Goal: Task Accomplishment & Management: Manage account settings

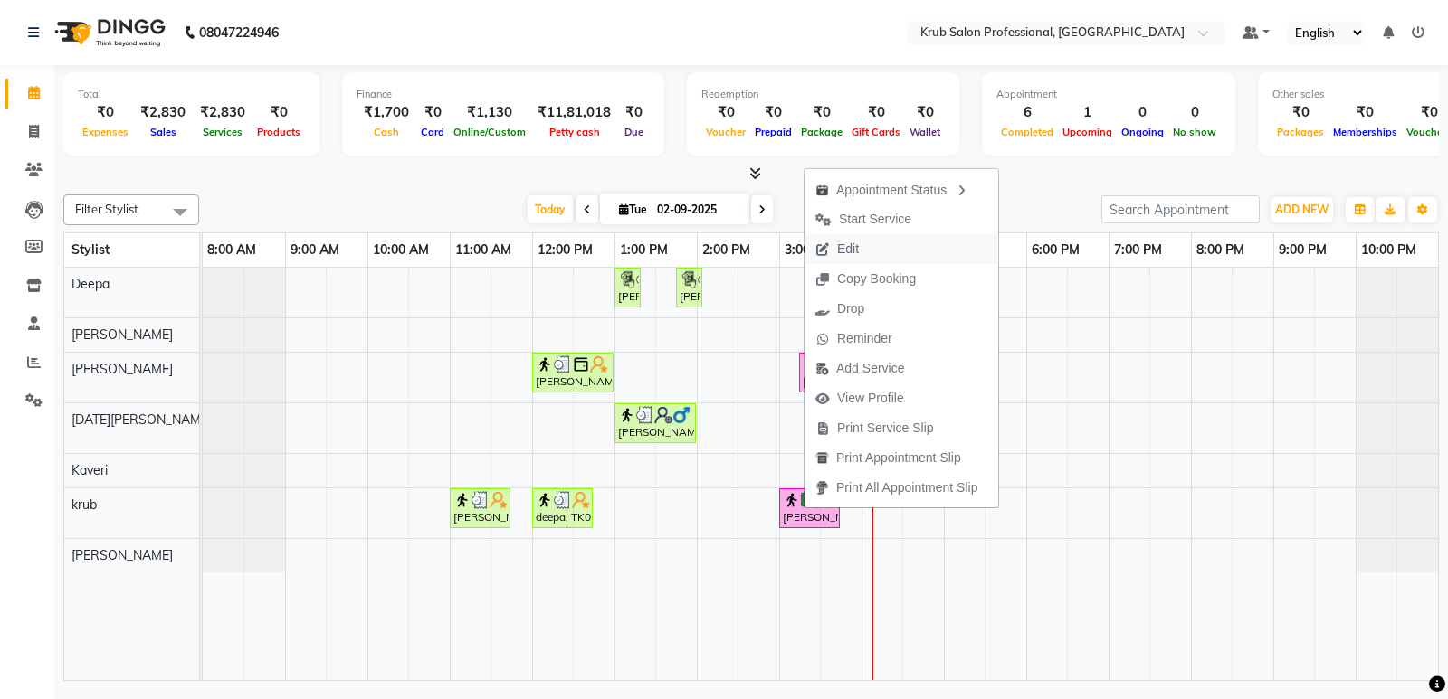
click at [863, 245] on span "Edit" at bounding box center [836, 249] width 65 height 30
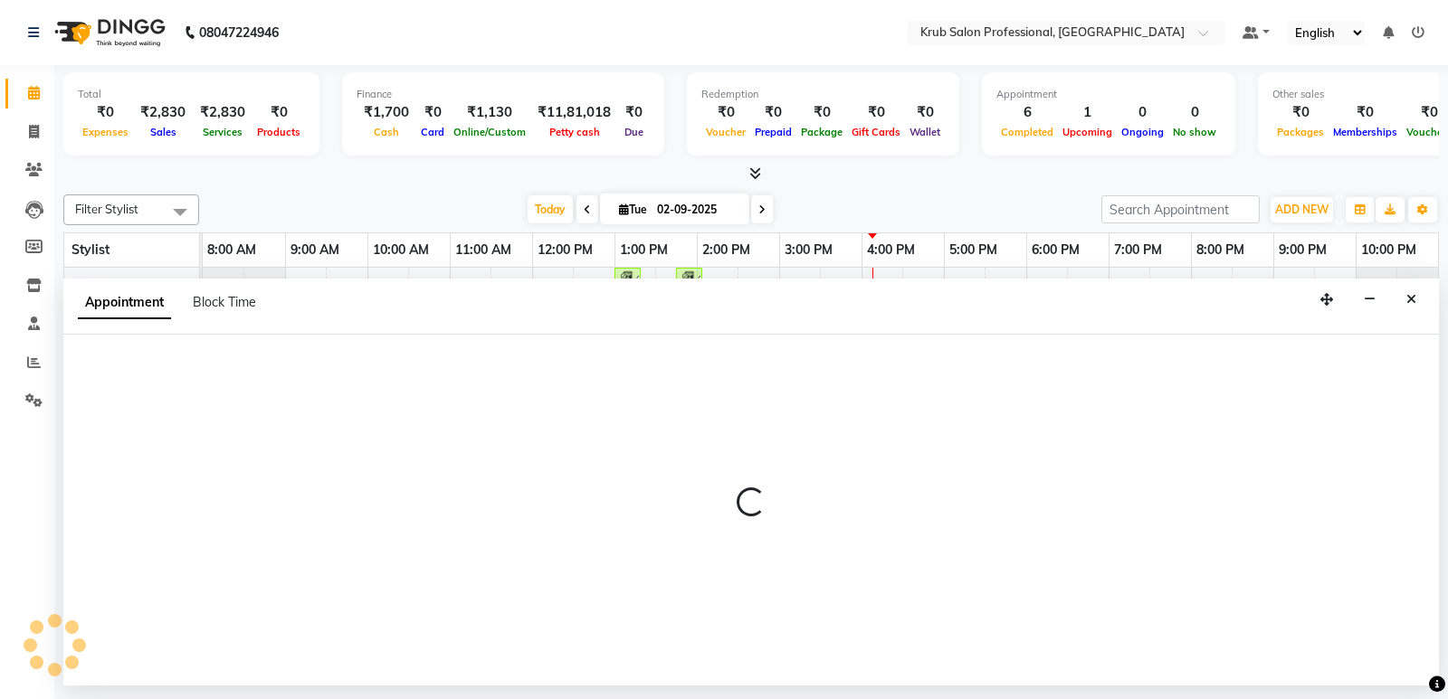
select select "confirm booking"
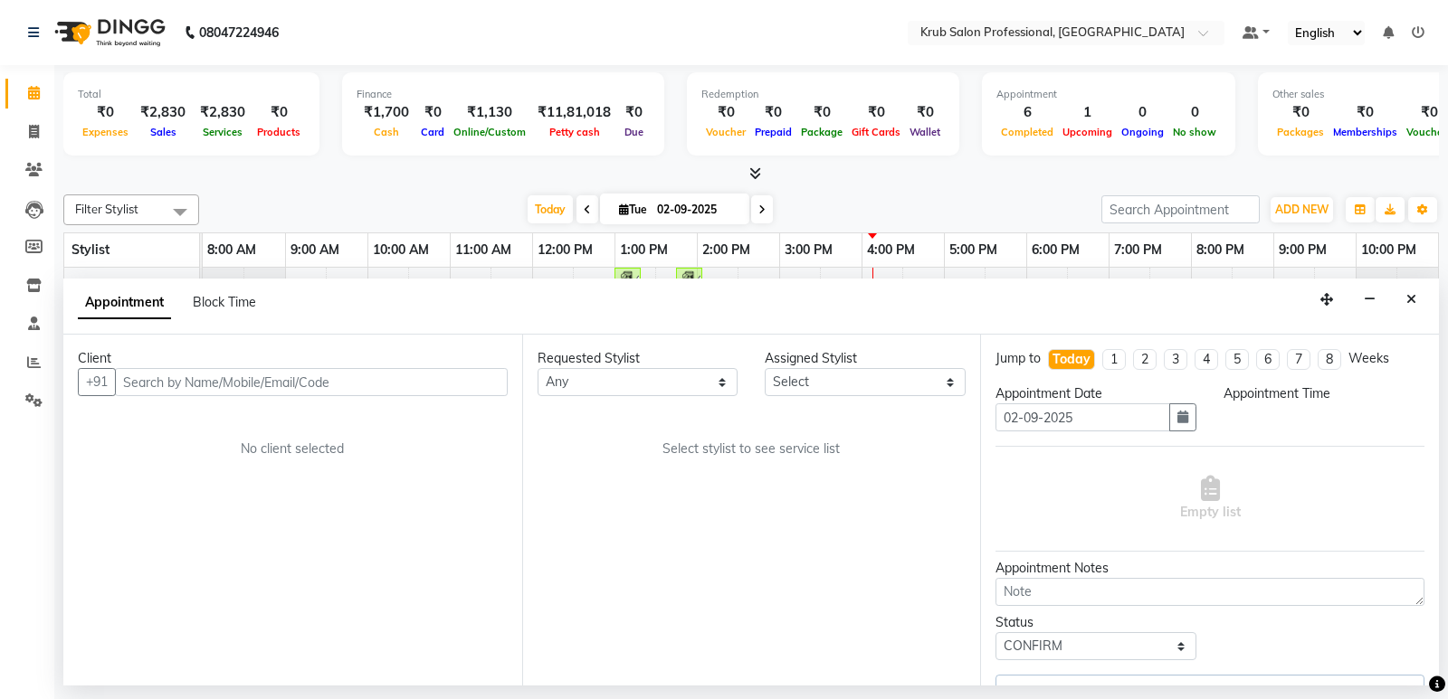
select select "85516"
select select "900"
select select "3755"
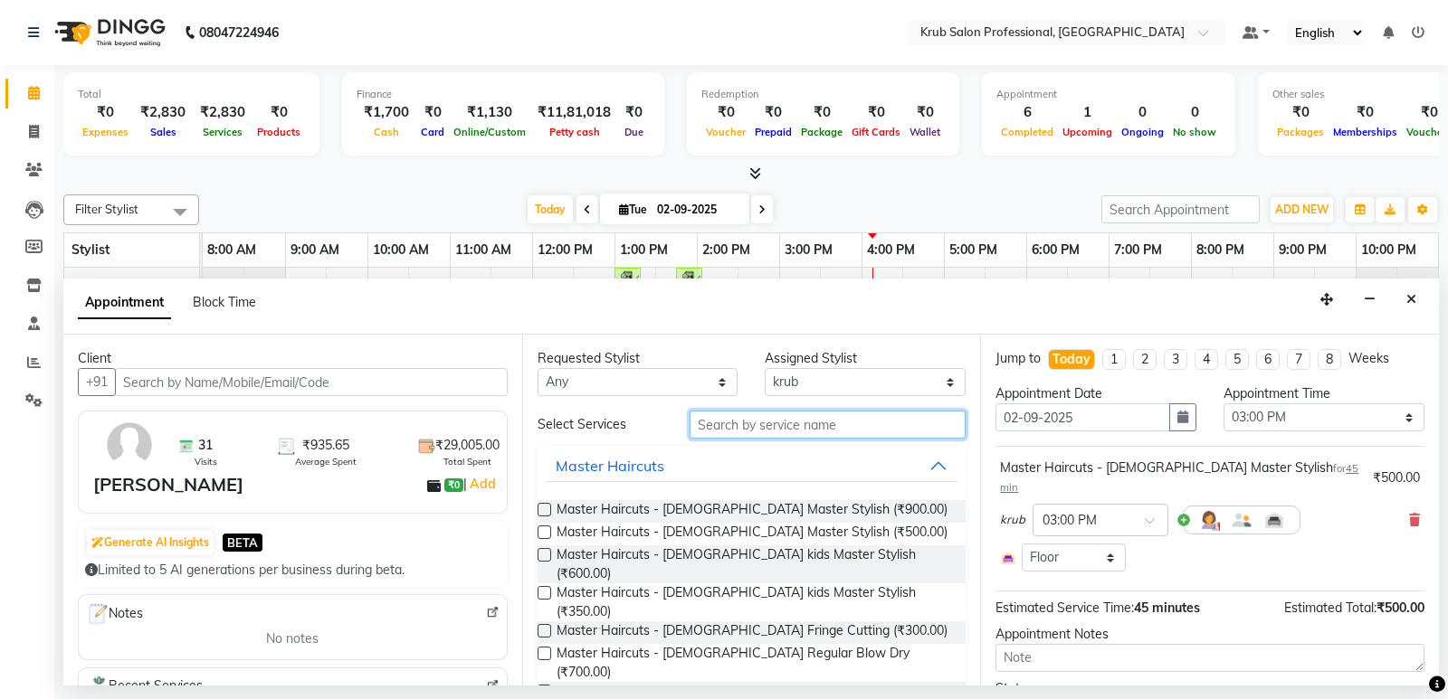
click at [759, 426] on input "text" at bounding box center [827, 425] width 277 height 28
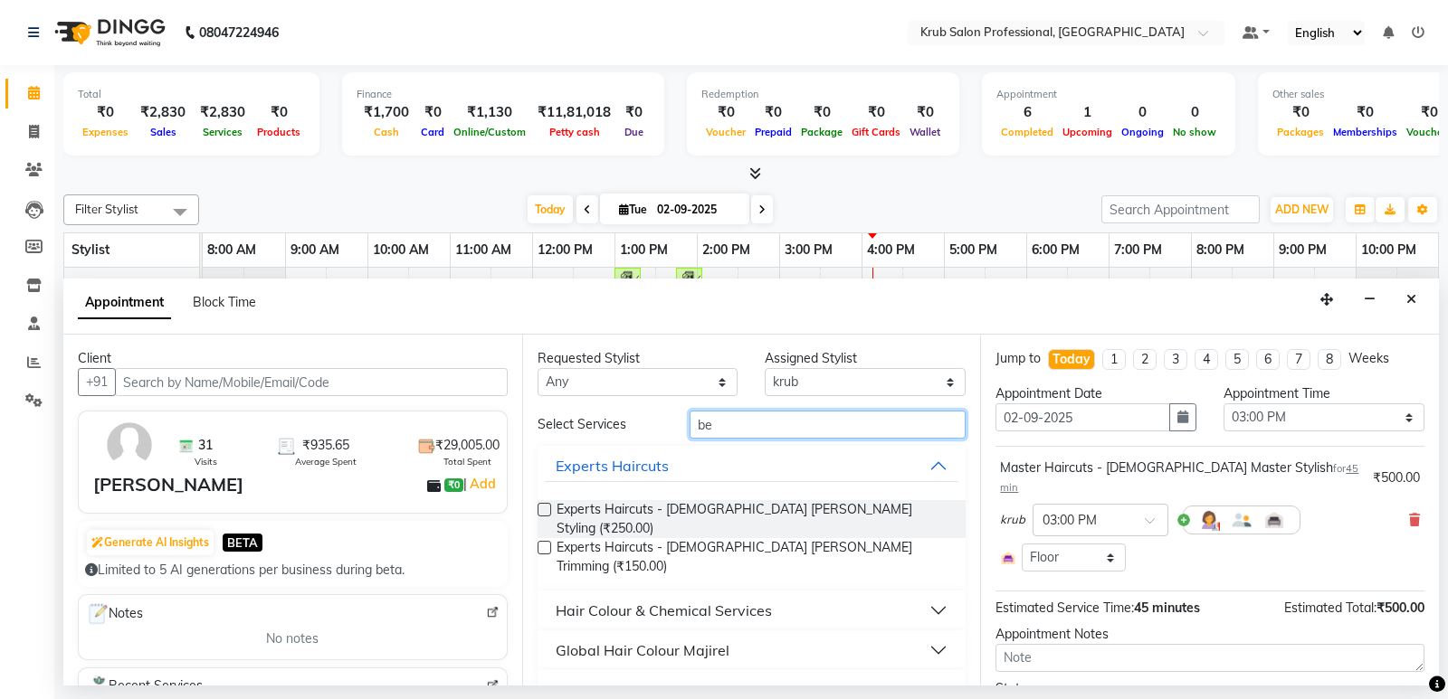
type input "be"
click at [542, 509] on label at bounding box center [544, 510] width 14 height 14
click at [542, 509] on input "checkbox" at bounding box center [543, 512] width 12 height 12
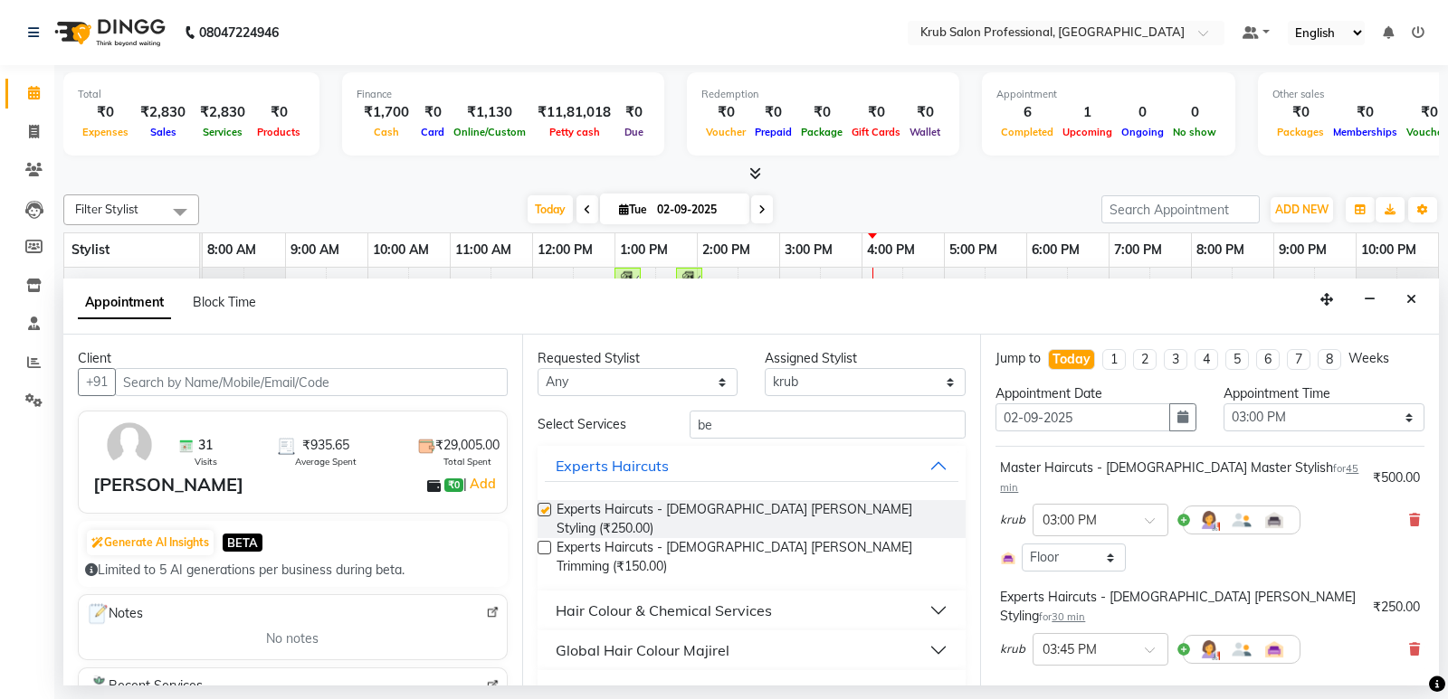
checkbox input "false"
click at [878, 375] on select "Select Deepa Kartik Wanjari Kaveri krub Raj shahnawaz Vijay Shende" at bounding box center [864, 382] width 201 height 28
select select "68475"
click at [764, 368] on select "Select Deepa Kartik Wanjari Kaveri krub Raj shahnawaz Vijay Shende" at bounding box center [864, 382] width 201 height 28
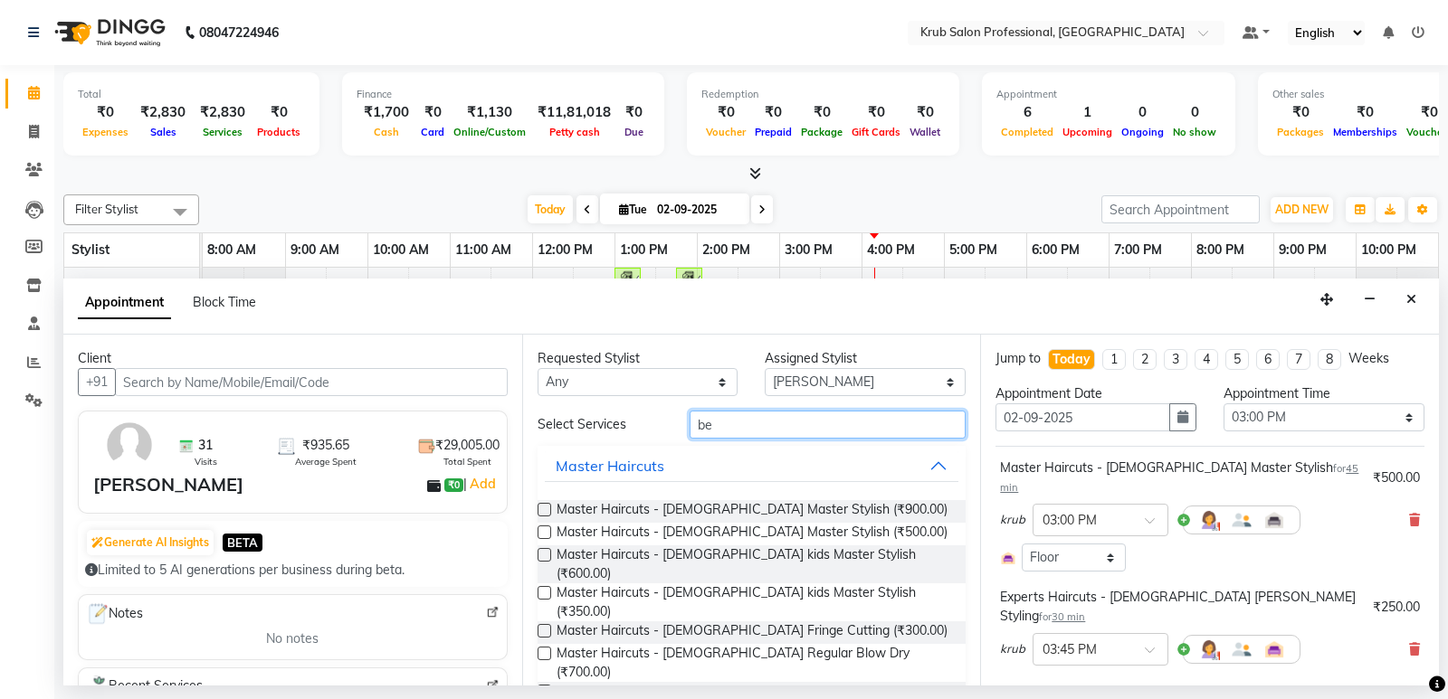
click at [775, 423] on input "be" at bounding box center [827, 425] width 277 height 28
type input "b"
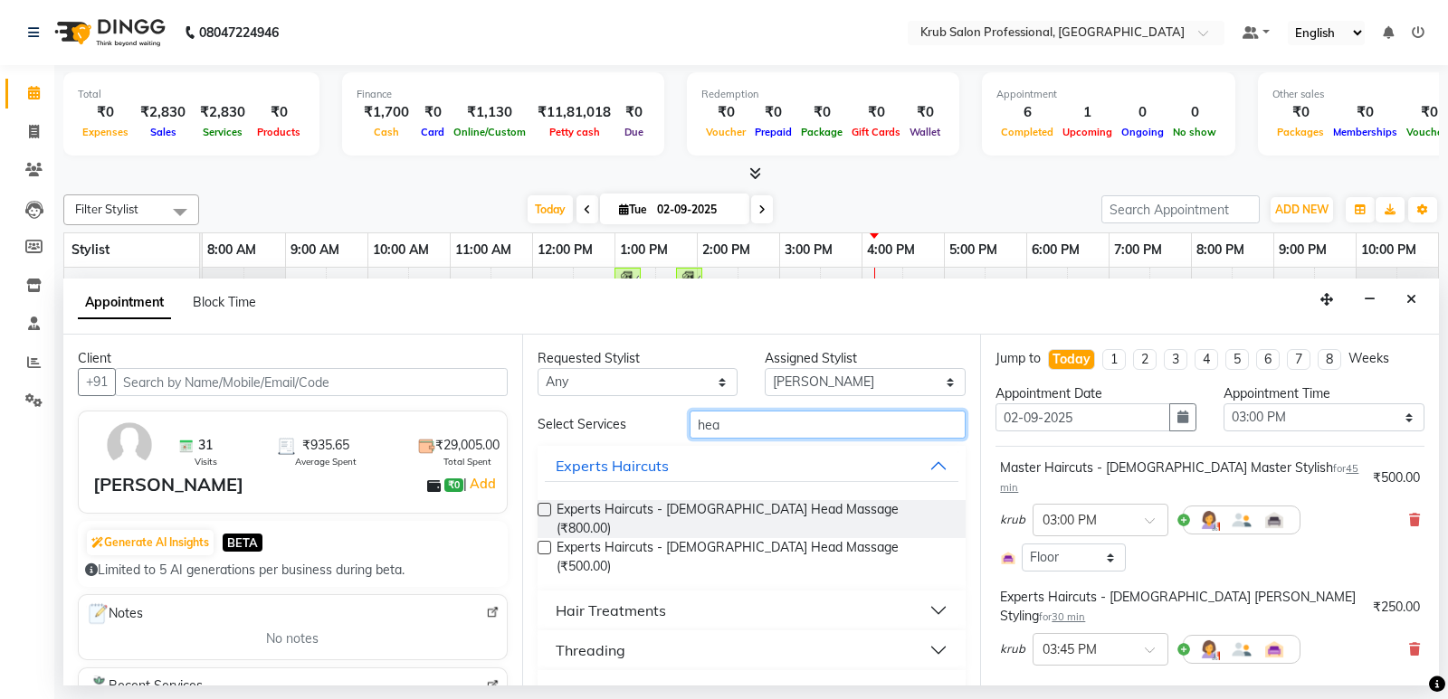
type input "hea"
click at [546, 541] on label at bounding box center [544, 548] width 14 height 14
click at [546, 544] on input "checkbox" at bounding box center [543, 550] width 12 height 12
checkbox input "false"
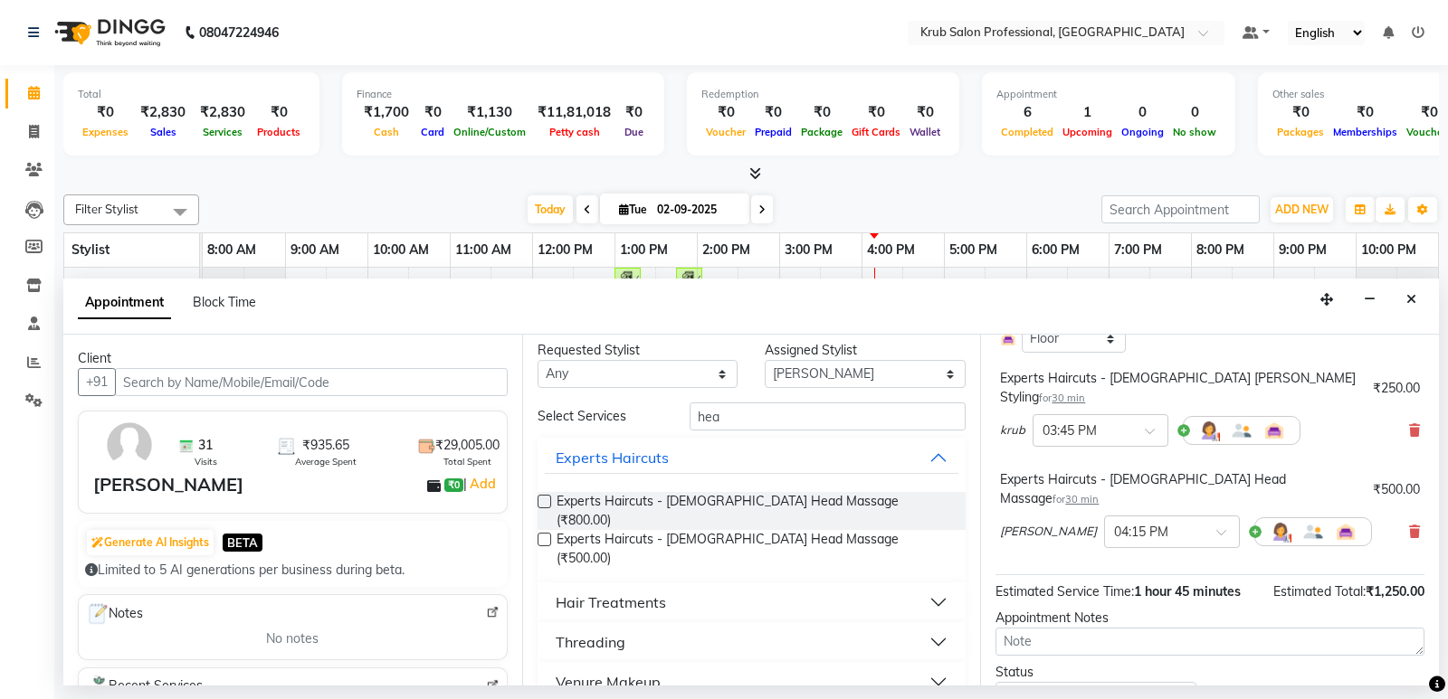
scroll to position [221, 0]
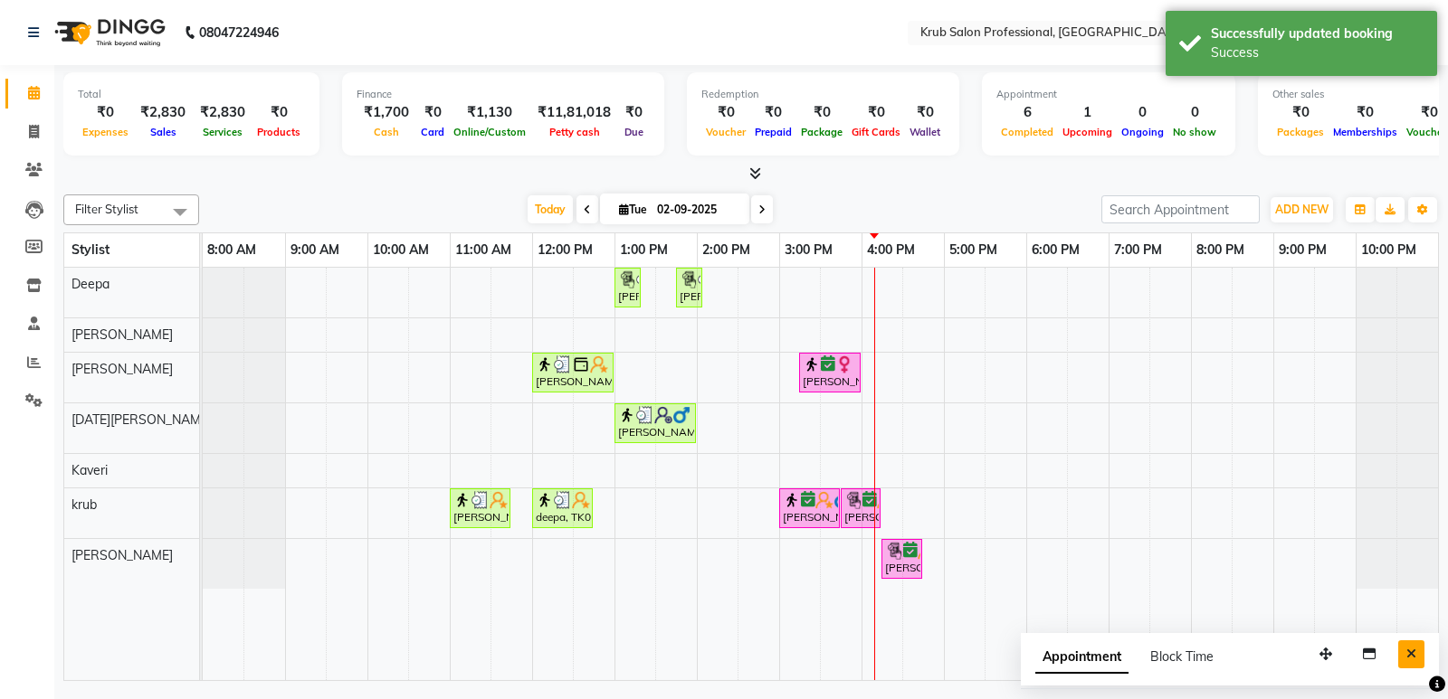
click at [1410, 653] on icon "Close" at bounding box center [1411, 654] width 10 height 13
drag, startPoint x: 859, startPoint y: 208, endPoint x: 846, endPoint y: 195, distance: 19.2
click at [846, 195] on div "Filter Stylist Select All Deepa Raj shahnawaz Kartik Wanjari Kaveri krub Vijay …" at bounding box center [750, 210] width 1375 height 31
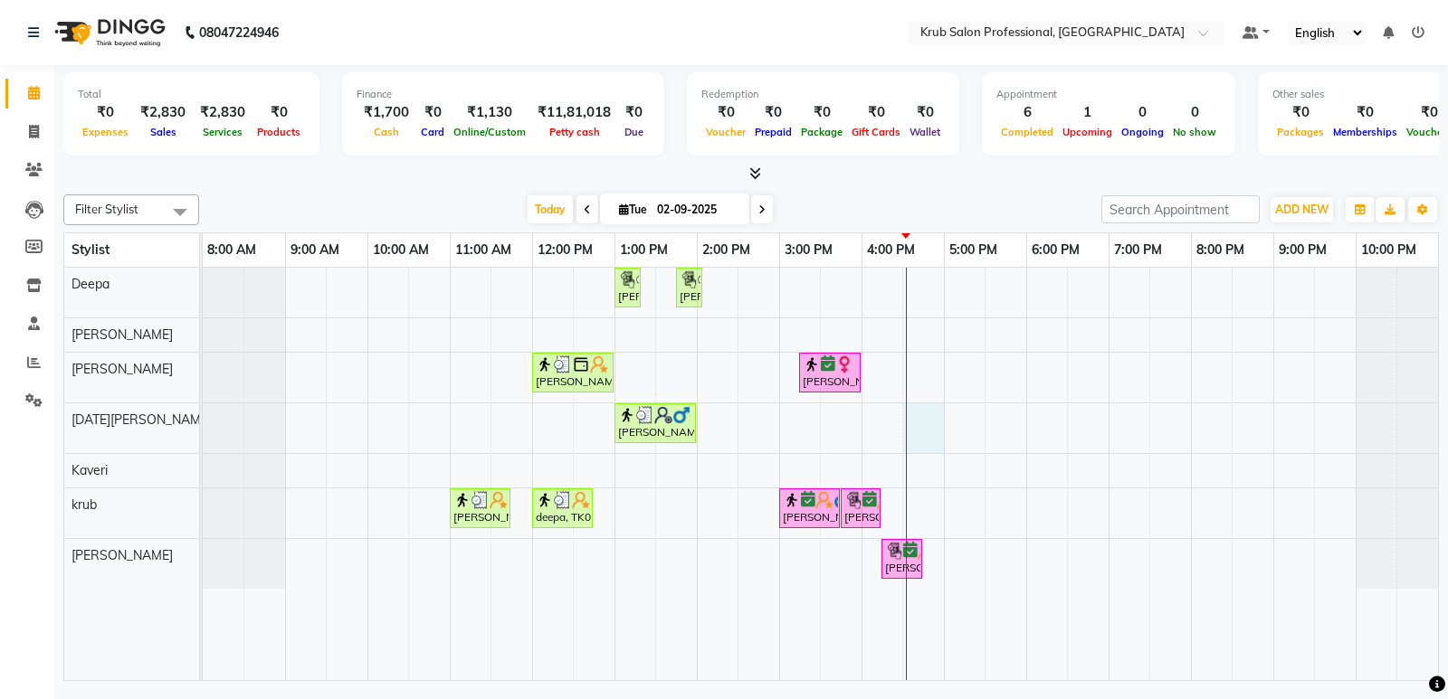
click at [907, 424] on div "Dimpi Arneja, TK04, 01:00 PM-01:15 PM, Threading - female Upperlips Dimpi Arnej…" at bounding box center [820, 474] width 1235 height 413
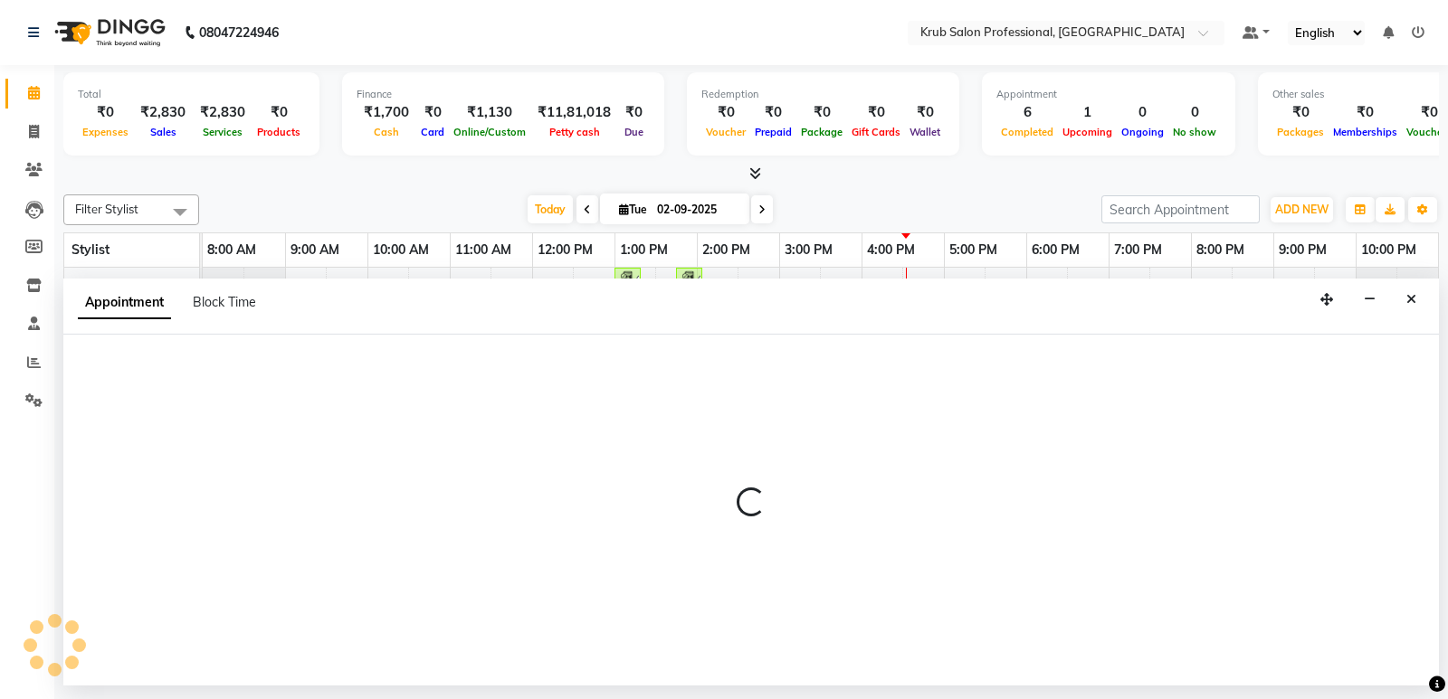
select select "88974"
select select "990"
select select "tentative"
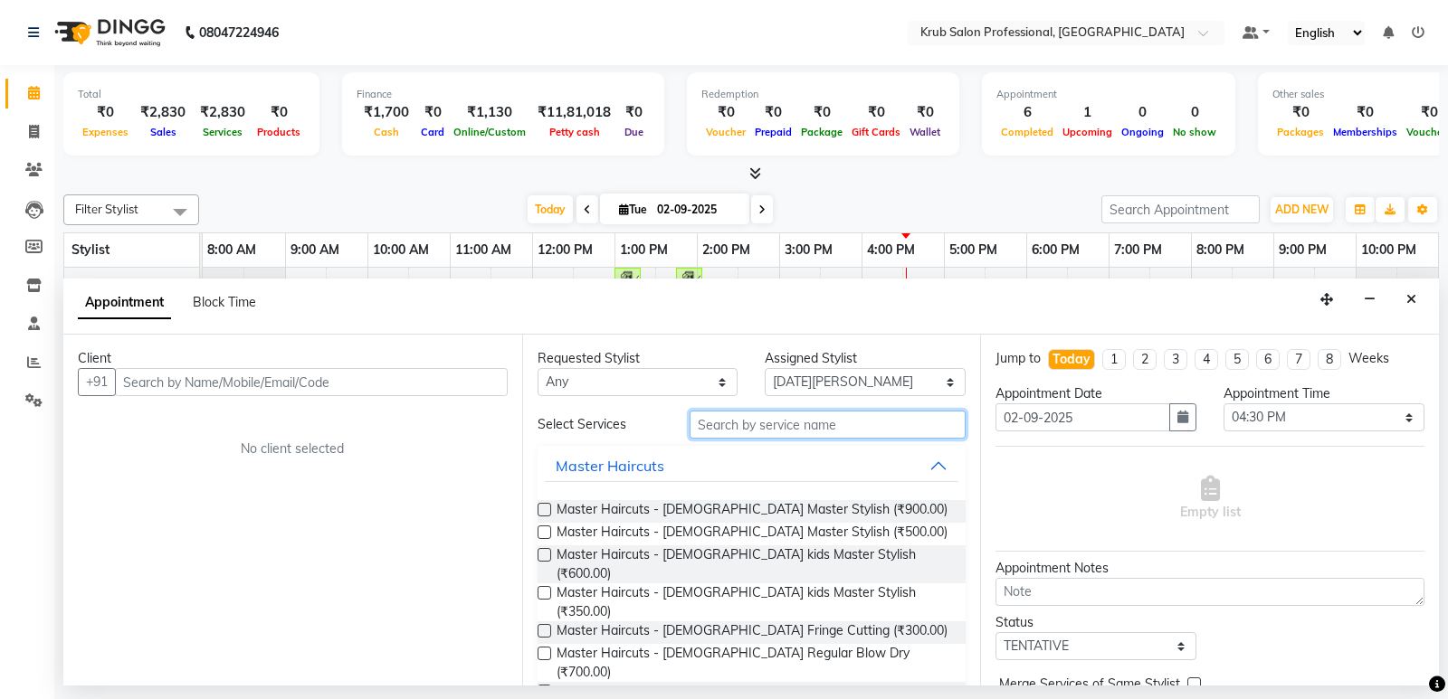
click at [793, 425] on input "text" at bounding box center [827, 425] width 277 height 28
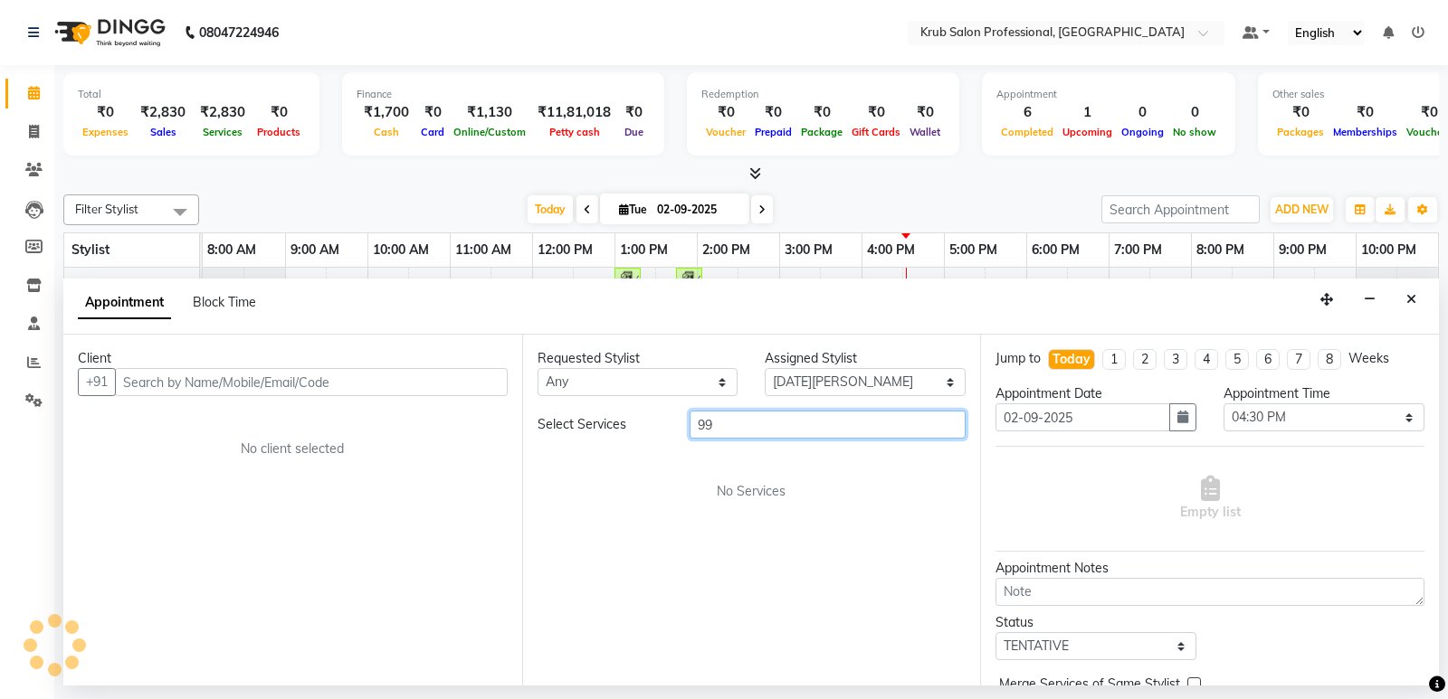
type input "9"
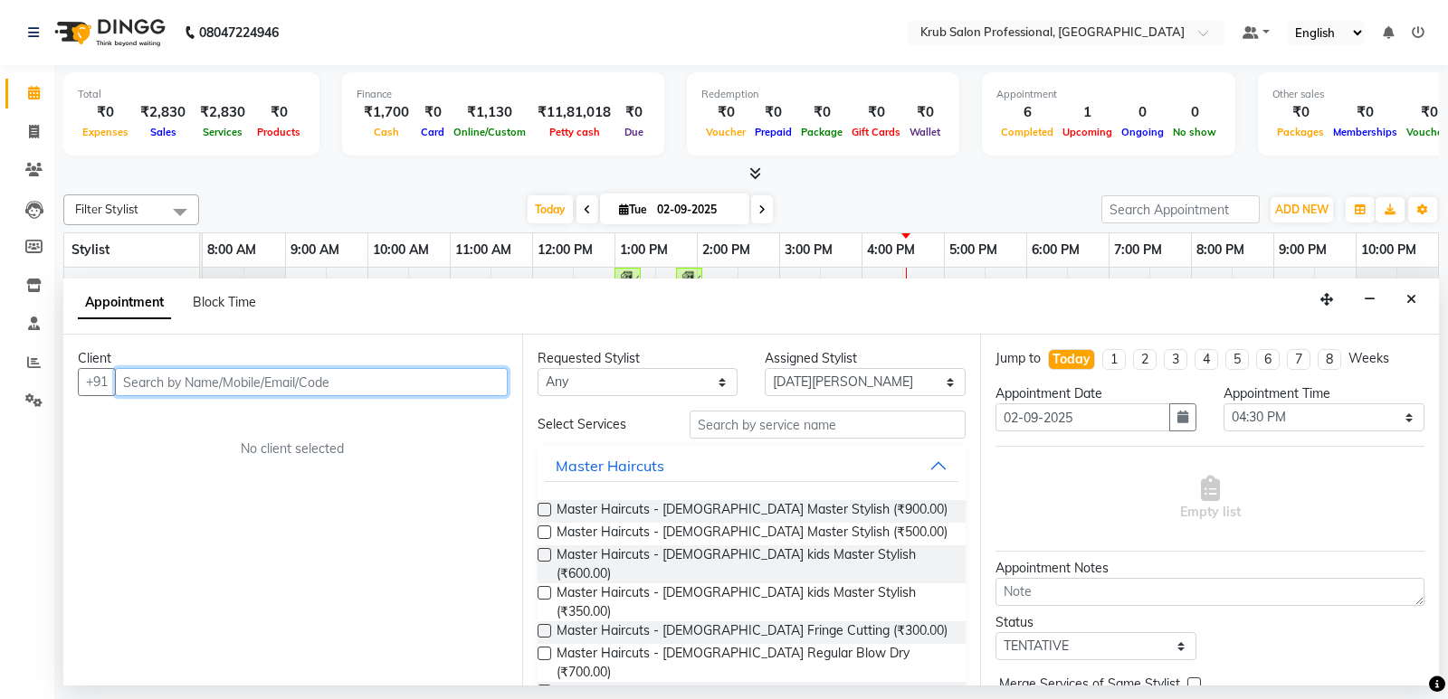
click at [249, 379] on input "text" at bounding box center [311, 382] width 393 height 28
type input "9912553255"
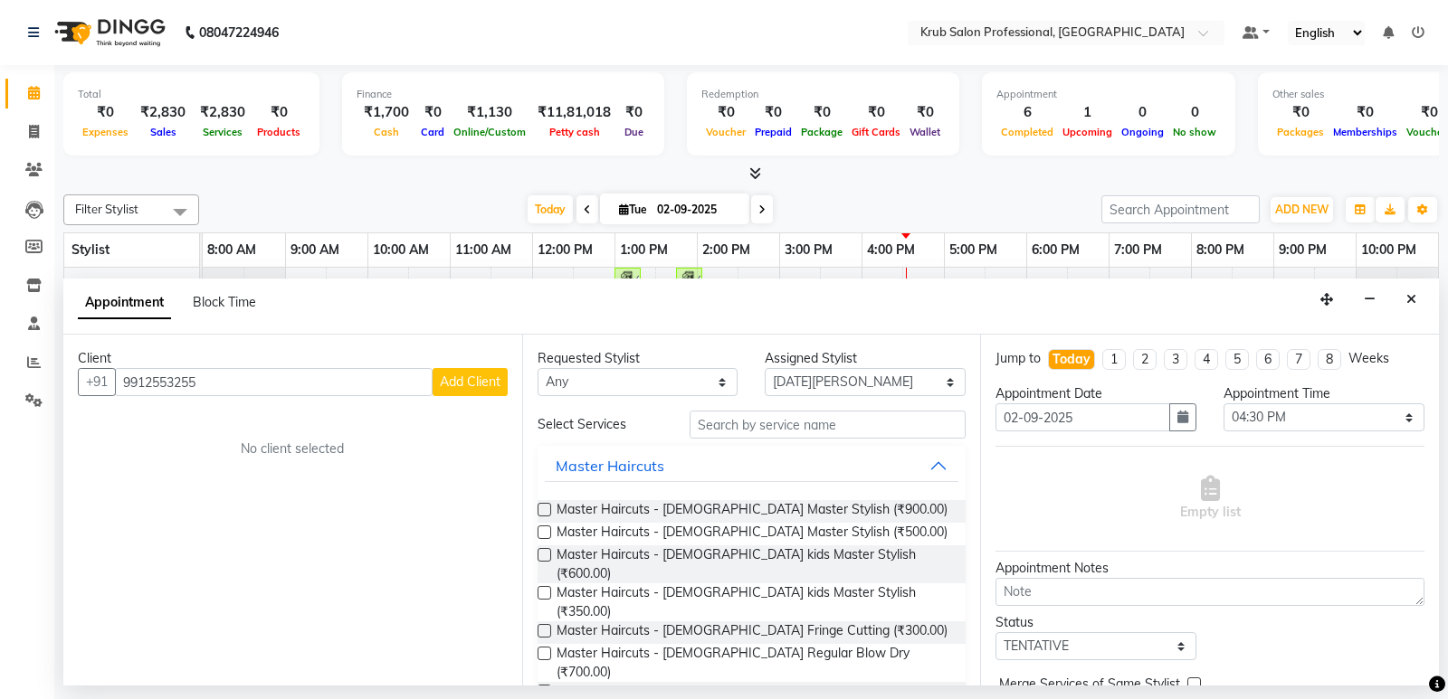
click at [477, 378] on span "Add Client" at bounding box center [470, 382] width 61 height 16
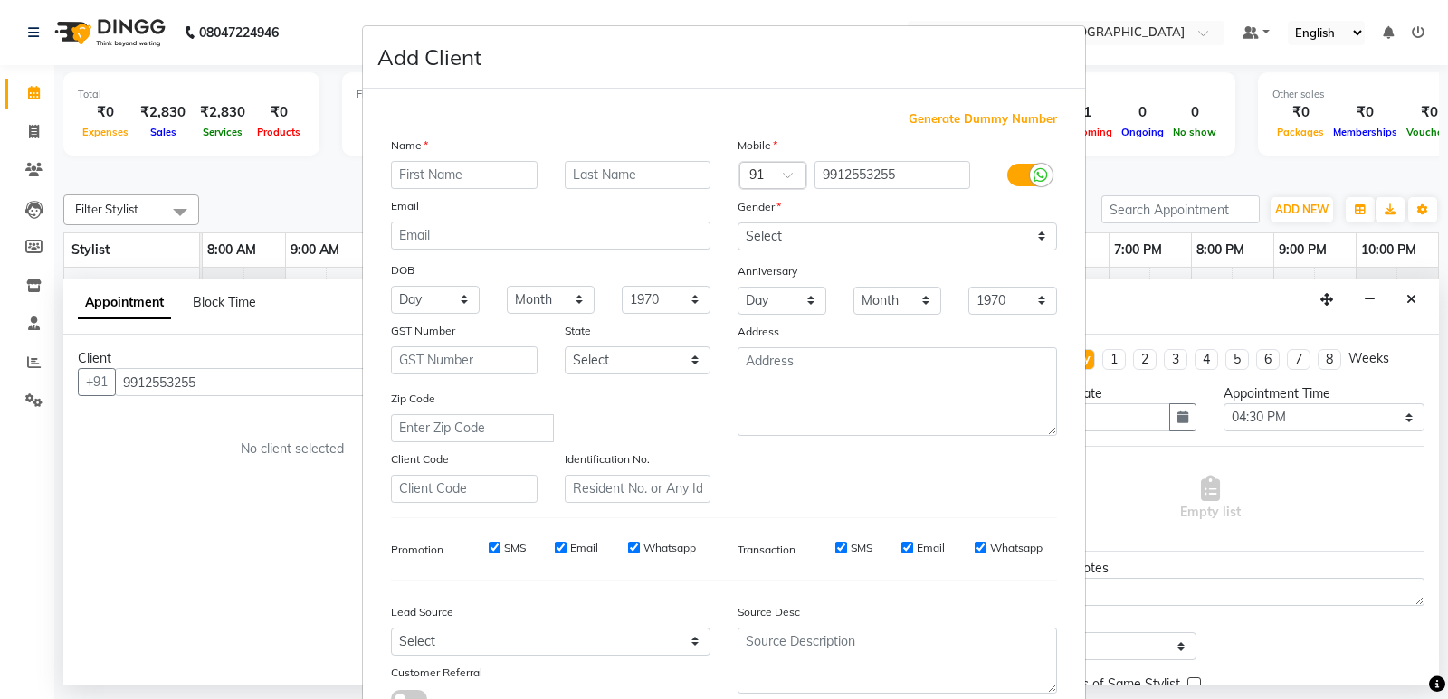
click at [513, 183] on input "text" at bounding box center [464, 175] width 147 height 28
type input "ruthvik"
click at [641, 171] on input "text" at bounding box center [638, 175] width 147 height 28
type input "korlepara"
click at [854, 238] on select "Select Male Female Other Prefer Not To Say" at bounding box center [896, 237] width 319 height 28
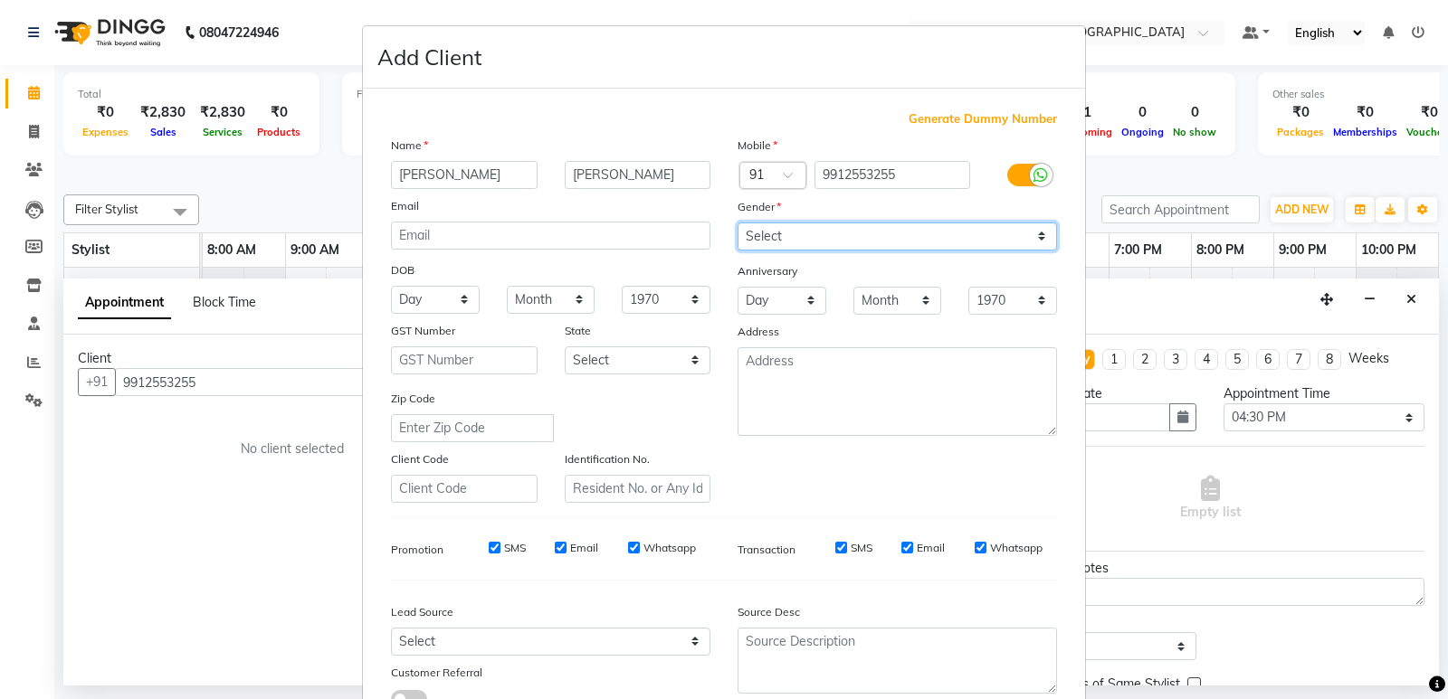
select select "male"
click at [737, 223] on select "Select Male Female Other Prefer Not To Say" at bounding box center [896, 237] width 319 height 28
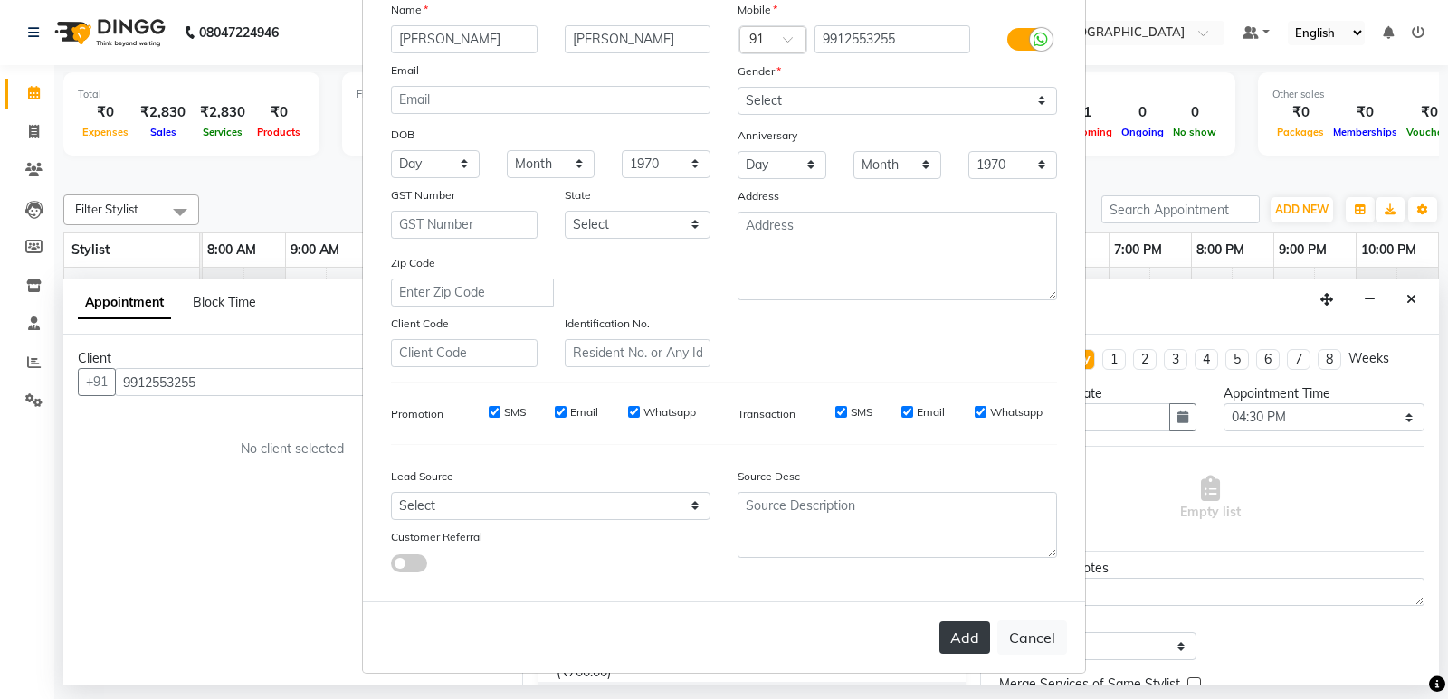
click at [953, 641] on button "Add" at bounding box center [964, 638] width 51 height 33
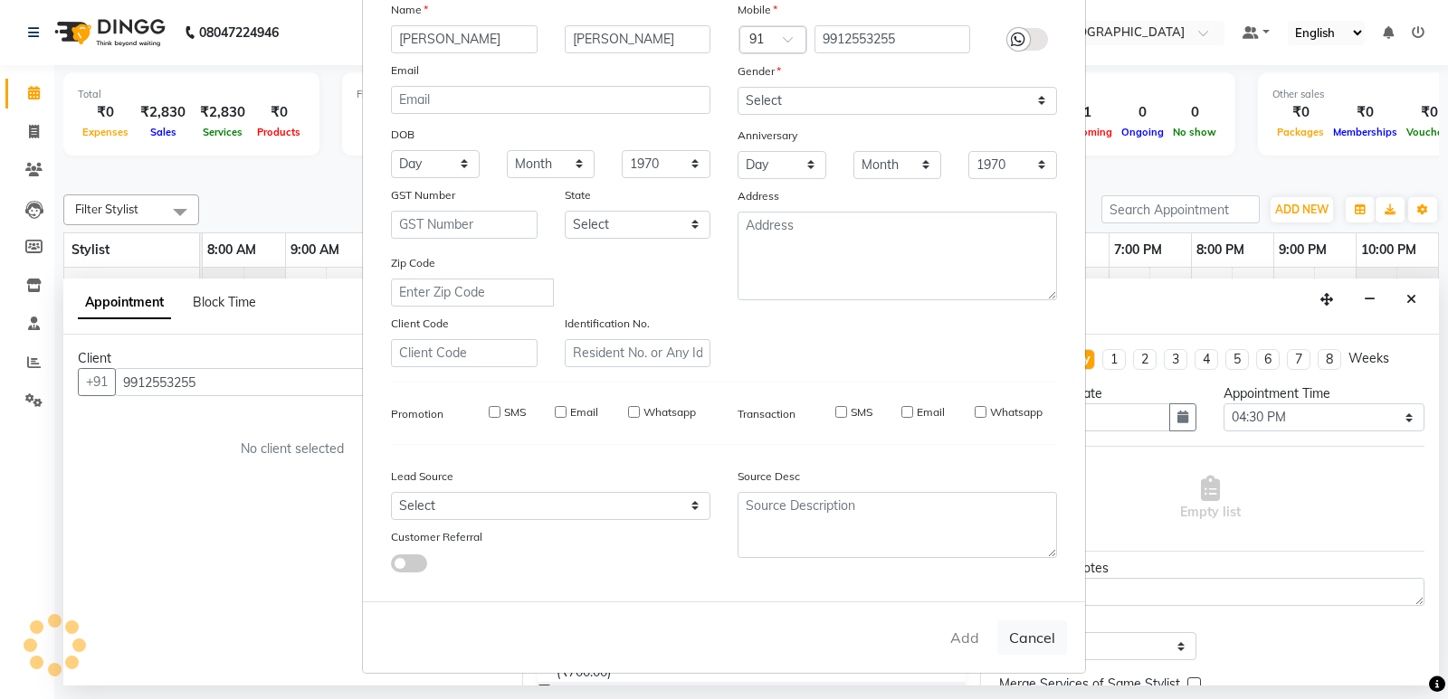
select select
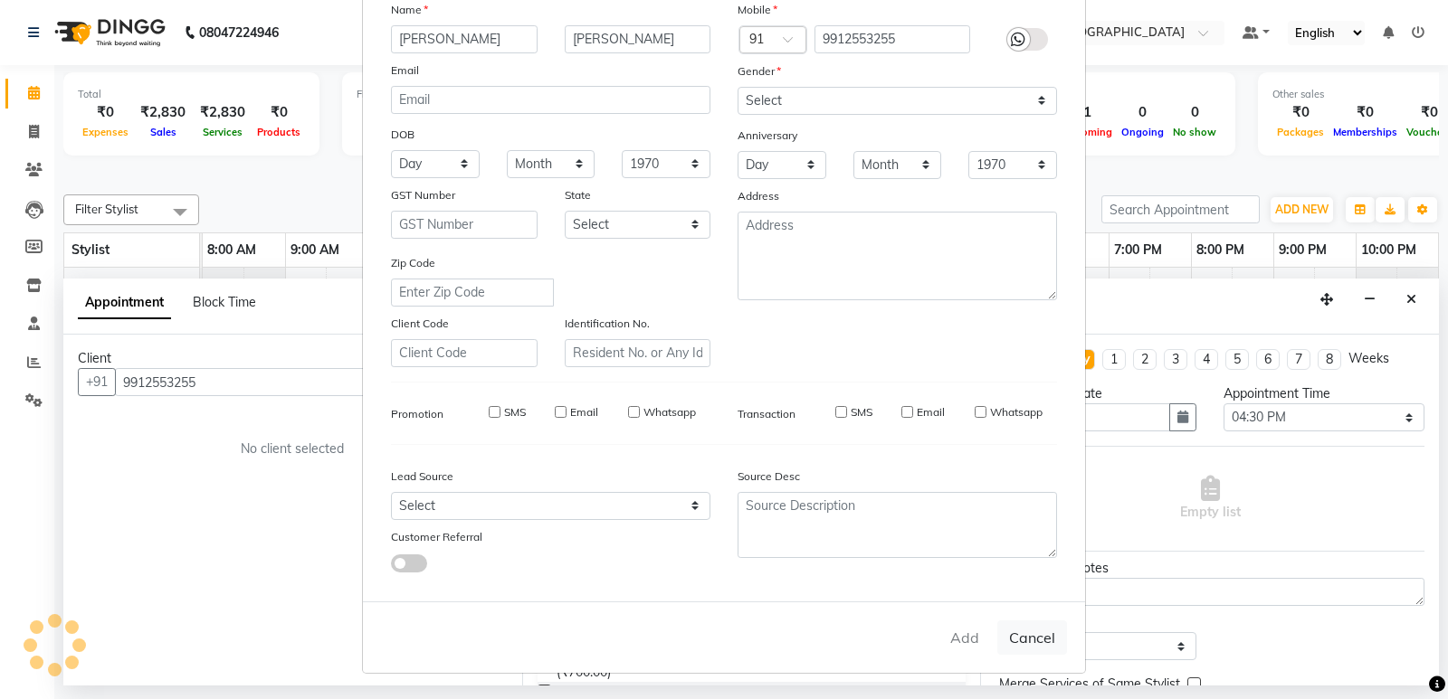
select select
checkbox input "false"
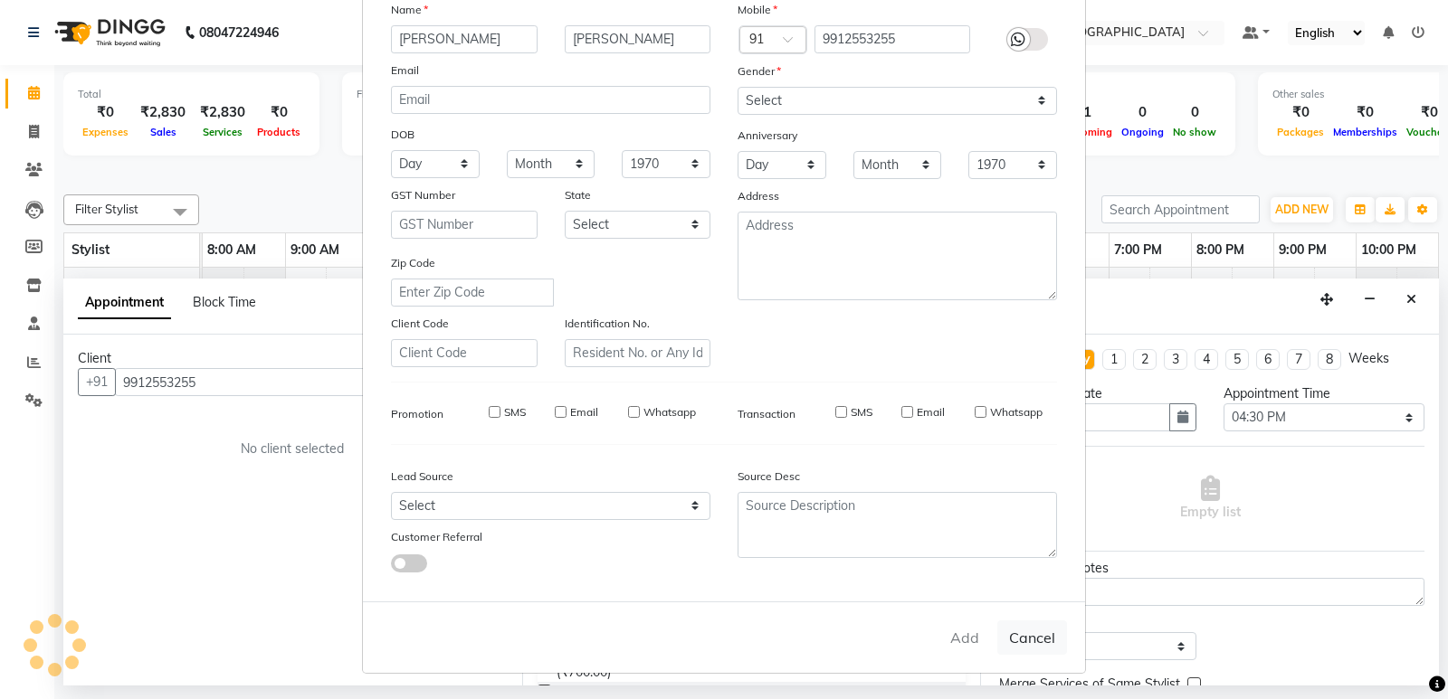
checkbox input "false"
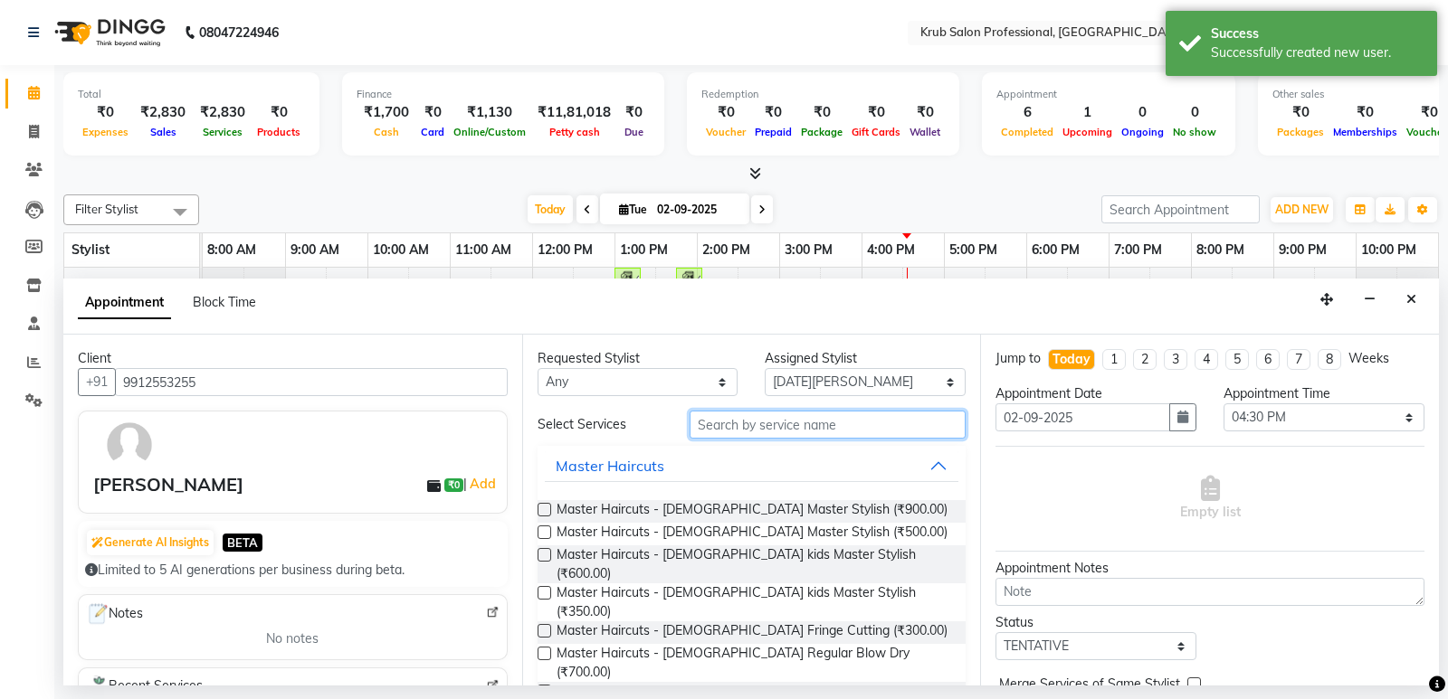
click at [835, 420] on input "text" at bounding box center [827, 425] width 277 height 28
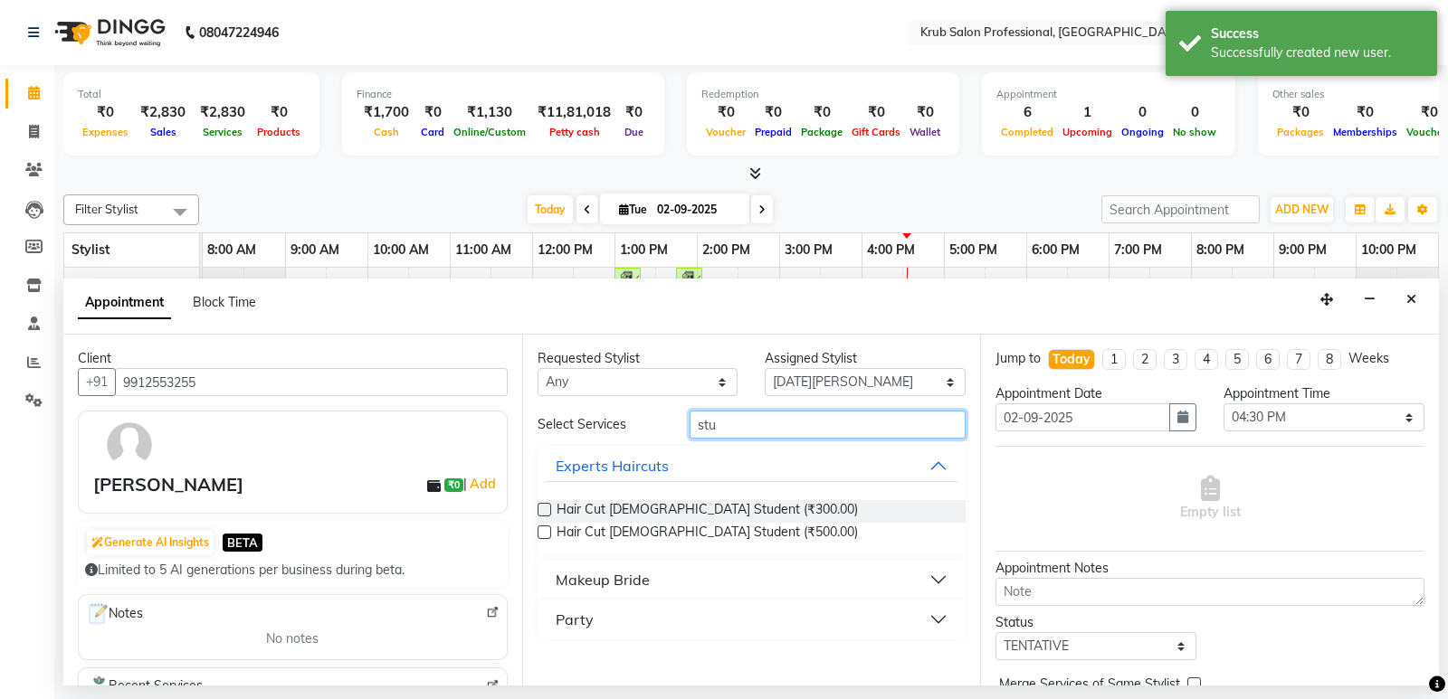
type input "stu"
click at [546, 513] on label at bounding box center [544, 510] width 14 height 14
click at [546, 513] on input "checkbox" at bounding box center [543, 512] width 12 height 12
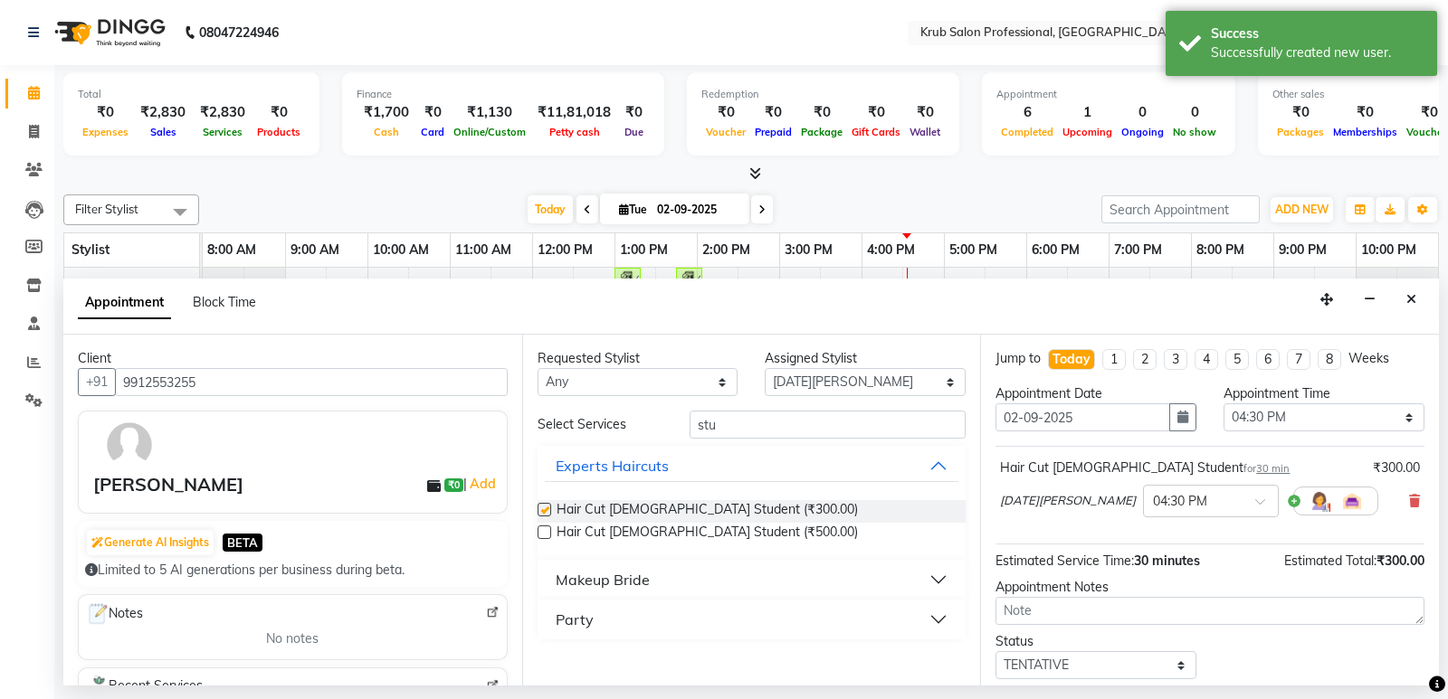
checkbox input "false"
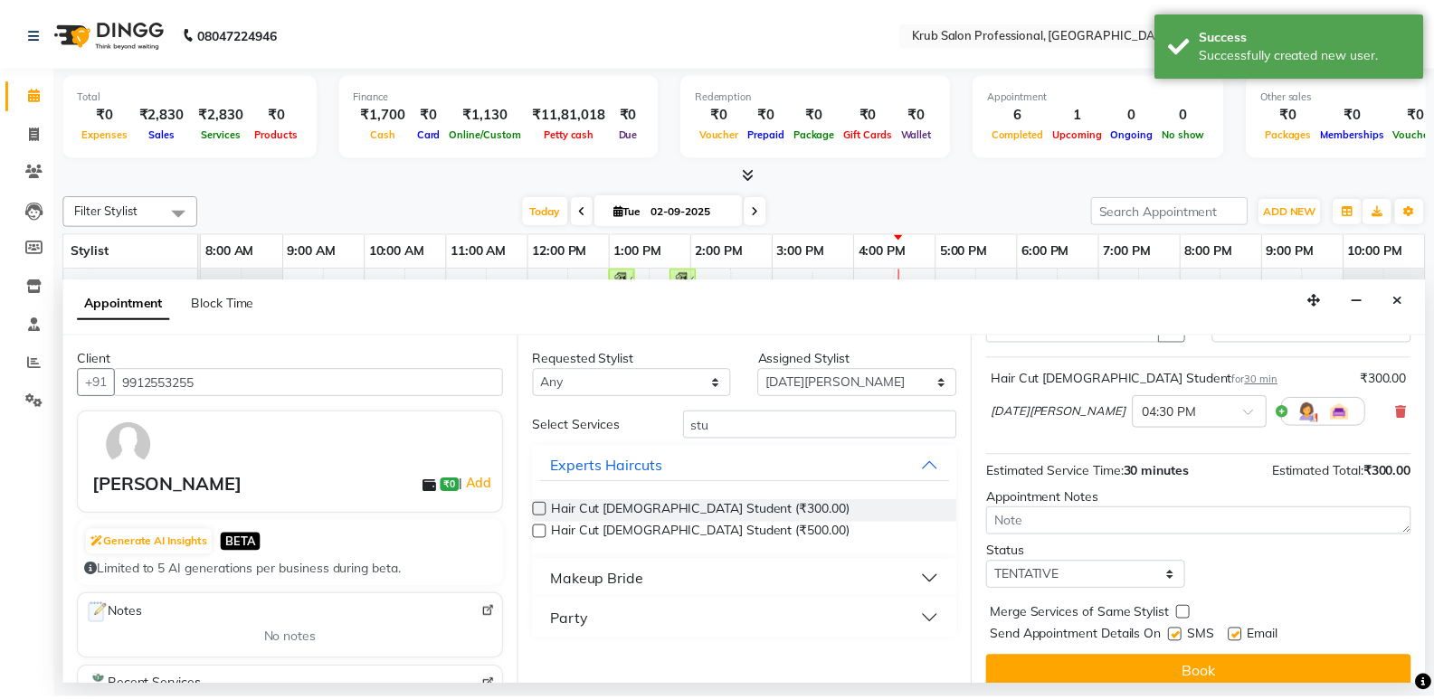
scroll to position [108, 0]
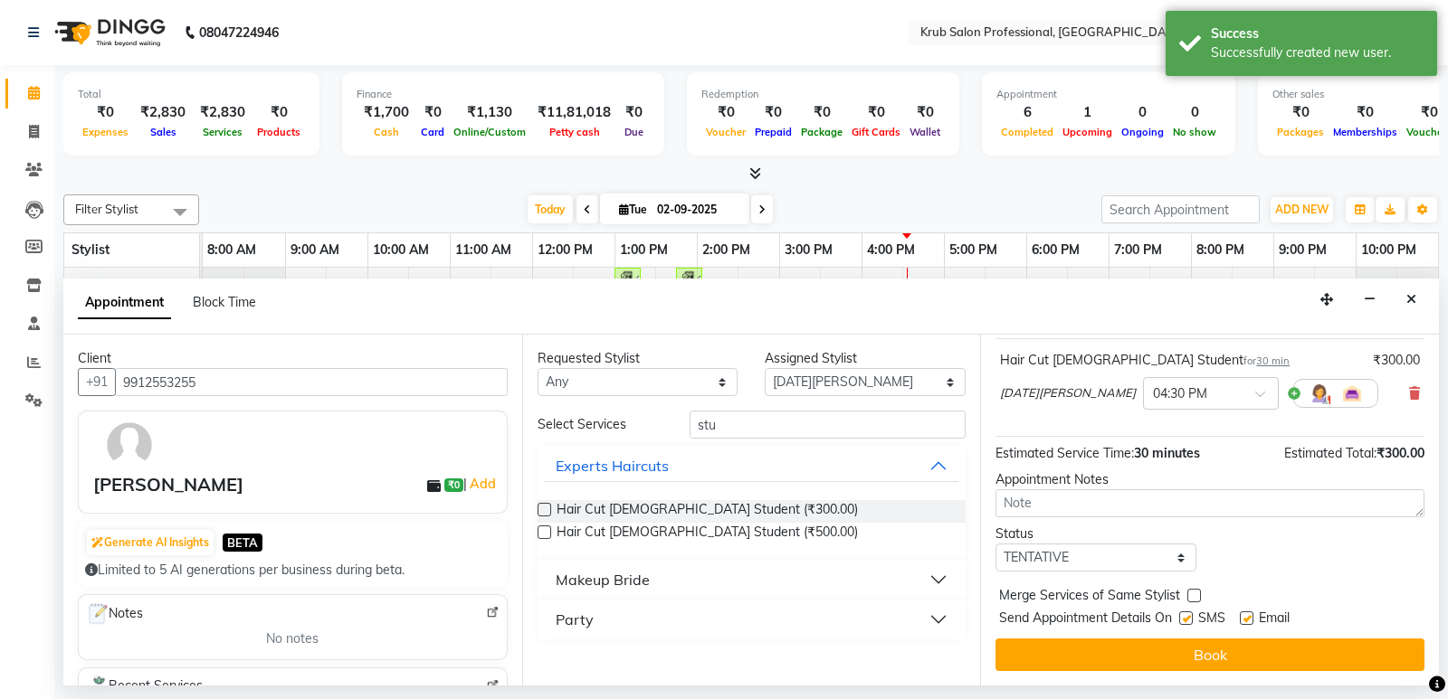
click at [1246, 616] on label at bounding box center [1246, 619] width 14 height 14
click at [1246, 616] on input "checkbox" at bounding box center [1245, 620] width 12 height 12
checkbox input "false"
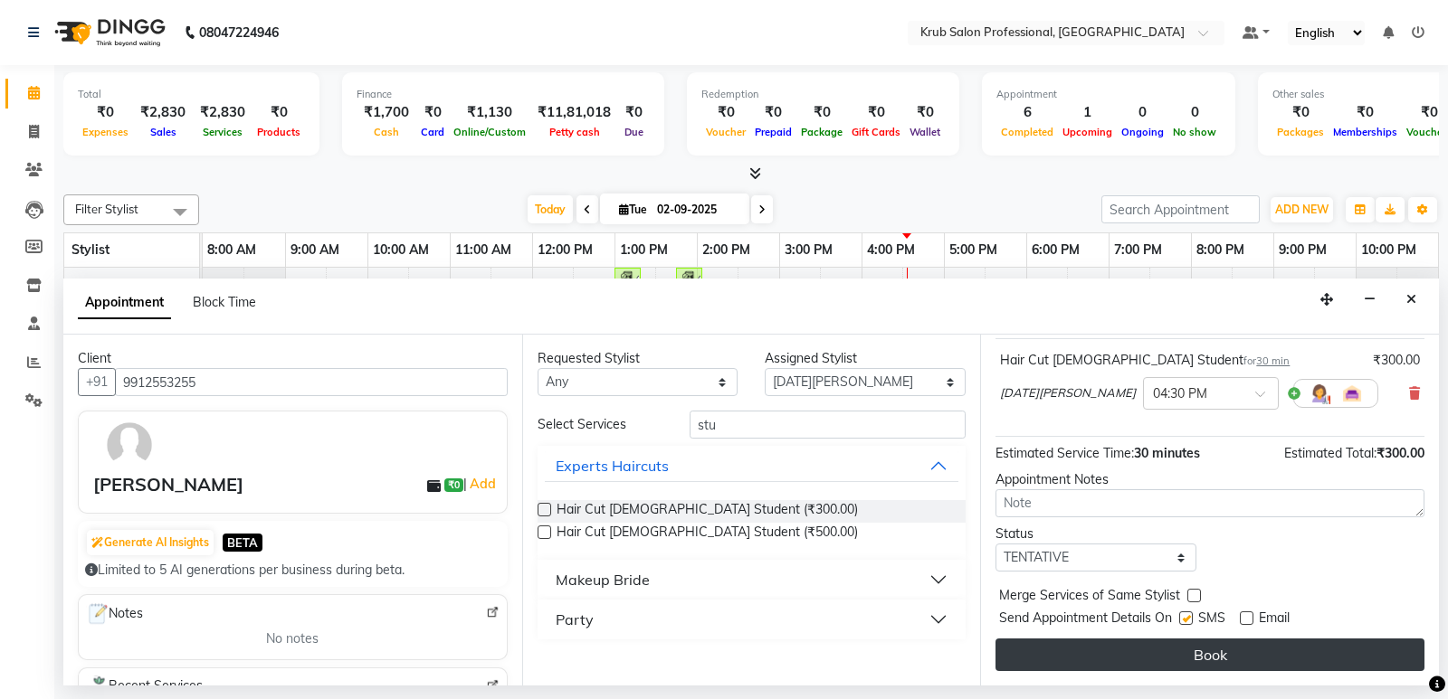
click at [1230, 658] on button "Book" at bounding box center [1209, 655] width 429 height 33
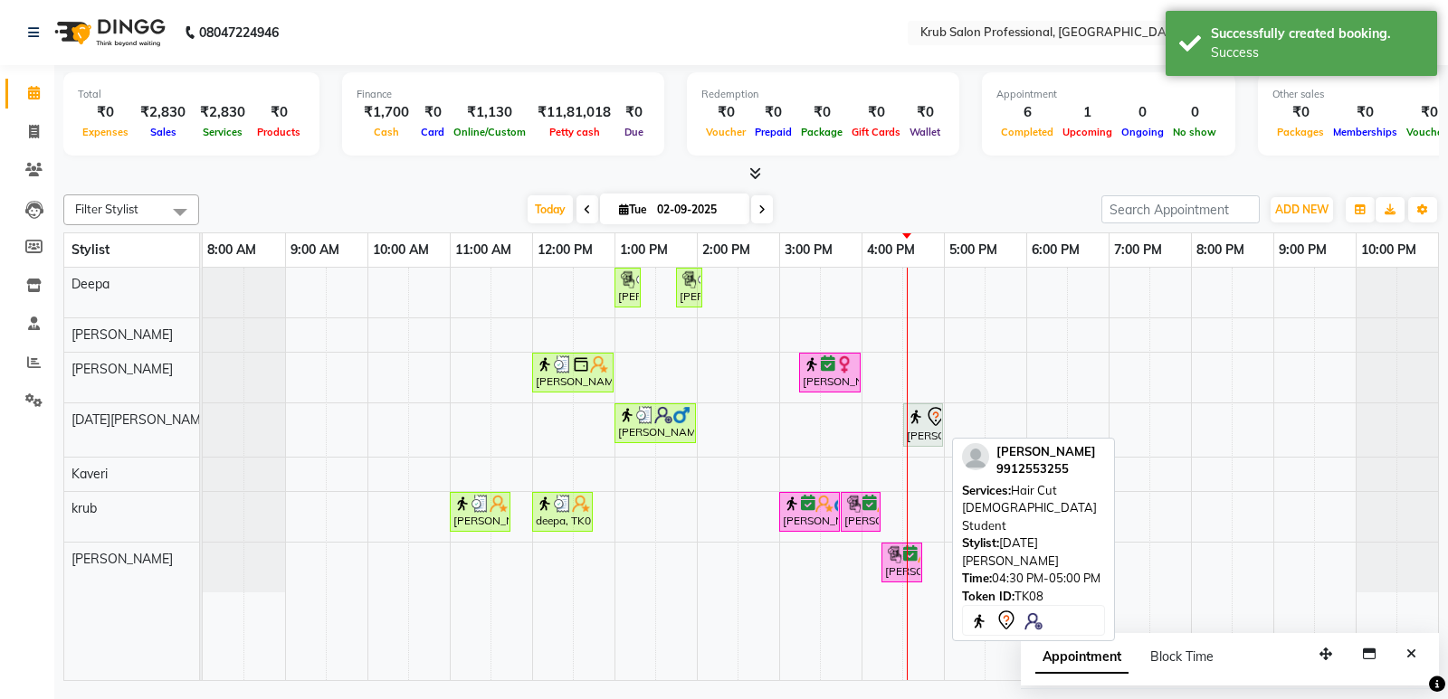
click at [923, 429] on div "[PERSON_NAME], TK08, 04:30 PM-05:00 PM, Hair Cut [DEMOGRAPHIC_DATA] Student" at bounding box center [923, 425] width 36 height 38
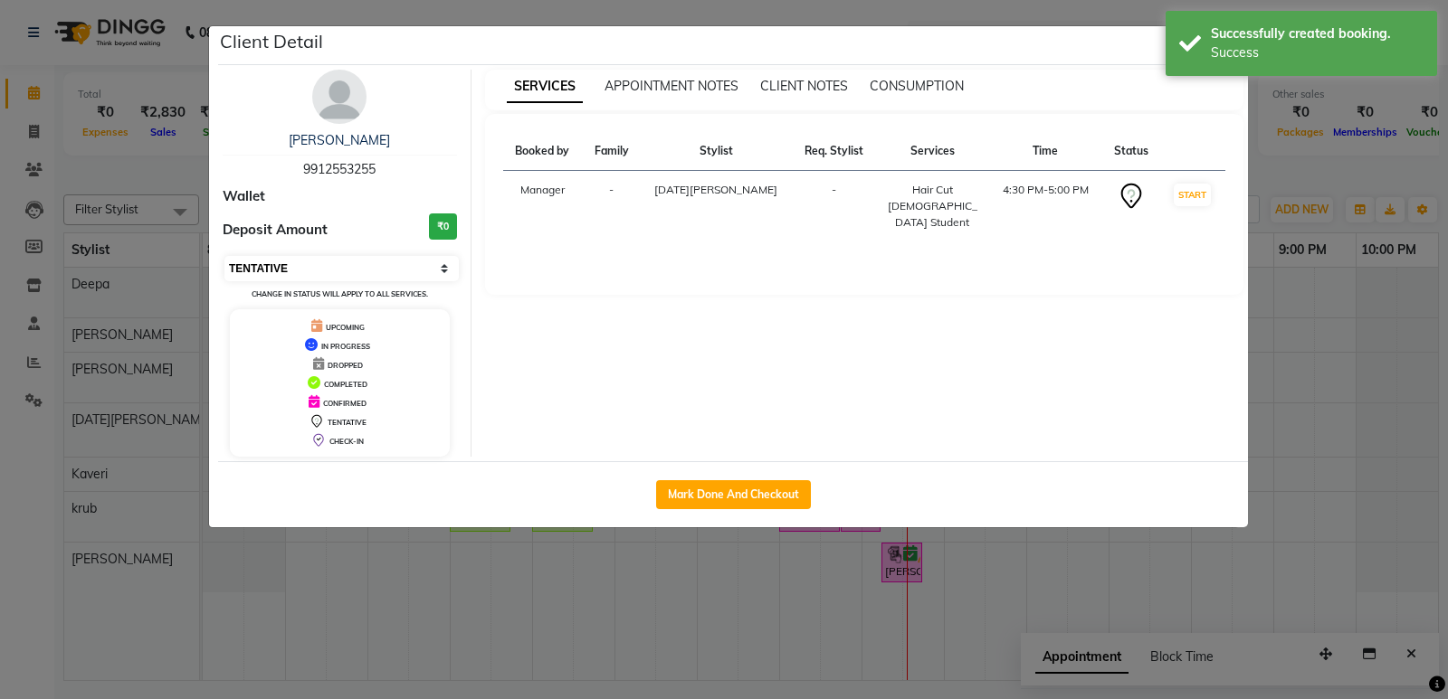
click at [404, 267] on select "Select IN SERVICE CONFIRMED TENTATIVE CHECK IN MARK DONE DROPPED UPCOMING" at bounding box center [341, 268] width 234 height 25
select select "6"
click at [224, 256] on select "Select IN SERVICE CONFIRMED TENTATIVE CHECK IN MARK DONE DROPPED UPCOMING" at bounding box center [341, 268] width 234 height 25
click at [1190, 49] on div "Successfully created booking. Success" at bounding box center [1300, 43] width 271 height 65
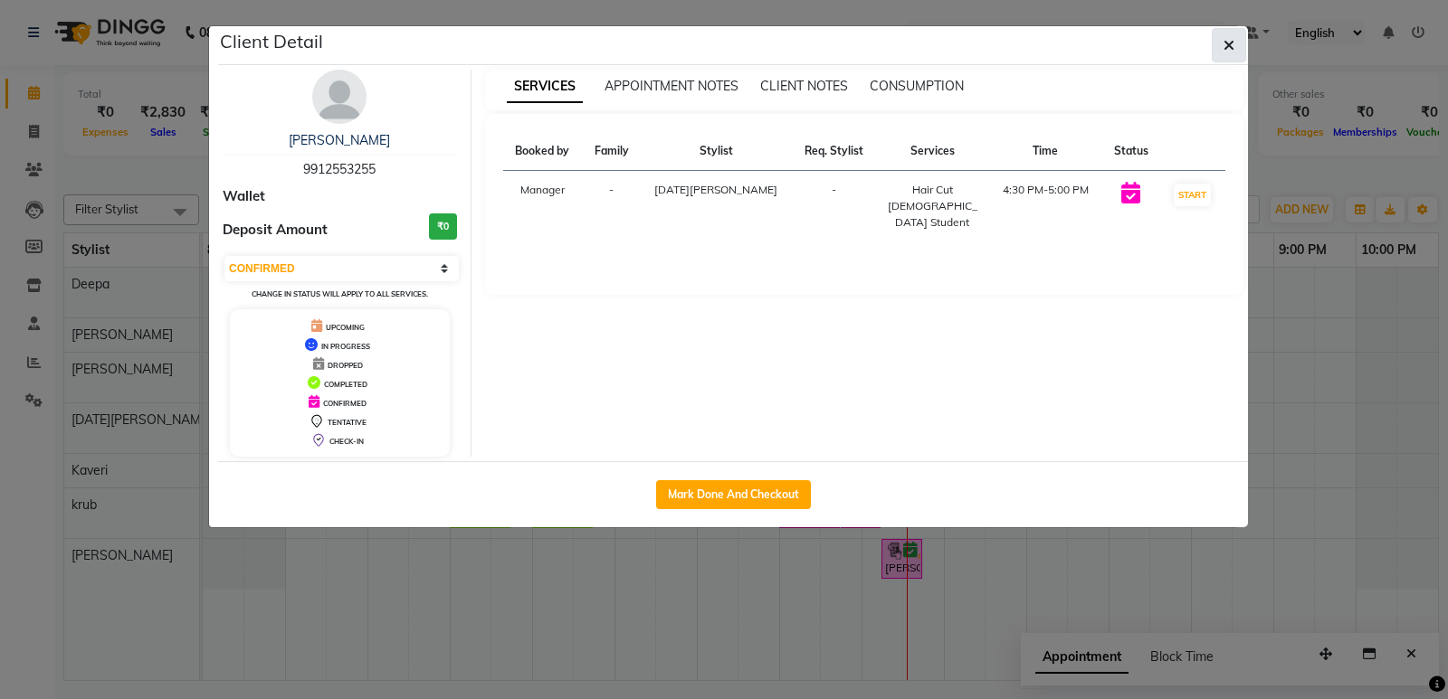
click at [1230, 43] on icon "button" at bounding box center [1228, 45] width 11 height 14
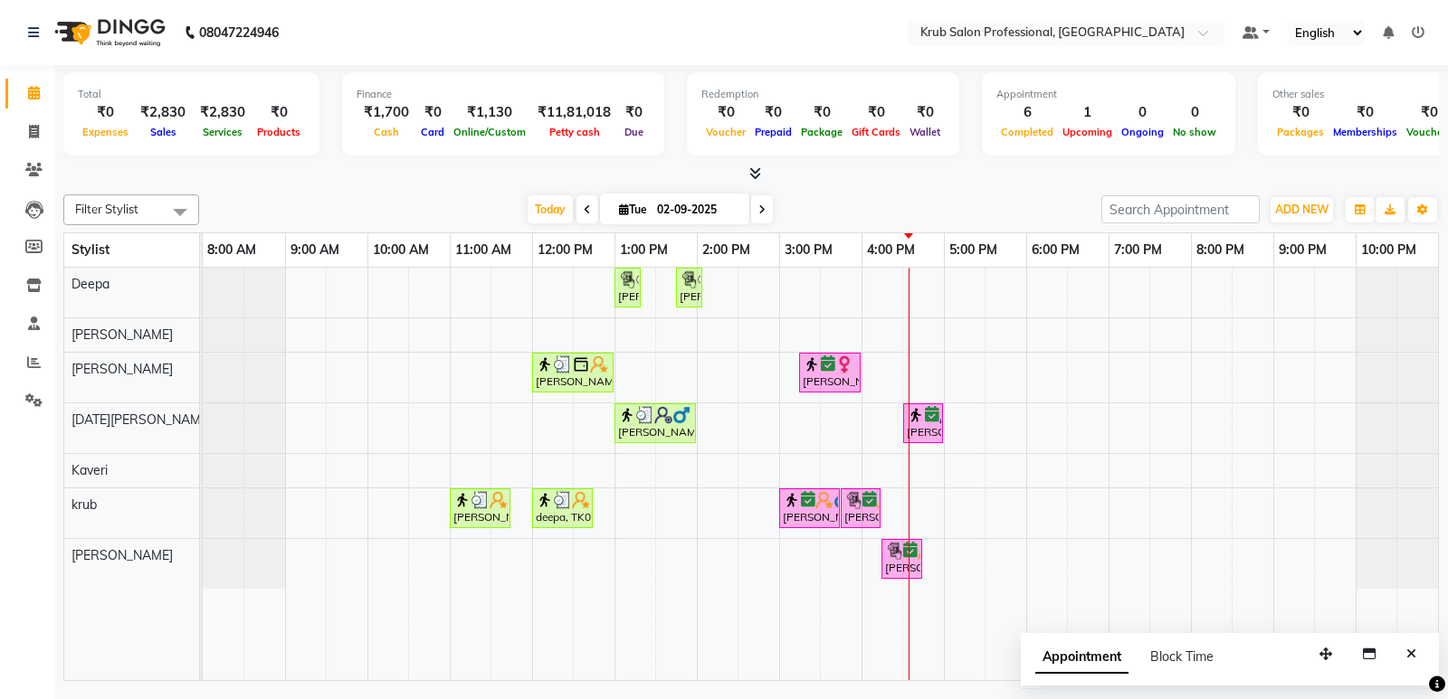
click at [1410, 653] on icon "Close" at bounding box center [1411, 654] width 10 height 13
drag, startPoint x: 979, startPoint y: 189, endPoint x: 882, endPoint y: 166, distance: 99.4
click at [882, 166] on div at bounding box center [750, 174] width 1375 height 19
drag, startPoint x: 950, startPoint y: 209, endPoint x: 839, endPoint y: 179, distance: 115.2
click at [839, 179] on div at bounding box center [750, 174] width 1375 height 19
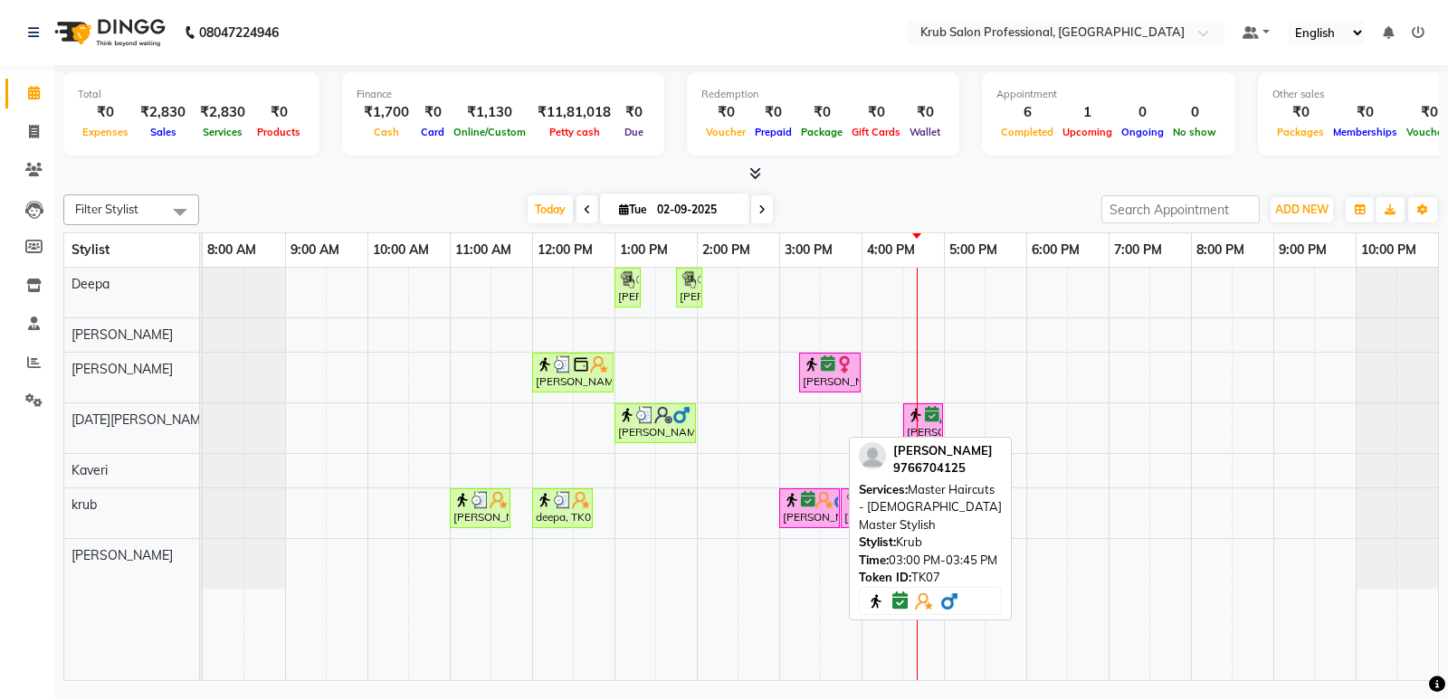
click at [812, 500] on icon at bounding box center [808, 499] width 14 height 1
select select "6"
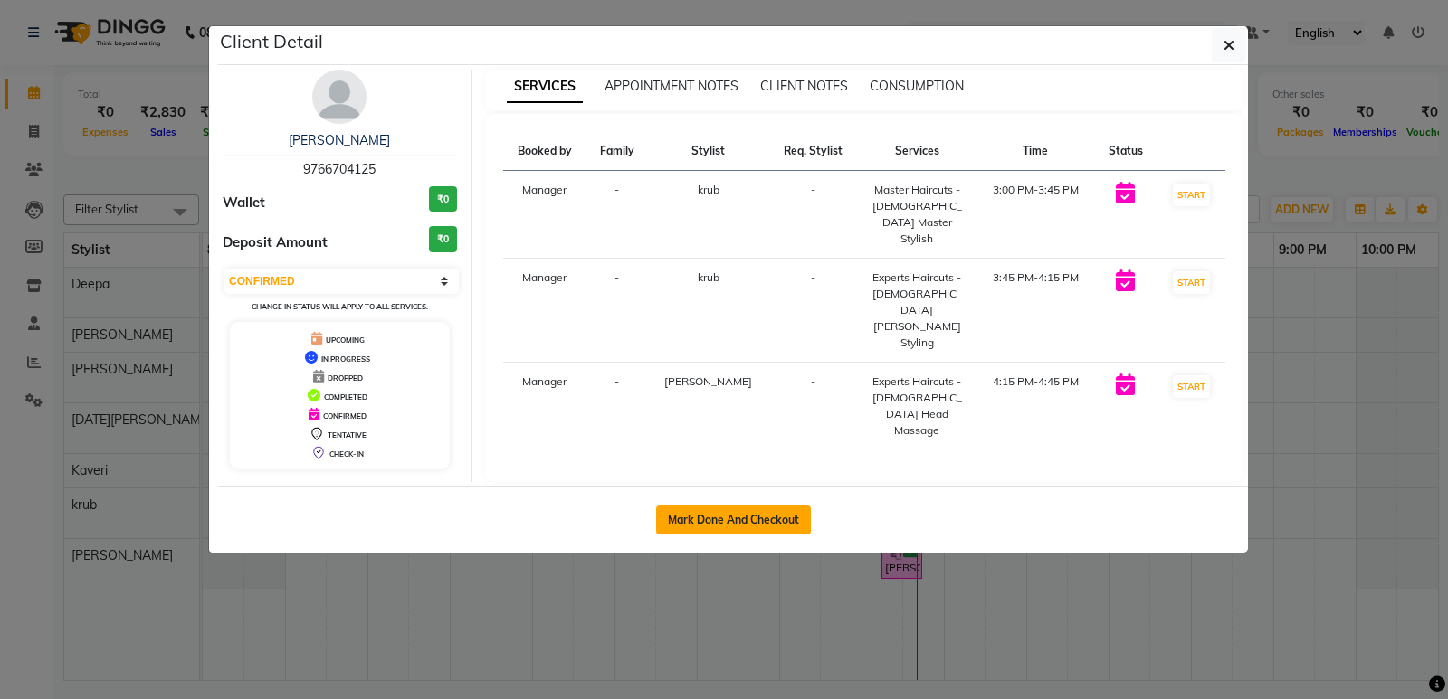
drag, startPoint x: 726, startPoint y: 503, endPoint x: 744, endPoint y: 501, distance: 18.2
click at [728, 506] on button "Mark Done And Checkout" at bounding box center [733, 520] width 155 height 29
select select "7490"
select select "service"
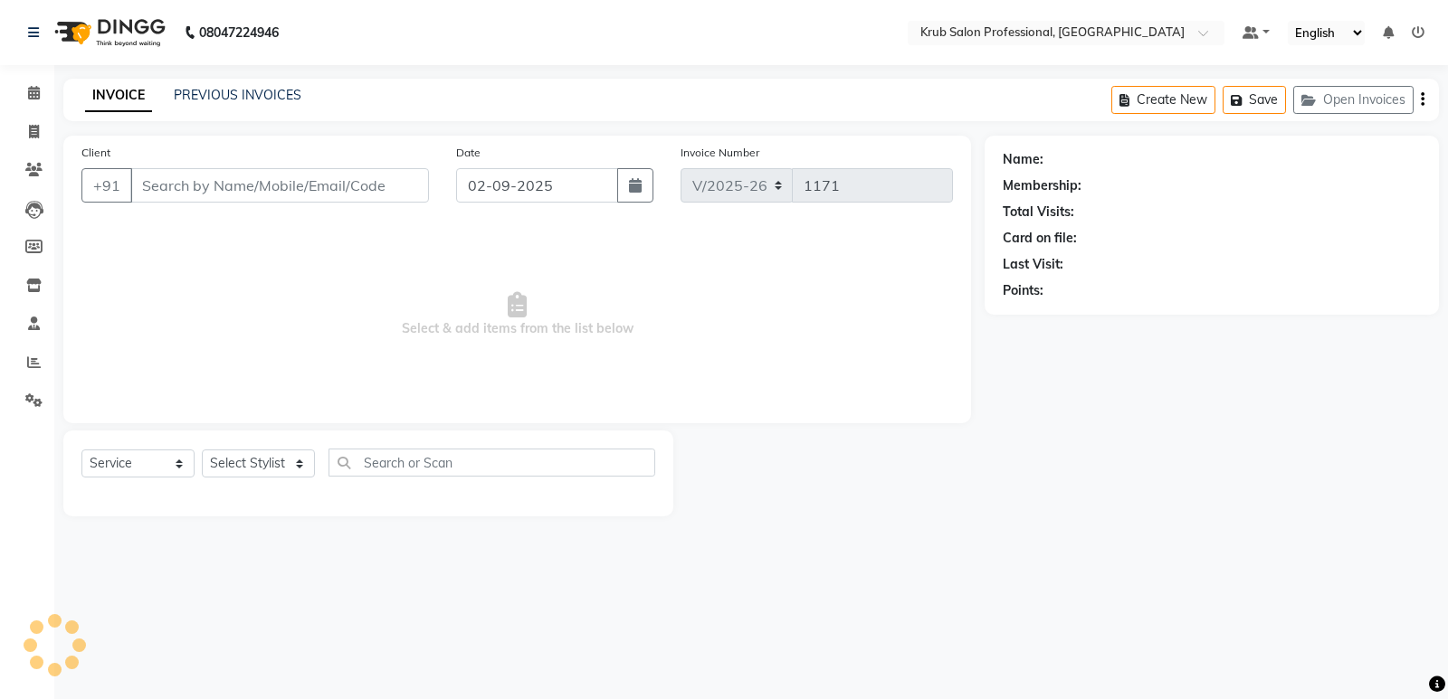
type input "9766704125"
select select "68475"
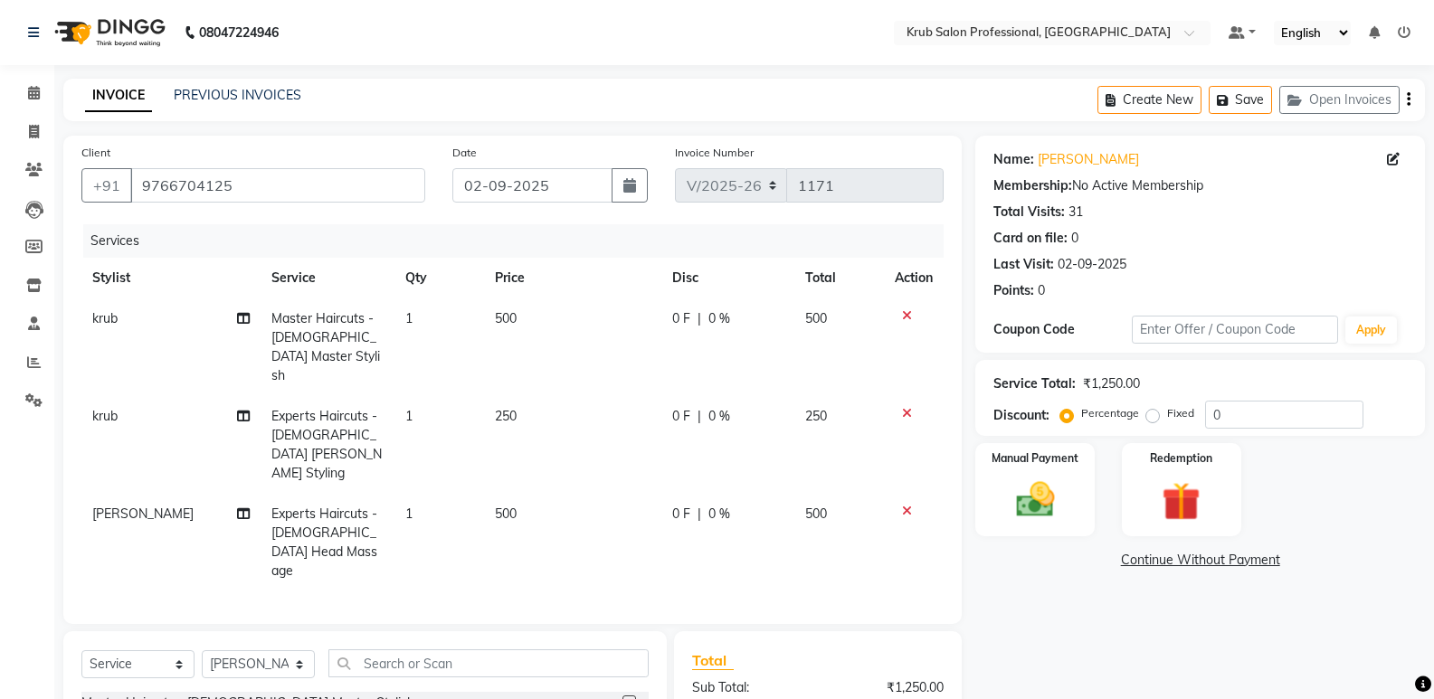
click at [522, 405] on td "250" at bounding box center [572, 445] width 177 height 98
select select "85516"
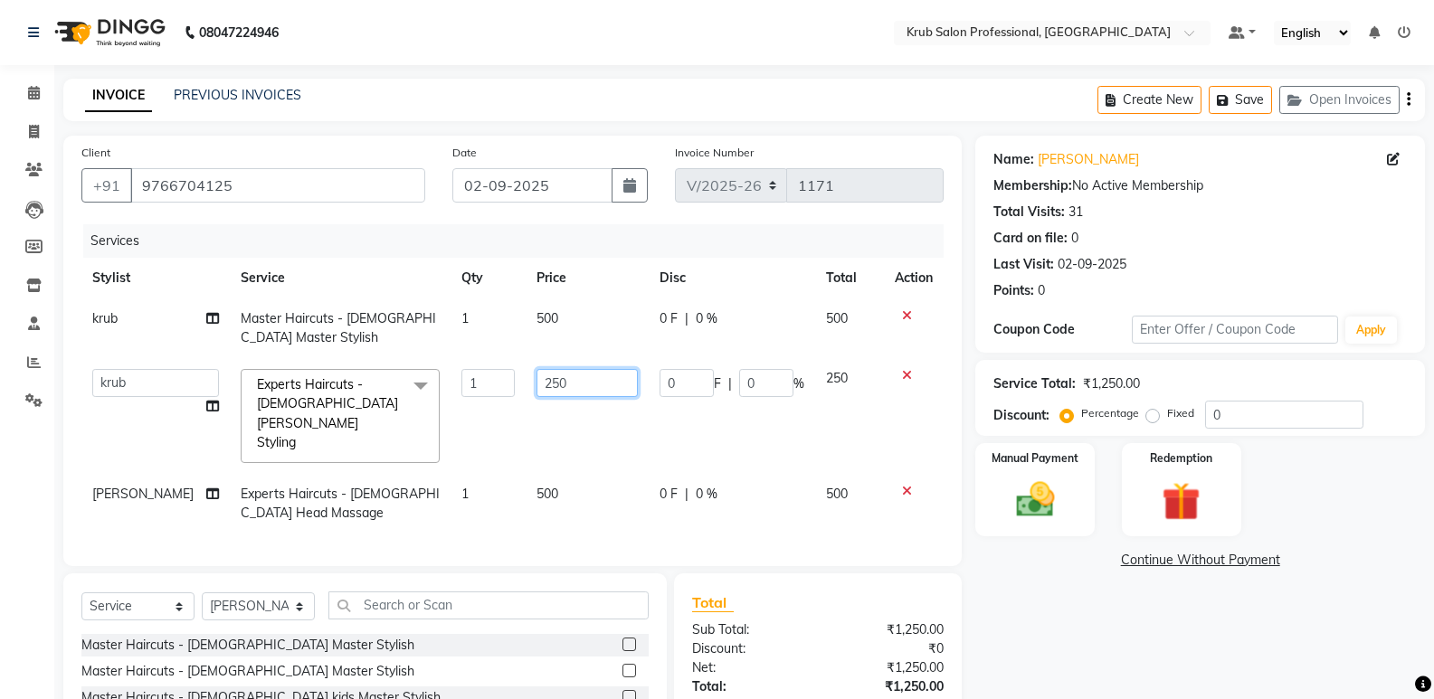
click at [563, 385] on input "250" at bounding box center [586, 383] width 101 height 28
type input "2"
type input "300"
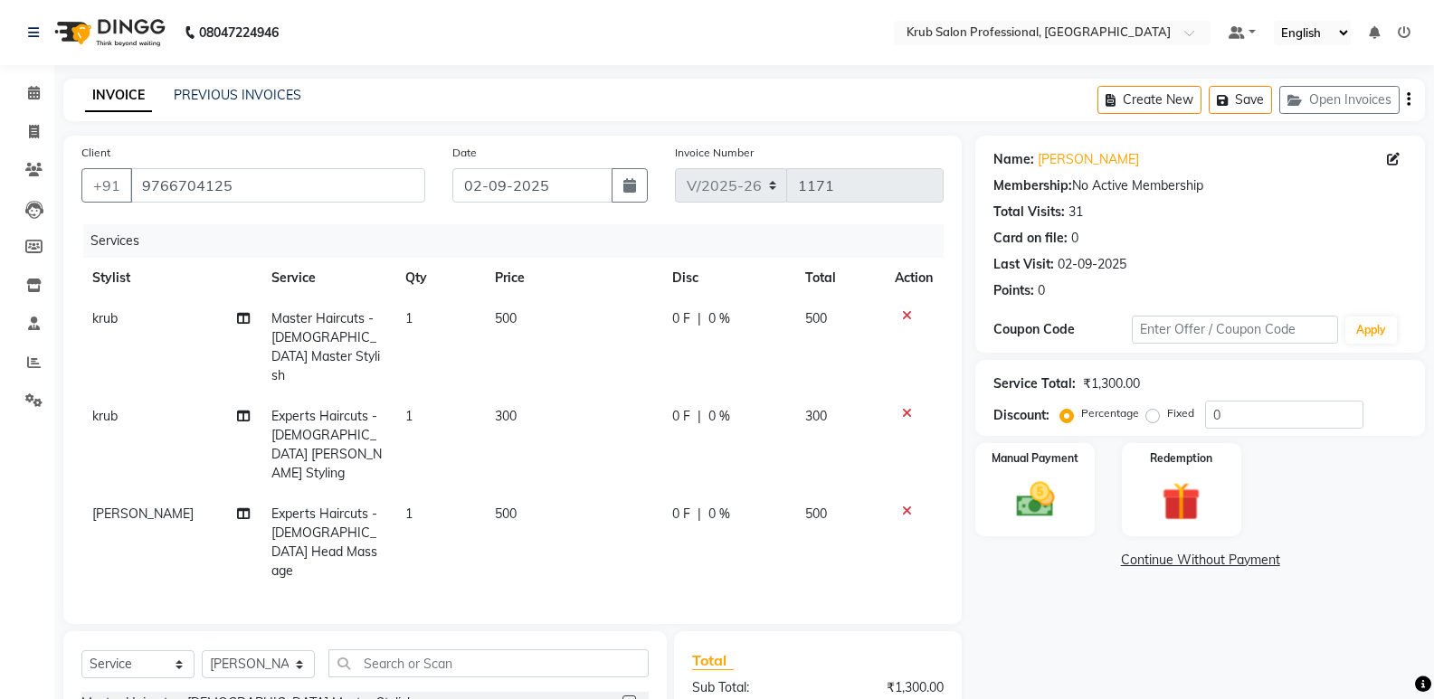
click at [603, 433] on td "300" at bounding box center [572, 445] width 177 height 98
select select "85516"
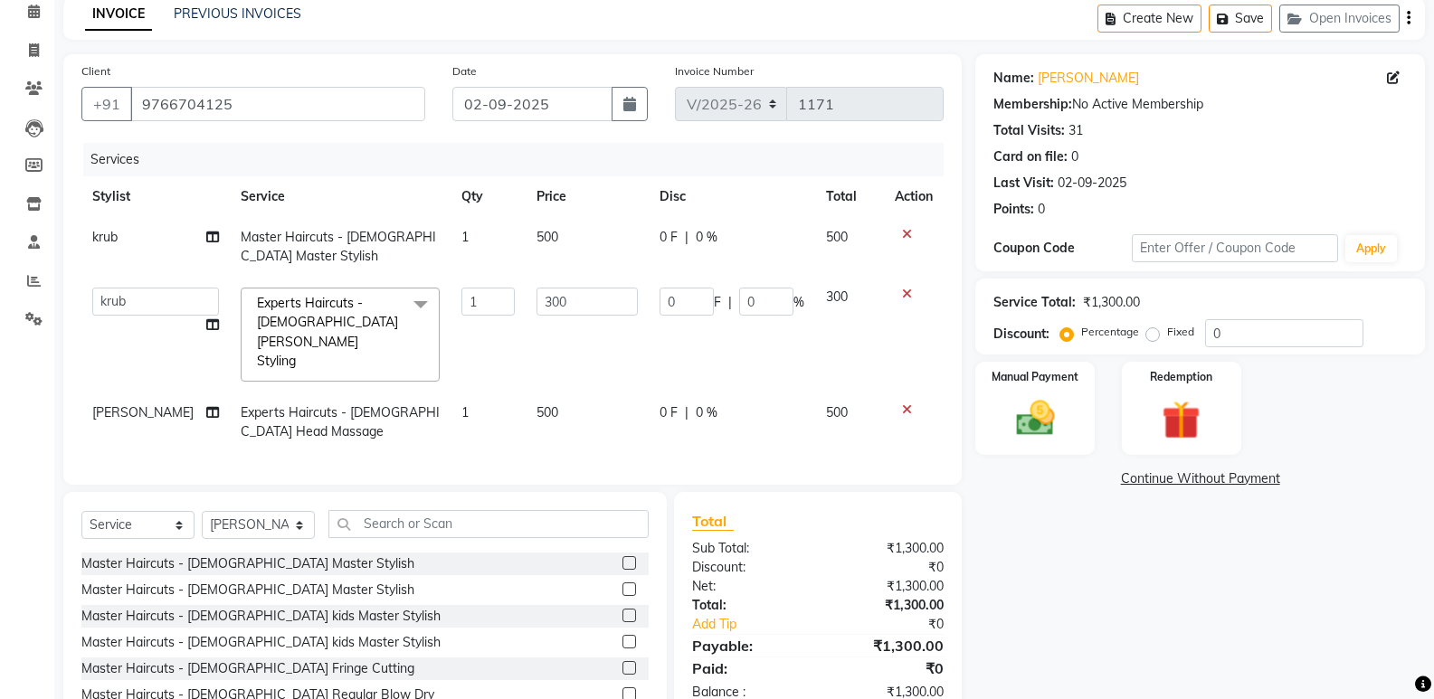
scroll to position [90, 0]
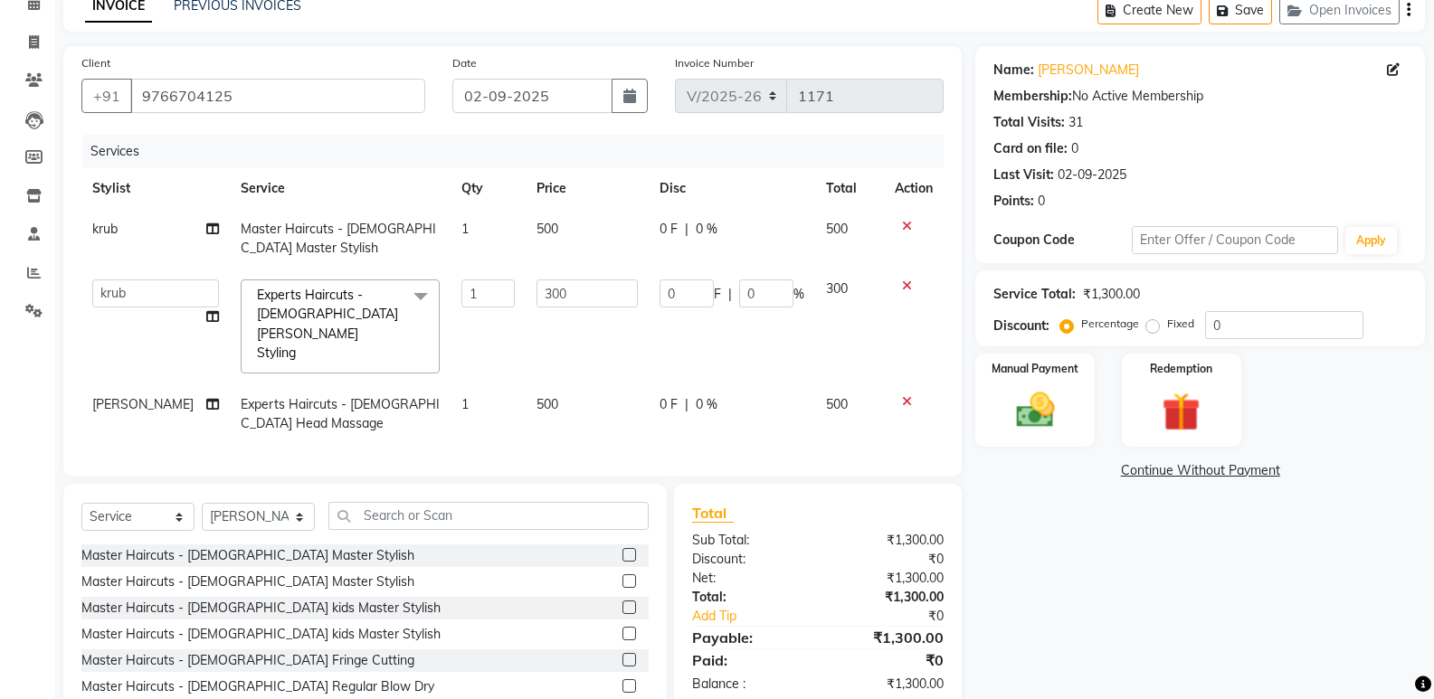
click at [906, 287] on icon at bounding box center [907, 286] width 10 height 13
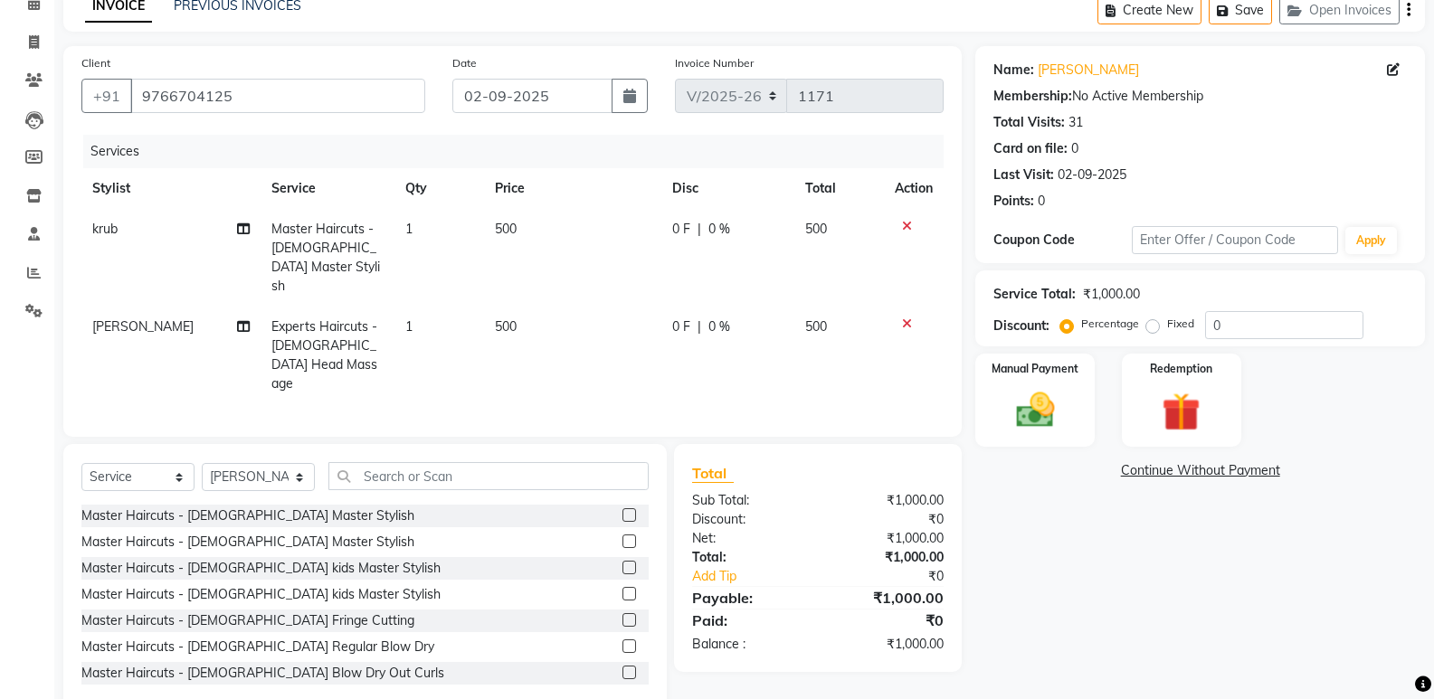
click at [536, 235] on td "500" at bounding box center [572, 258] width 177 height 98
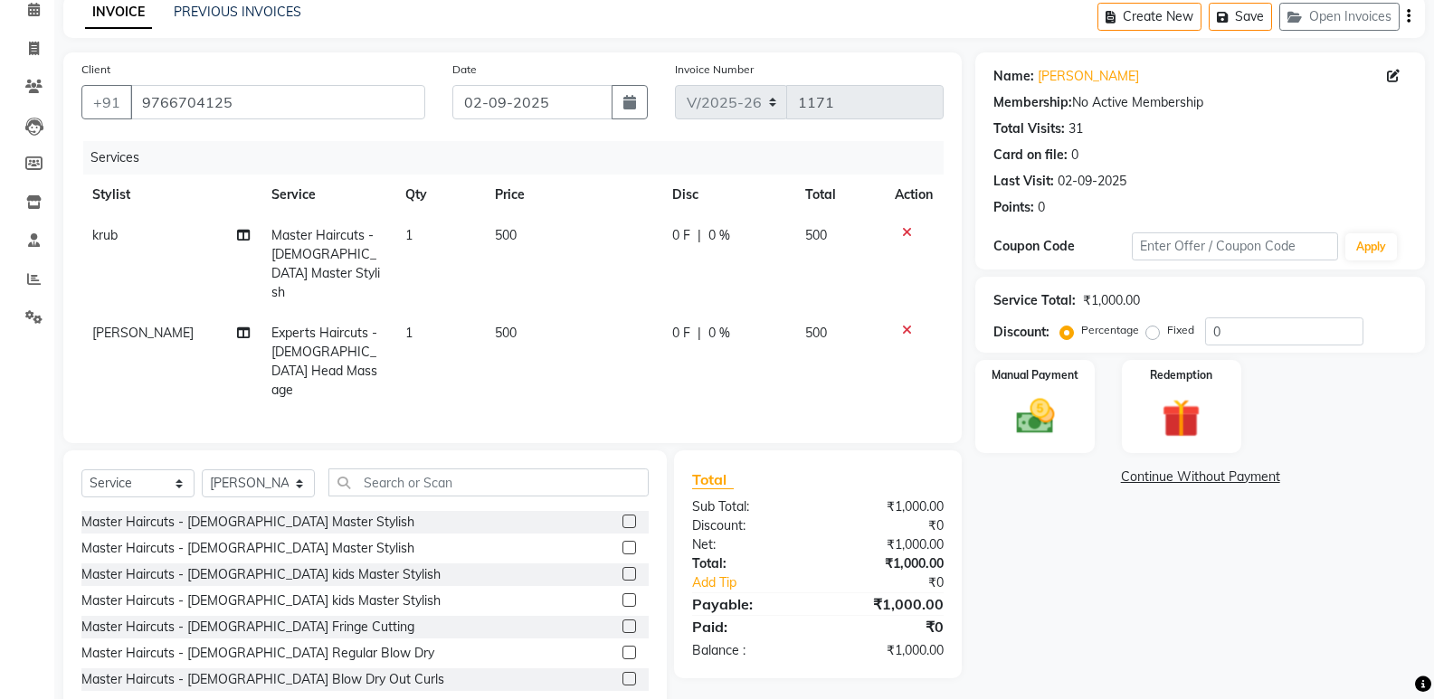
select select "85516"
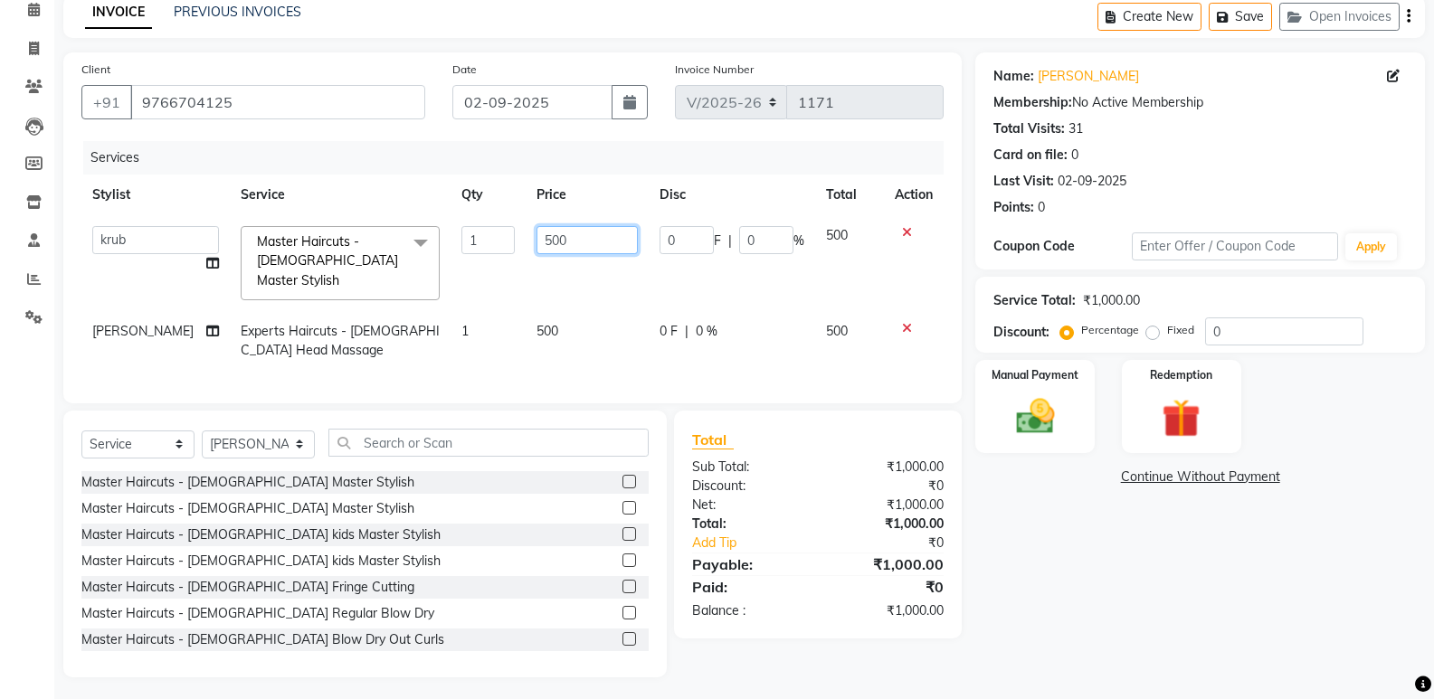
click at [602, 245] on input "500" at bounding box center [586, 240] width 101 height 28
type input "5"
type input "480"
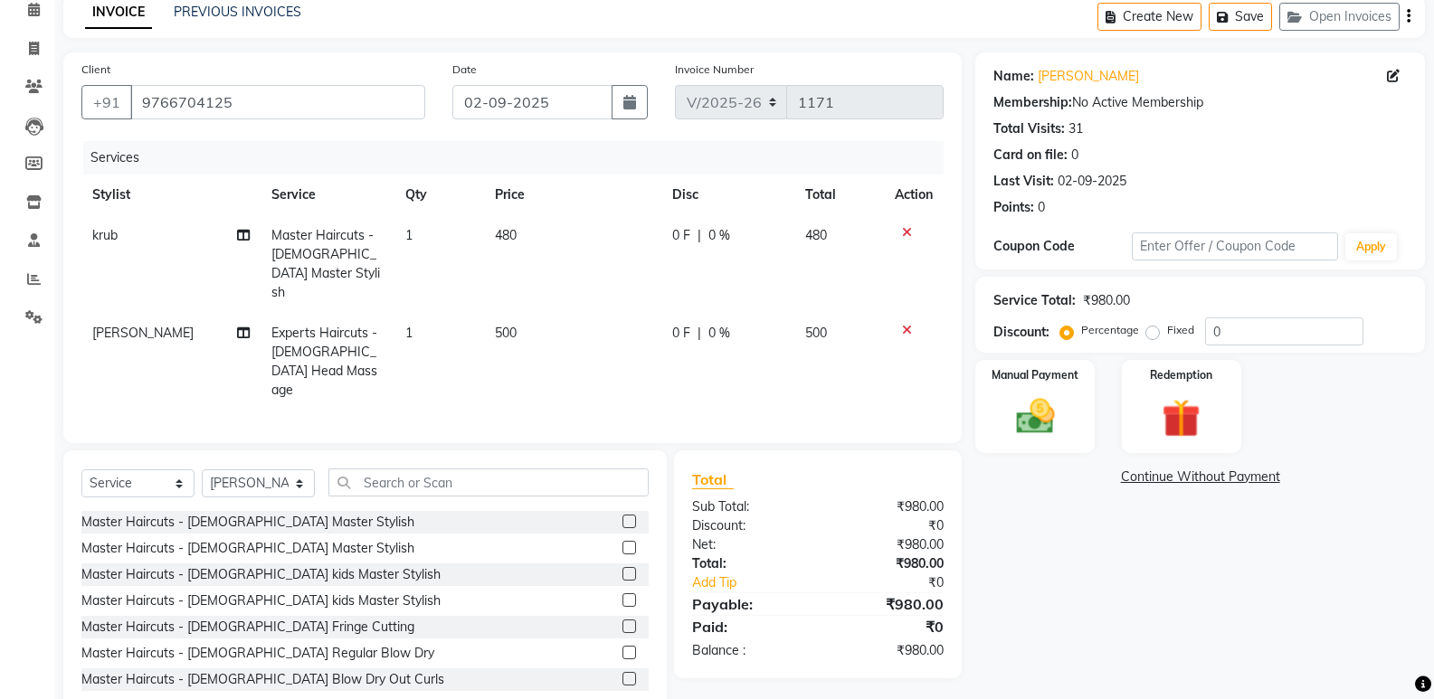
click at [1016, 603] on div "Name: Shahnawaz Ansari Membership: No Active Membership Total Visits: 31 Card o…" at bounding box center [1206, 384] width 463 height 665
click at [1041, 419] on img at bounding box center [1034, 417] width 64 height 46
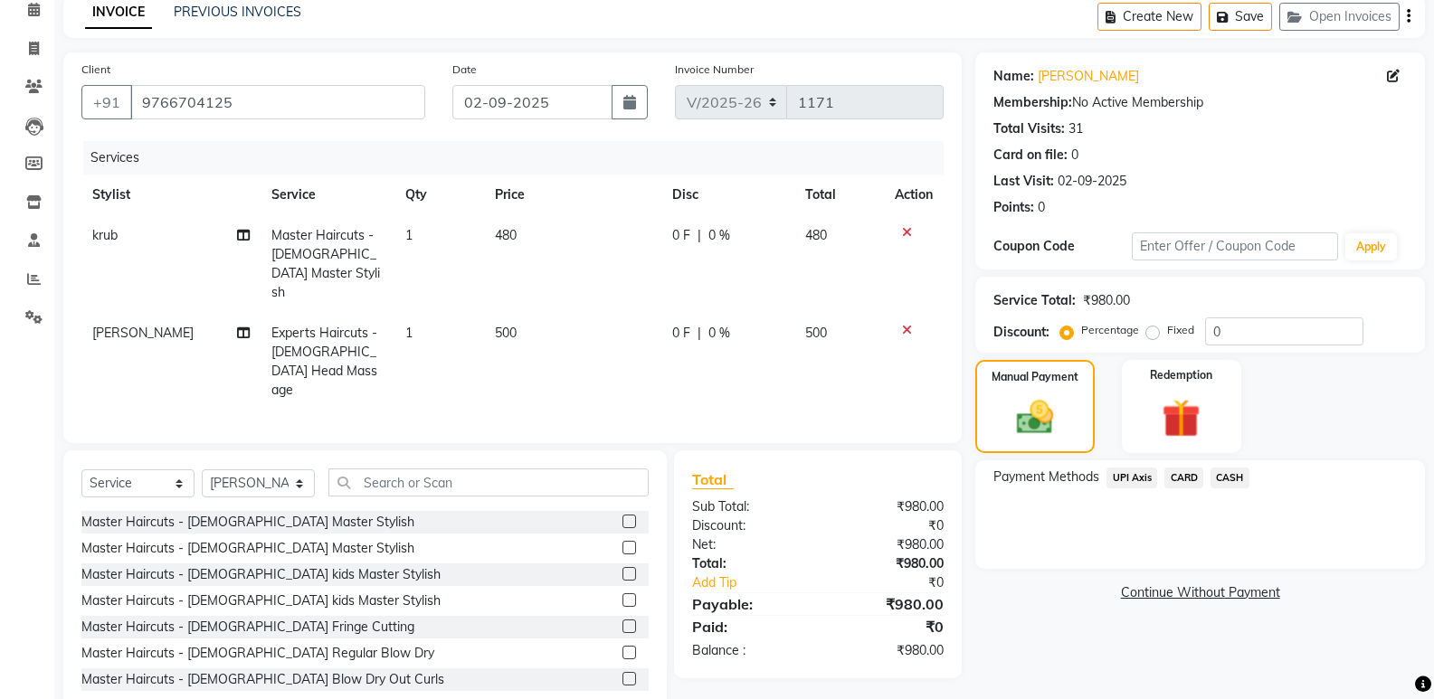
click at [1130, 478] on span "UPI Axis" at bounding box center [1131, 478] width 51 height 21
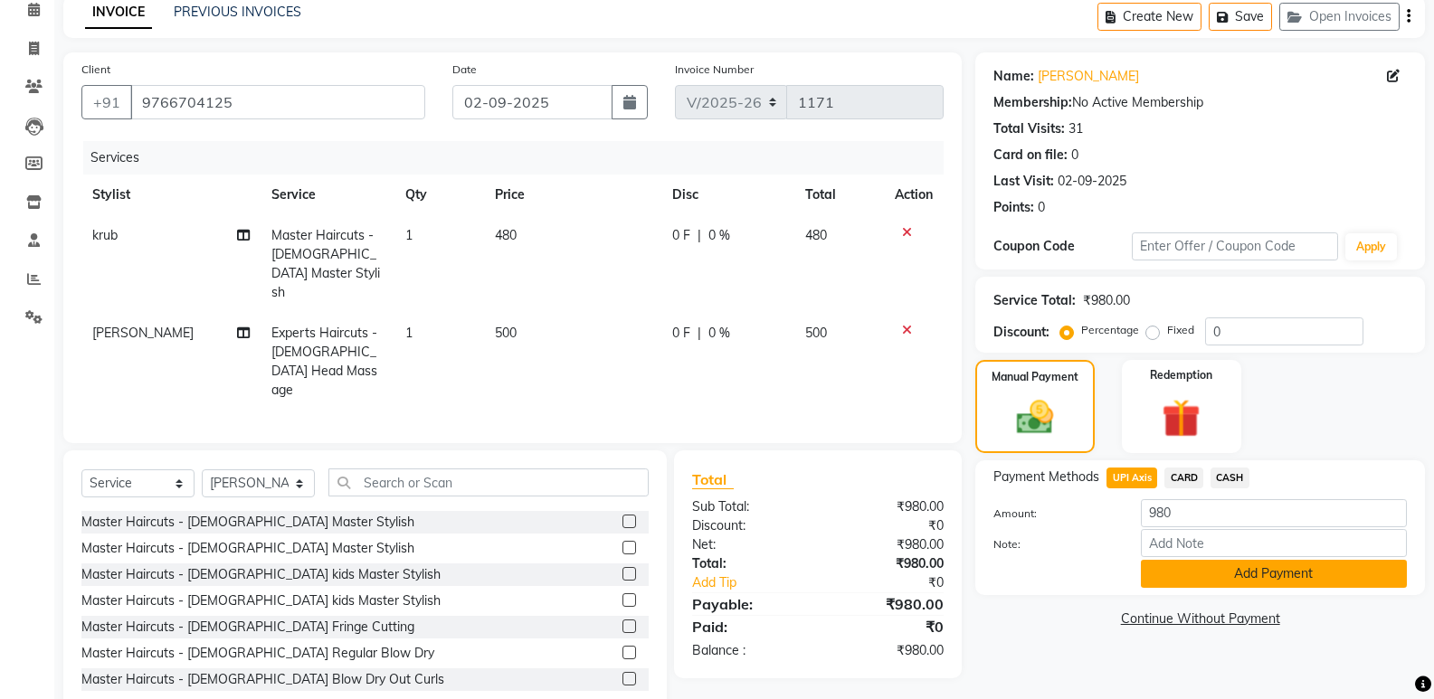
click at [1241, 574] on button "Add Payment" at bounding box center [1274, 574] width 266 height 28
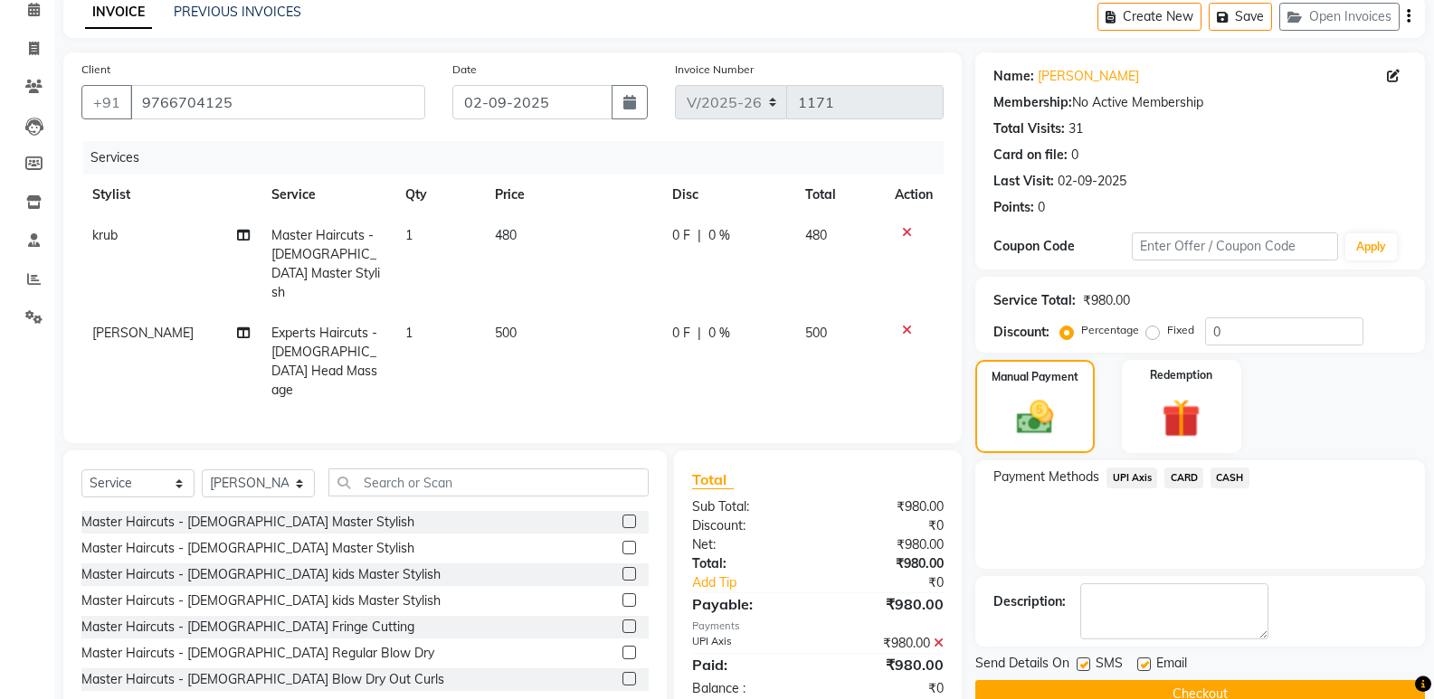
scroll to position [119, 0]
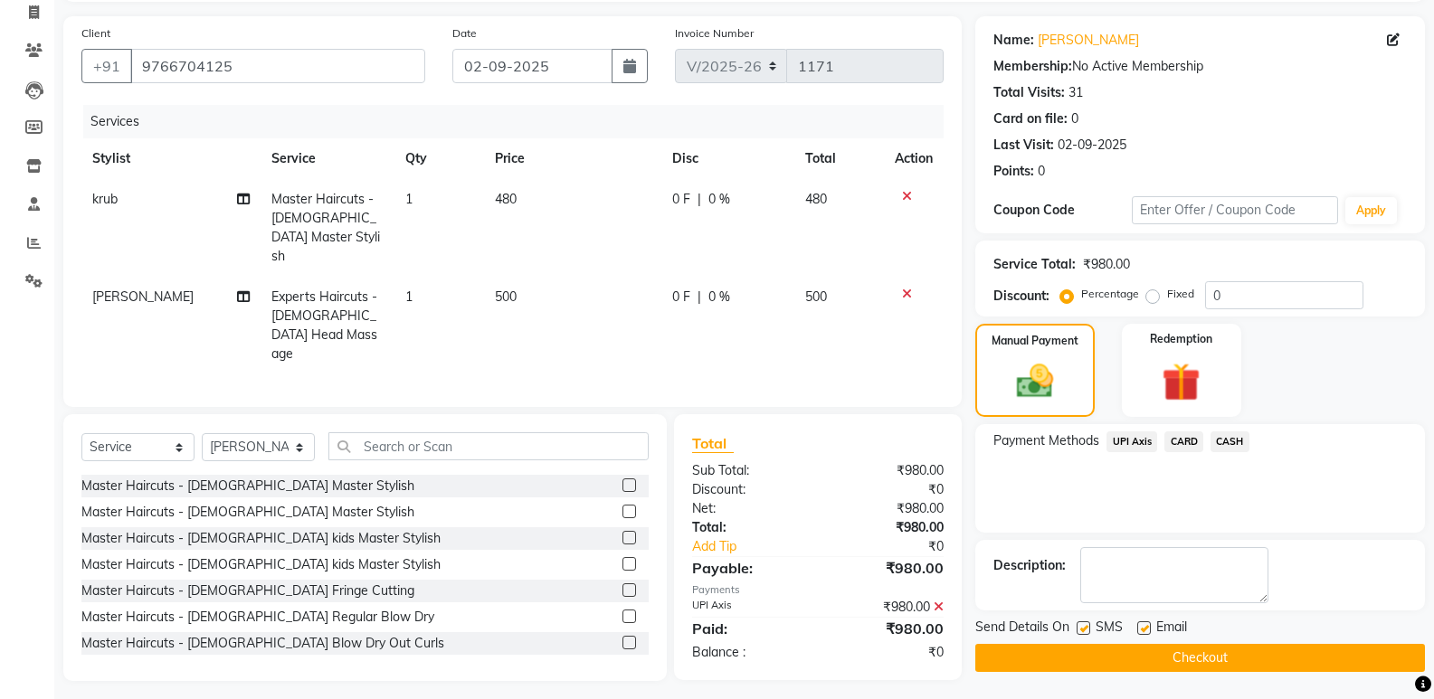
click at [1140, 628] on label at bounding box center [1144, 629] width 14 height 14
click at [1140, 628] on input "checkbox" at bounding box center [1143, 629] width 12 height 12
checkbox input "false"
click at [1086, 631] on label at bounding box center [1084, 629] width 14 height 14
click at [1086, 631] on input "checkbox" at bounding box center [1083, 629] width 12 height 12
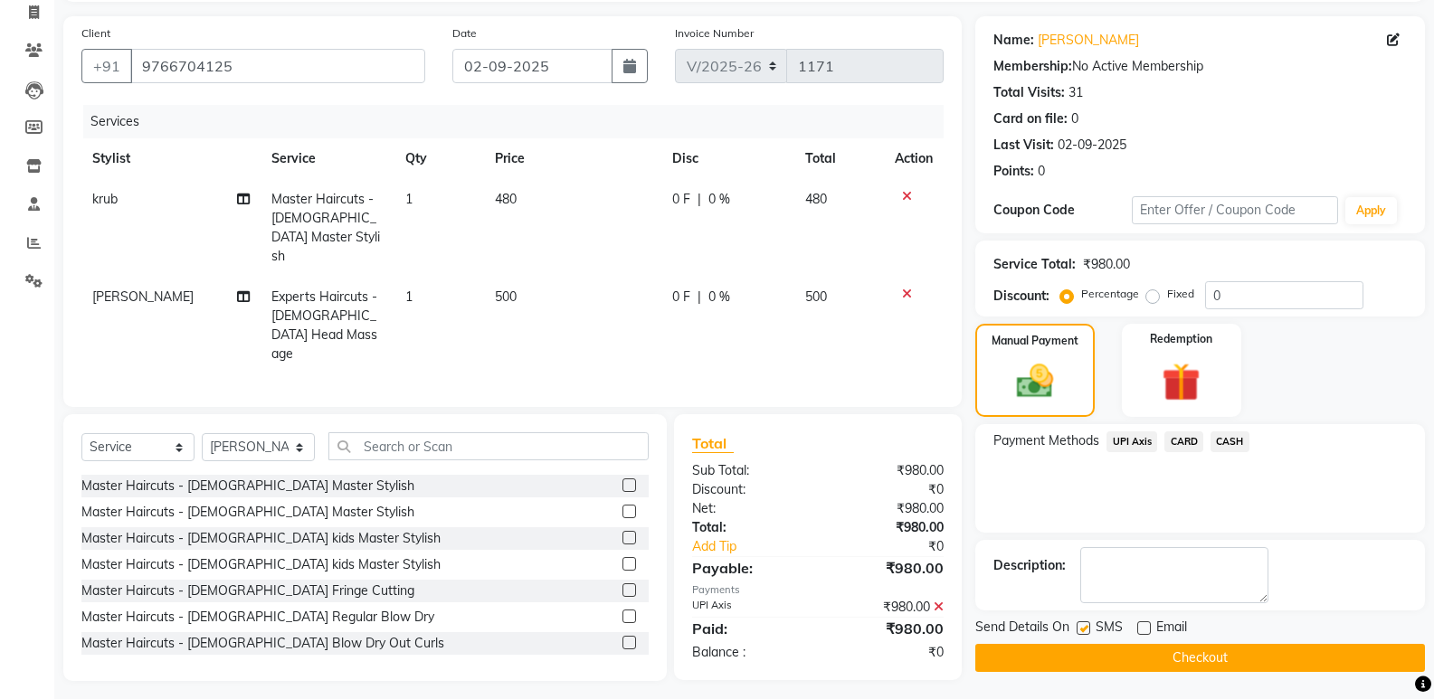
checkbox input "false"
click at [1207, 652] on button "Checkout" at bounding box center [1200, 658] width 450 height 28
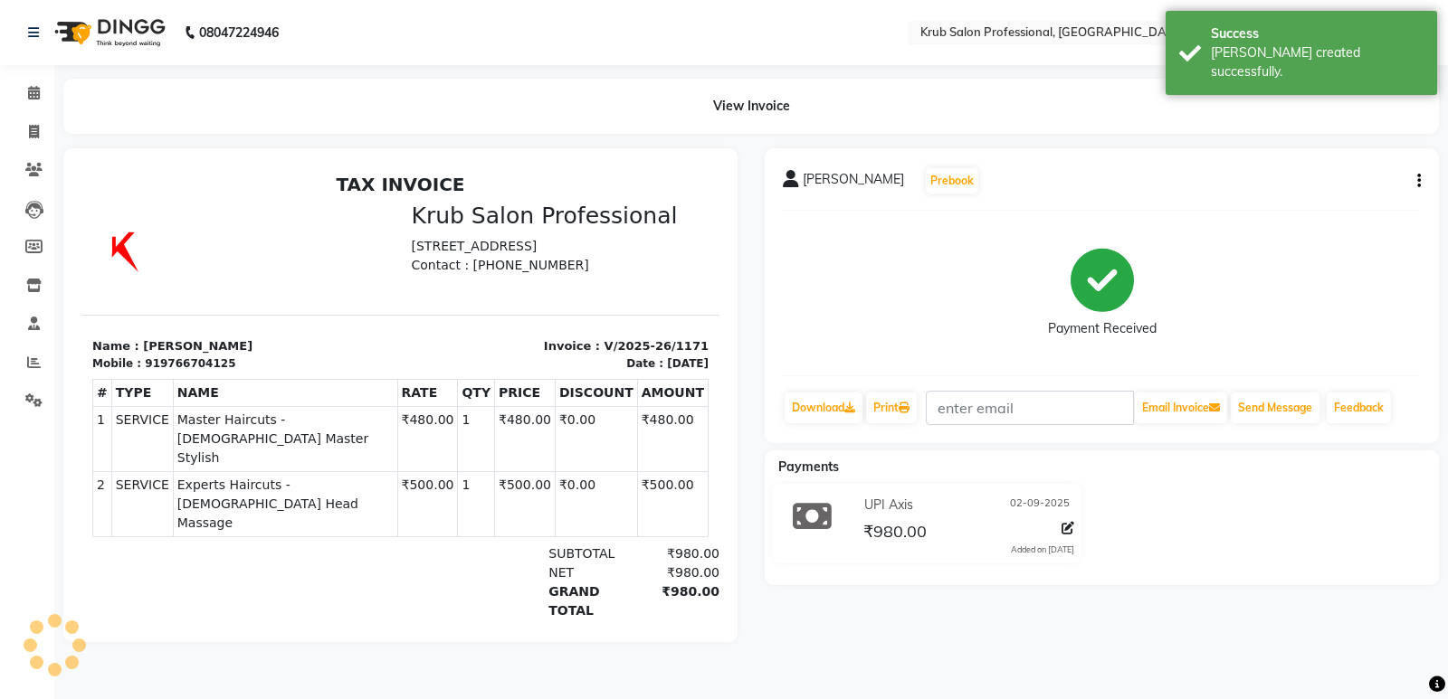
select select "7490"
select select "service"
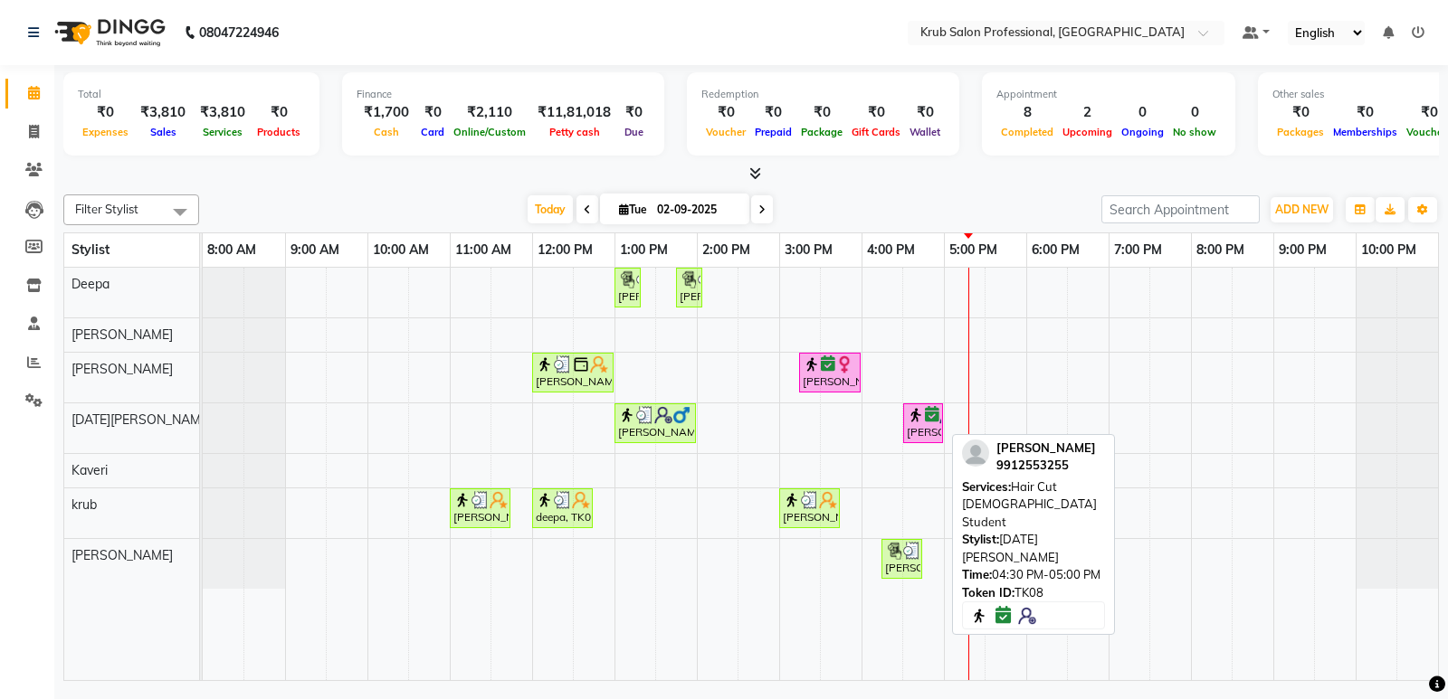
click at [916, 424] on div "[PERSON_NAME], TK08, 04:30 PM-05:00 PM, Hair Cut [DEMOGRAPHIC_DATA] Student" at bounding box center [923, 423] width 36 height 34
select select "6"
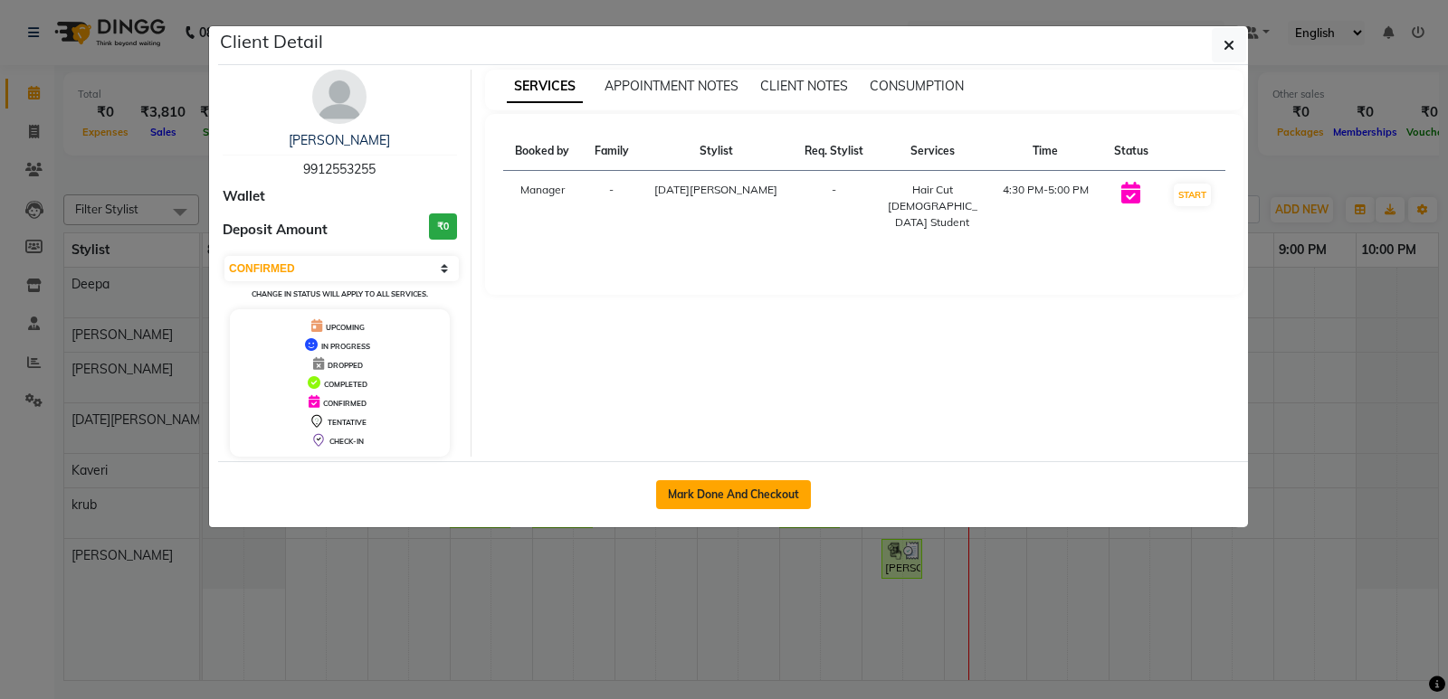
click at [764, 493] on button "Mark Done And Checkout" at bounding box center [733, 494] width 155 height 29
select select "7490"
select select "service"
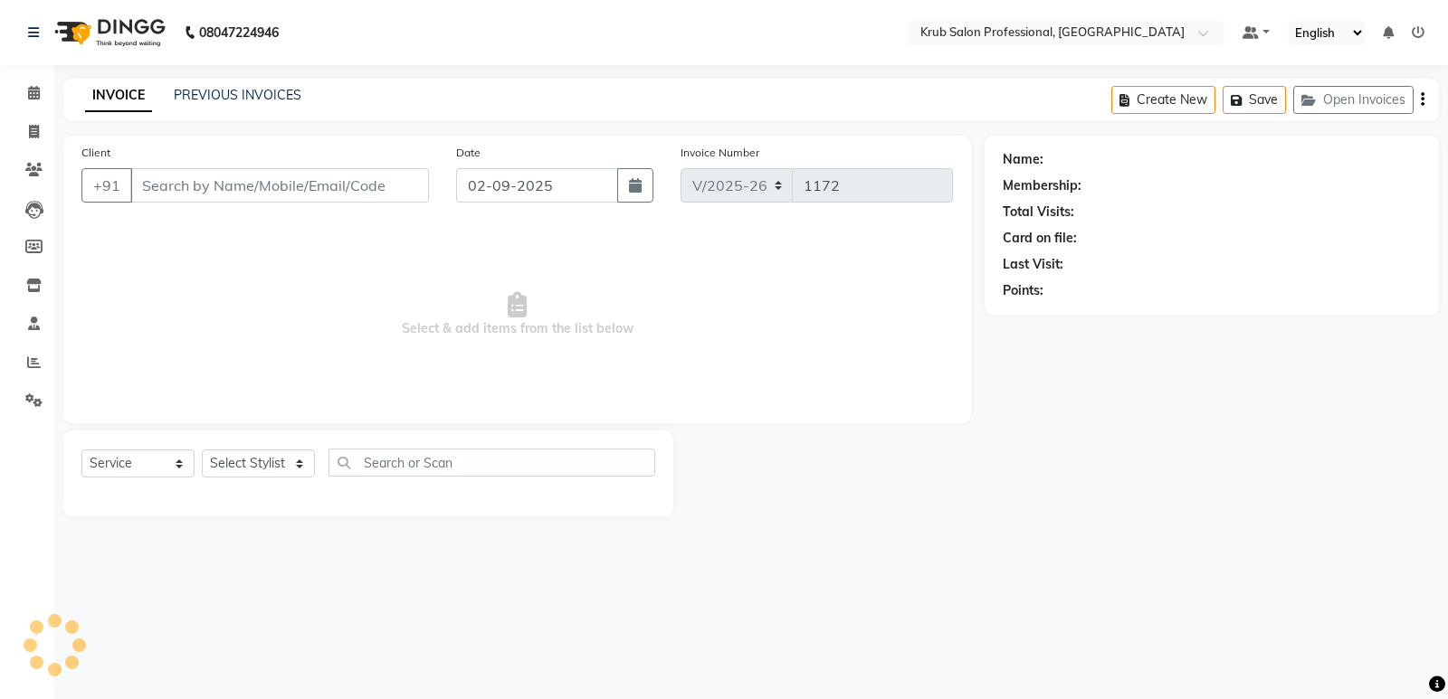
type input "9912553255"
select select "88974"
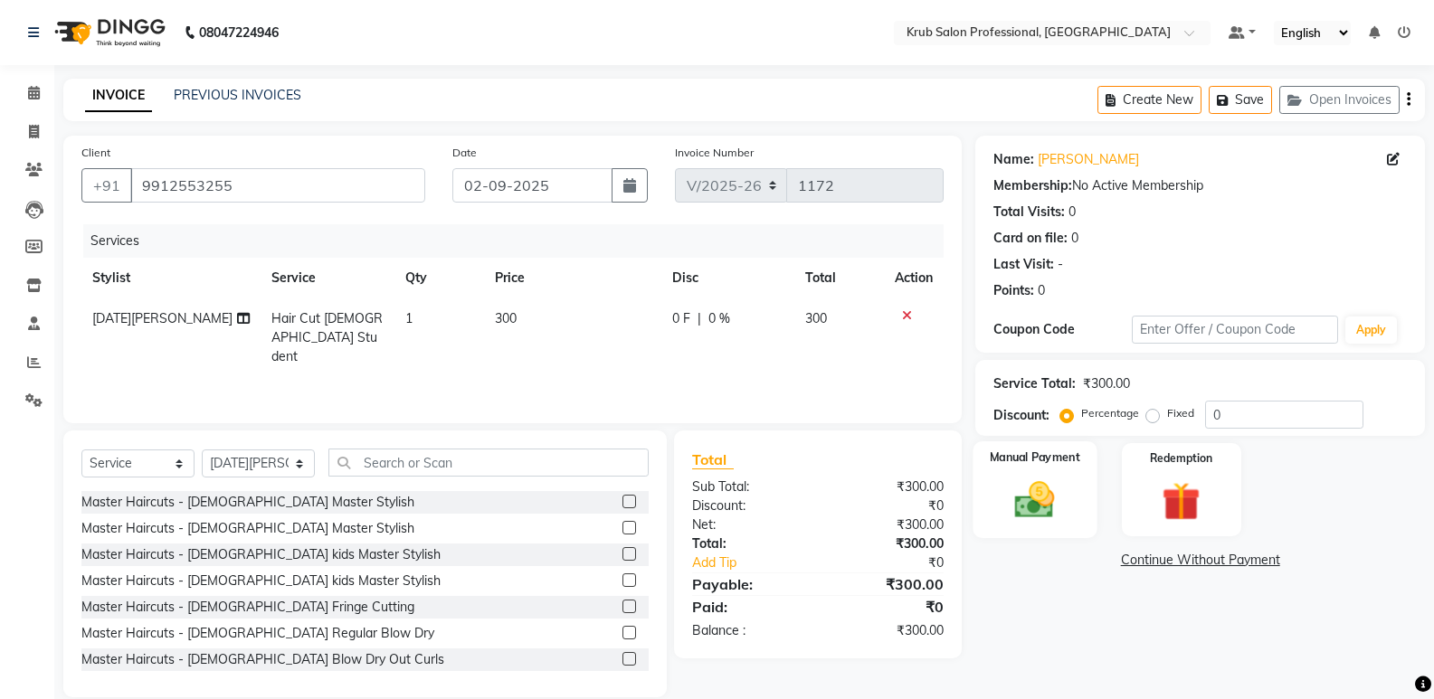
click at [1046, 489] on img at bounding box center [1034, 500] width 64 height 46
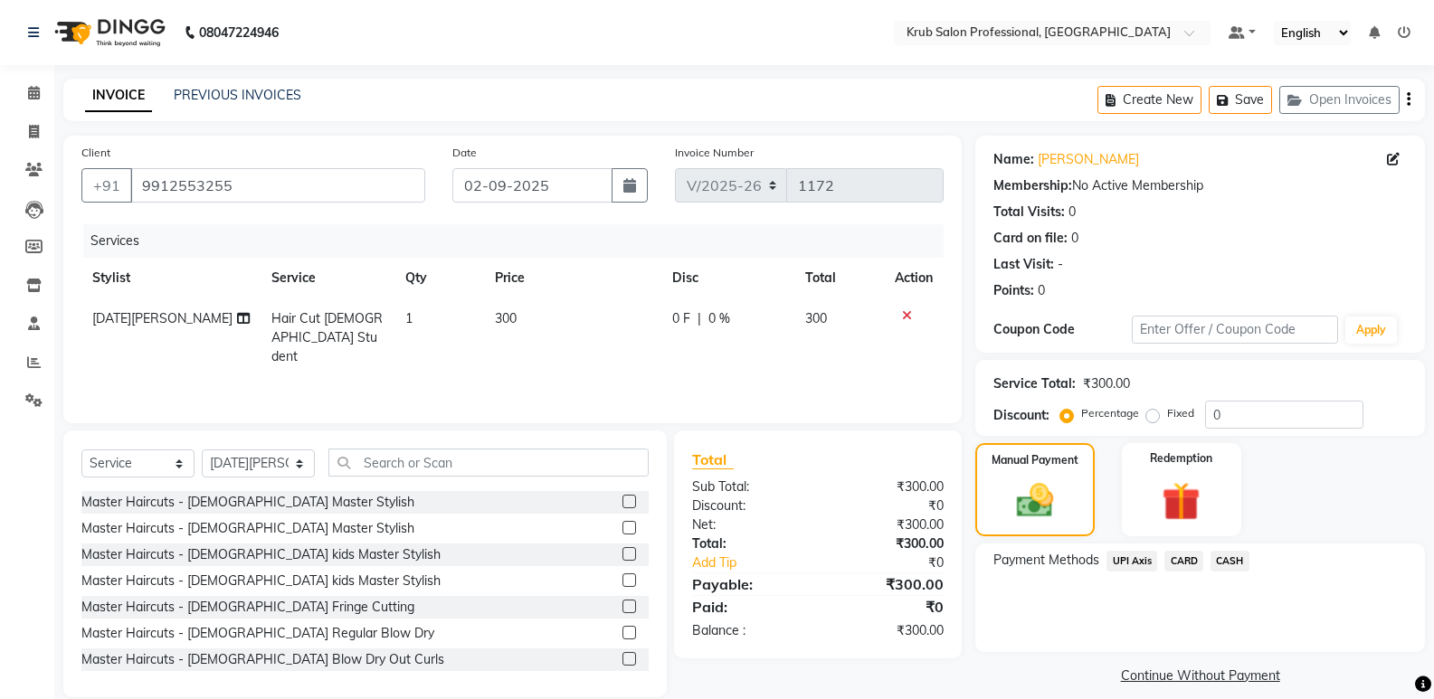
scroll to position [25, 0]
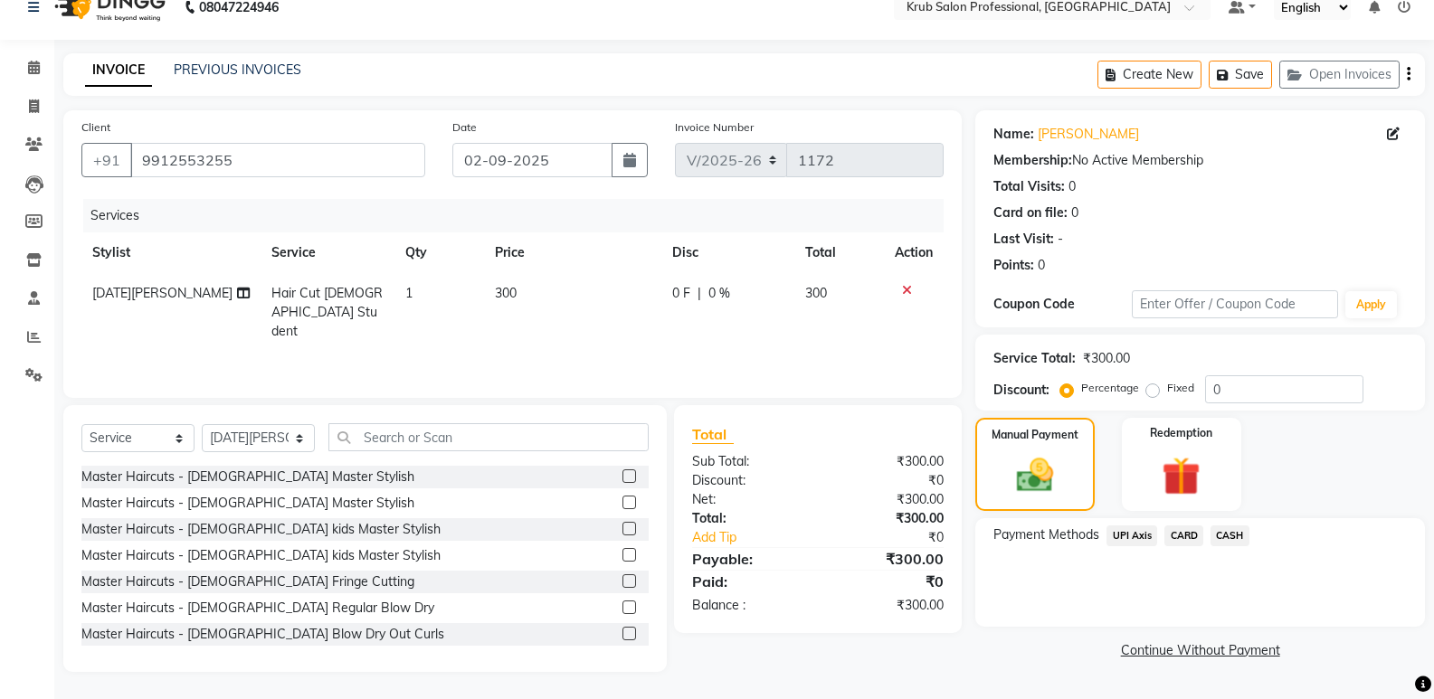
click at [1134, 533] on span "UPI Axis" at bounding box center [1131, 536] width 51 height 21
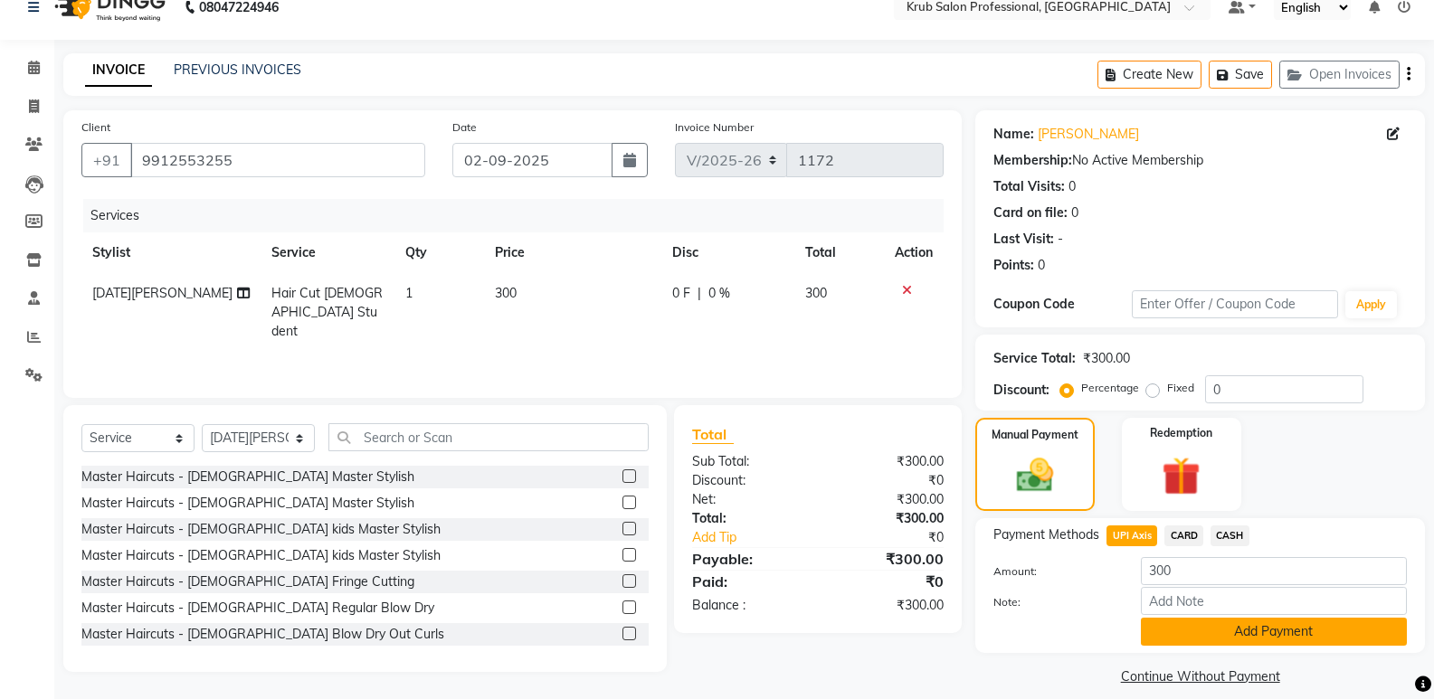
click at [1251, 626] on button "Add Payment" at bounding box center [1274, 632] width 266 height 28
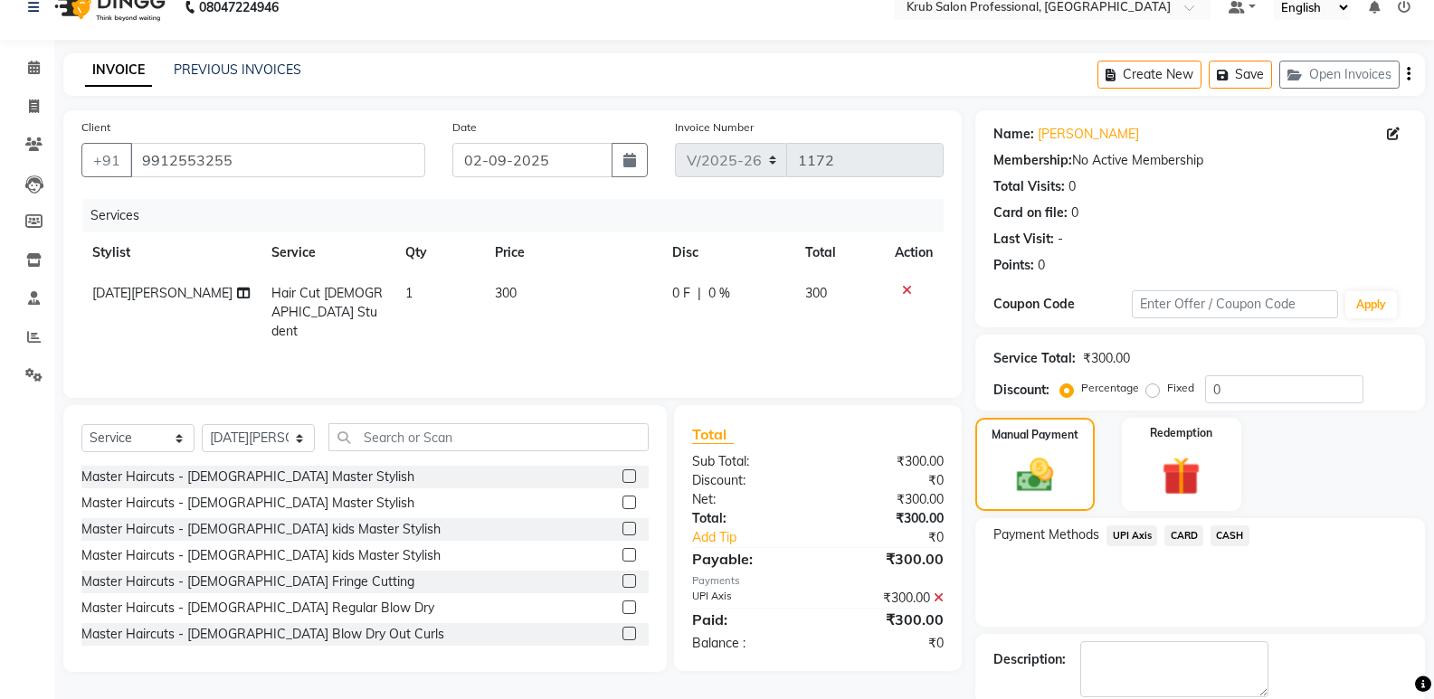
scroll to position [119, 0]
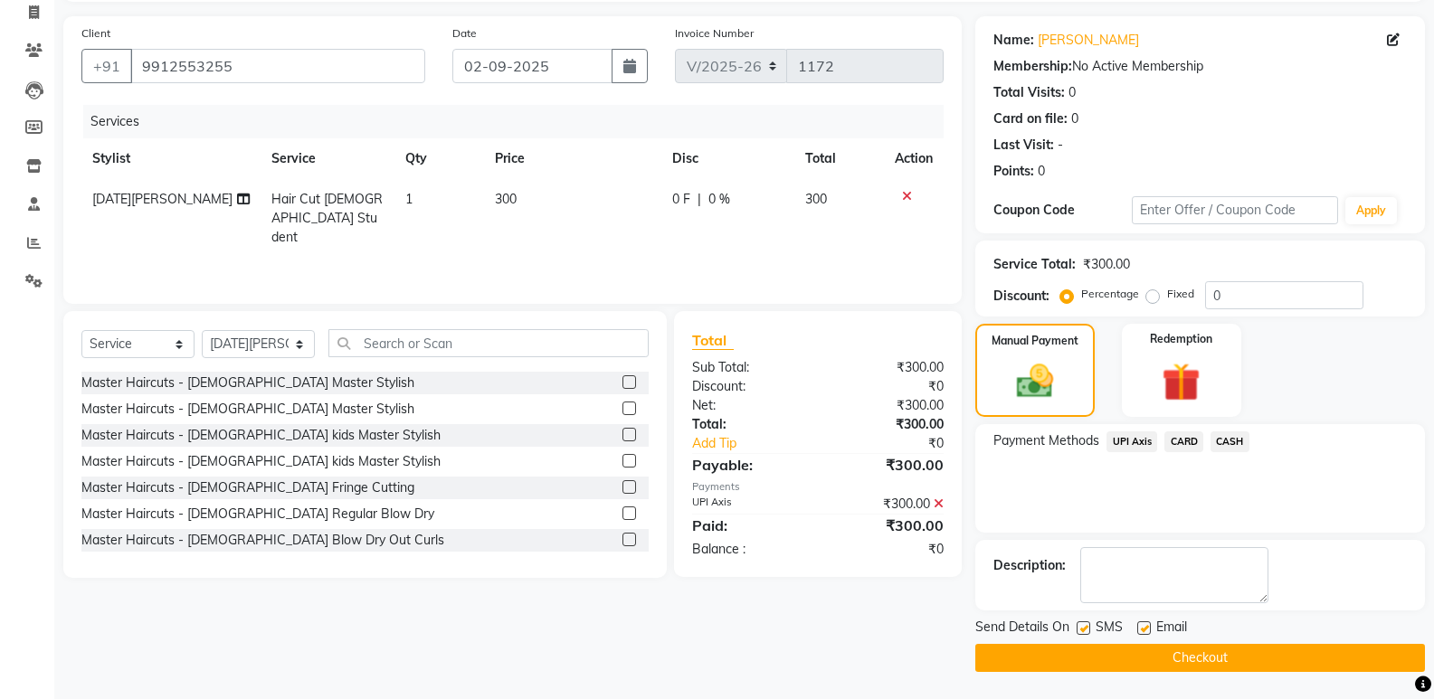
click at [1143, 625] on label at bounding box center [1144, 629] width 14 height 14
click at [1143, 625] on input "checkbox" at bounding box center [1143, 629] width 12 height 12
checkbox input "false"
click at [1207, 649] on button "Checkout" at bounding box center [1200, 658] width 450 height 28
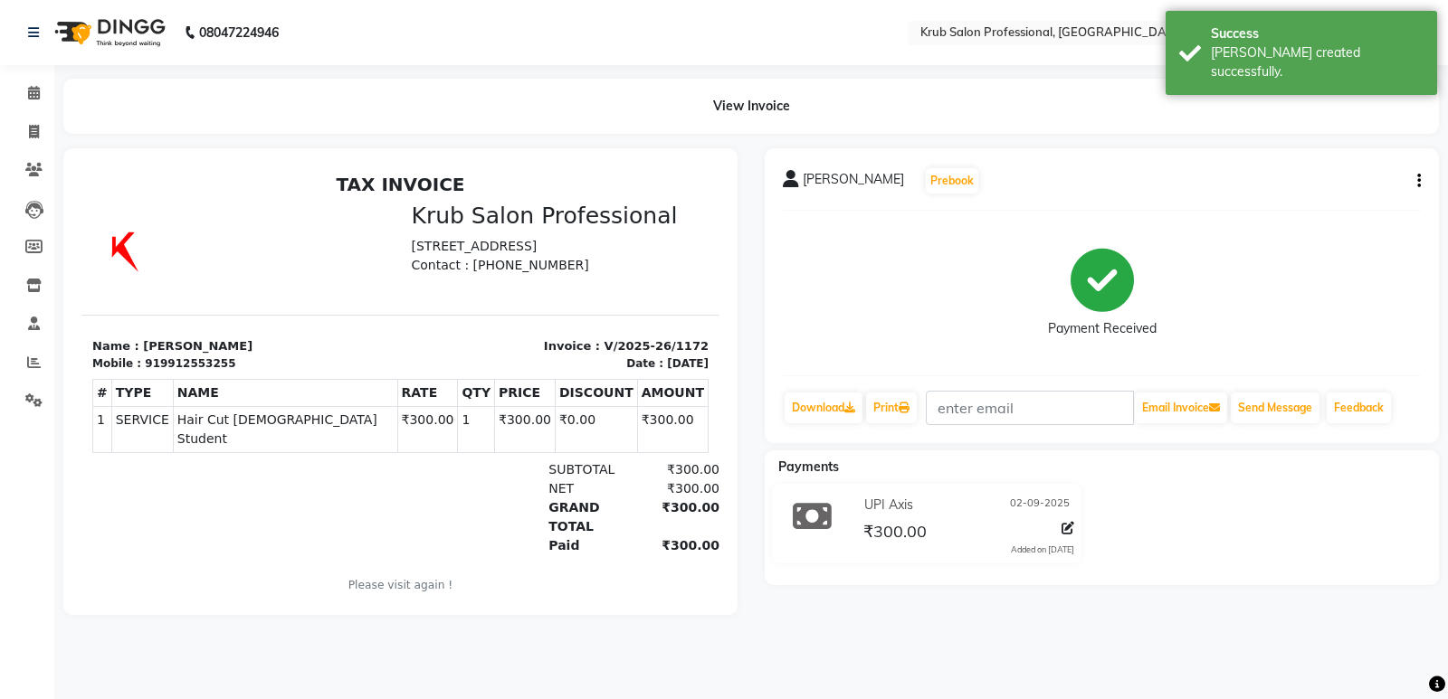
select select "service"
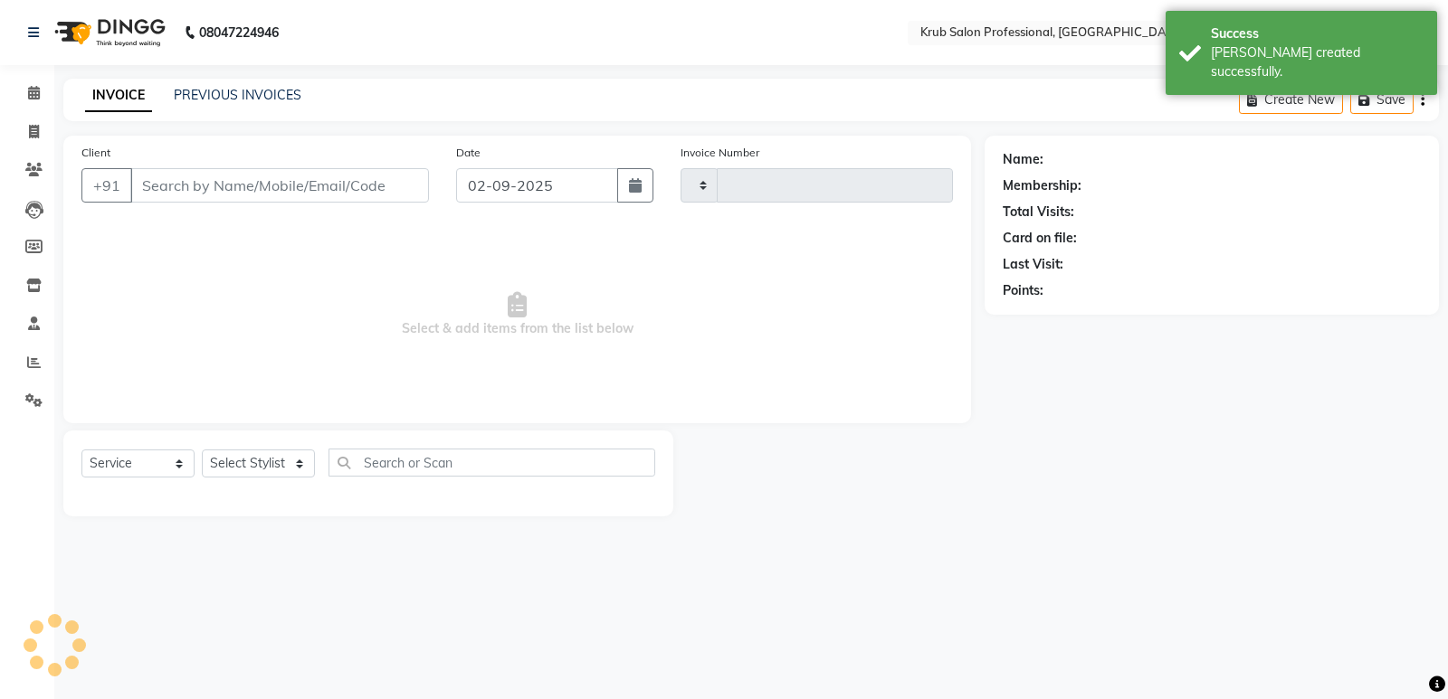
type input "1173"
select select "7490"
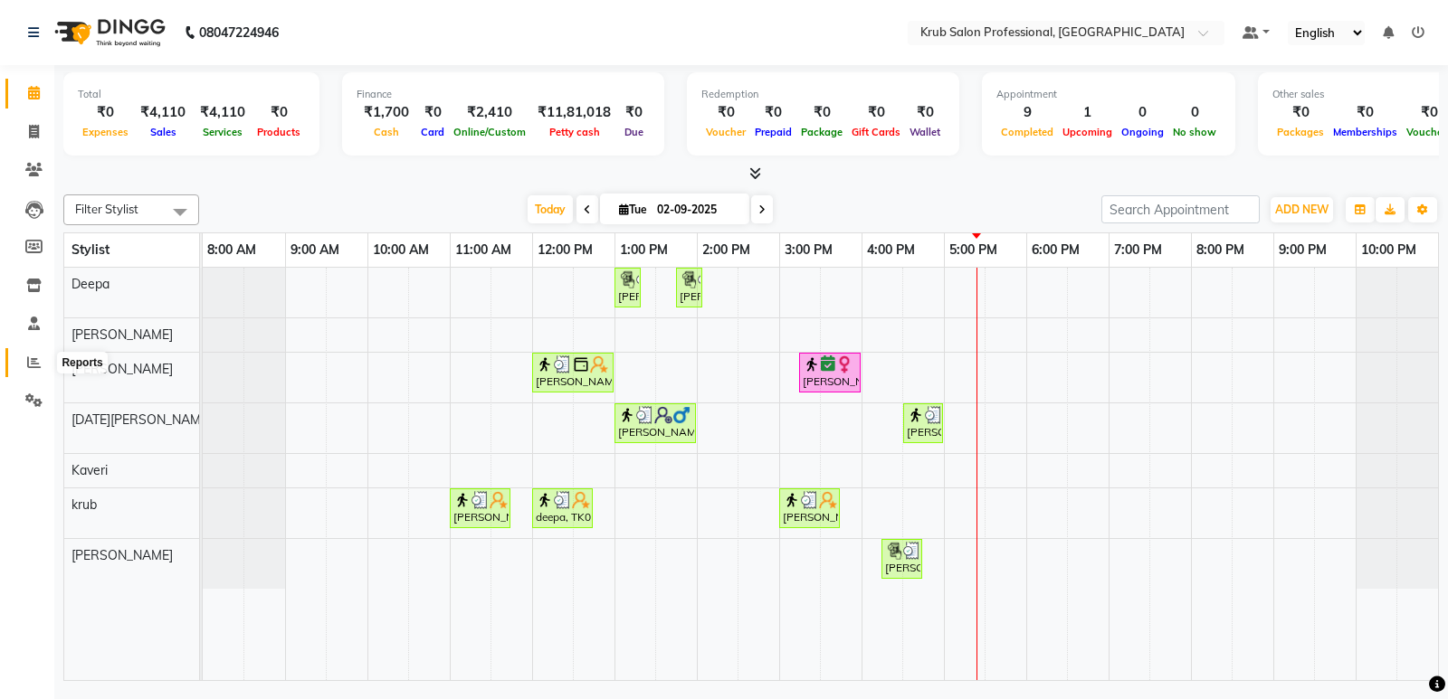
click at [32, 365] on icon at bounding box center [34, 363] width 14 height 14
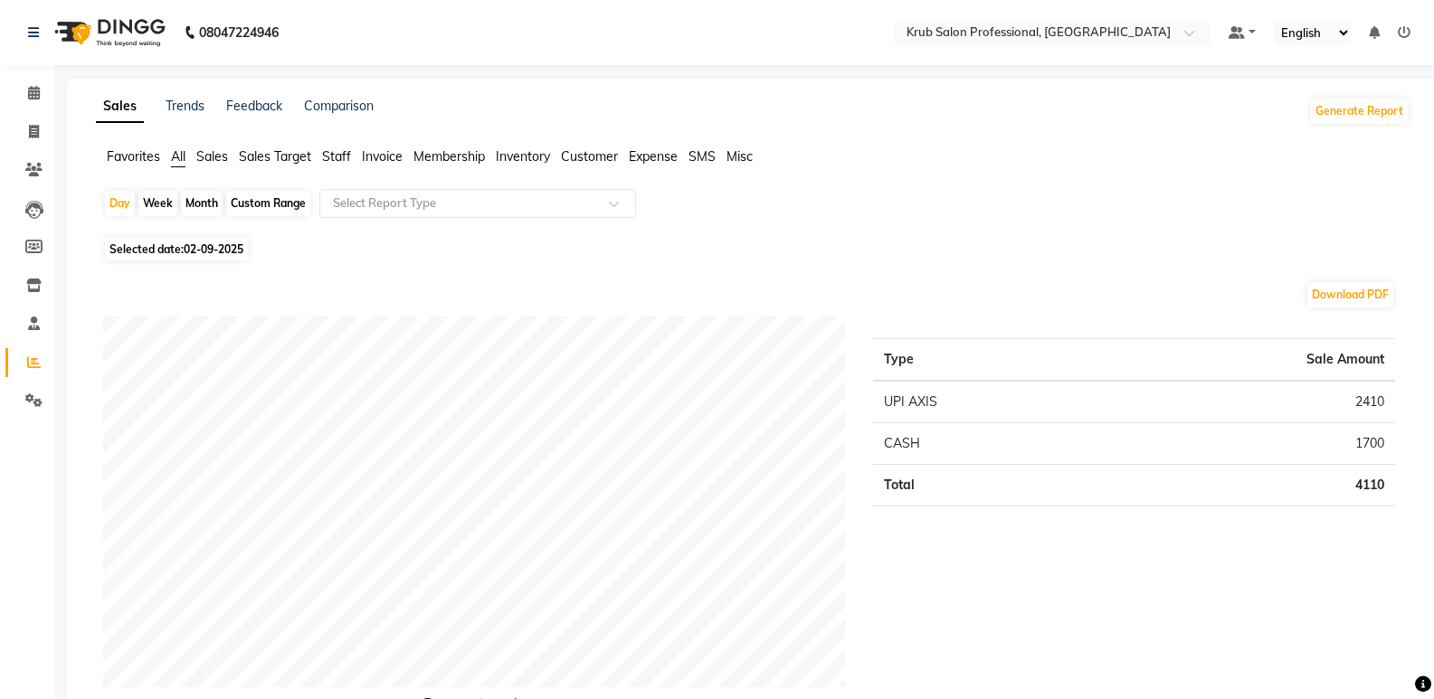
click at [270, 202] on div "Custom Range" at bounding box center [268, 203] width 84 height 25
select select "9"
select select "2025"
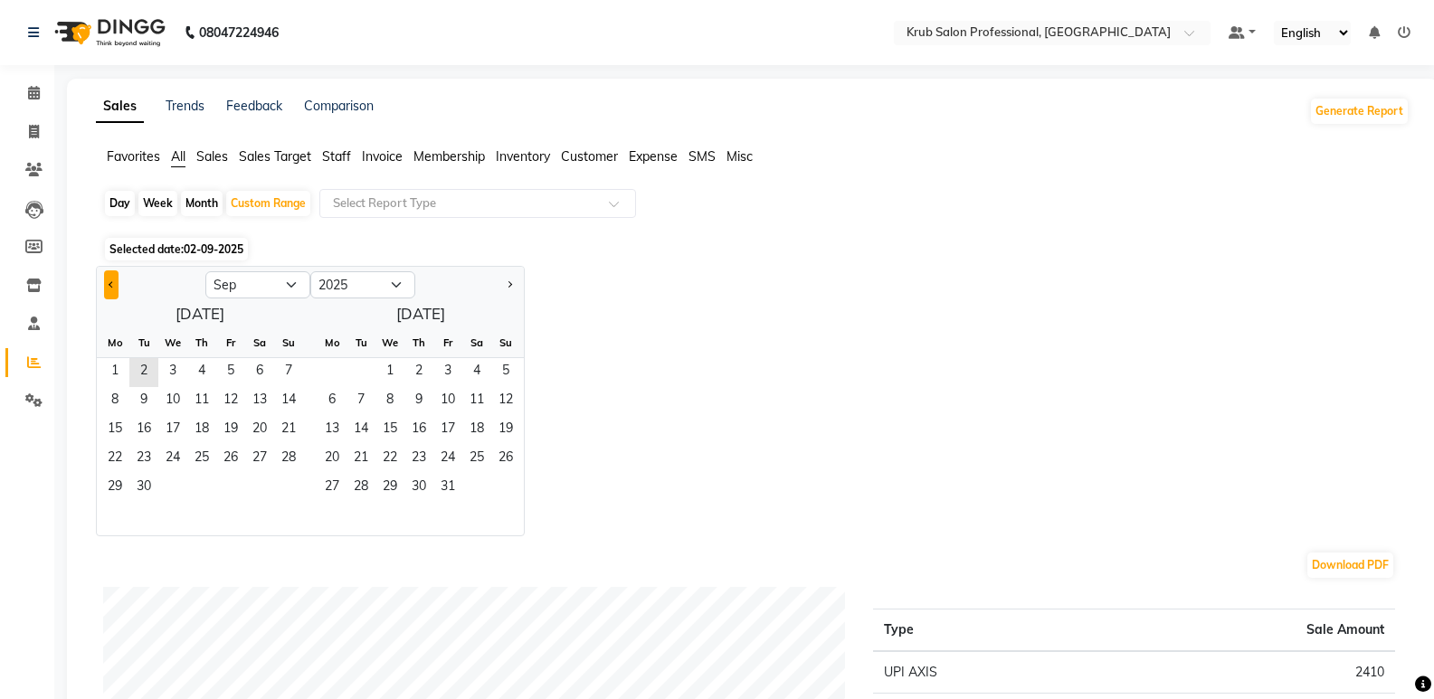
click at [114, 287] on button "Previous month" at bounding box center [111, 285] width 14 height 29
select select "8"
click at [105, 433] on span "11" at bounding box center [114, 430] width 29 height 29
click at [361, 374] on span "2" at bounding box center [361, 372] width 29 height 29
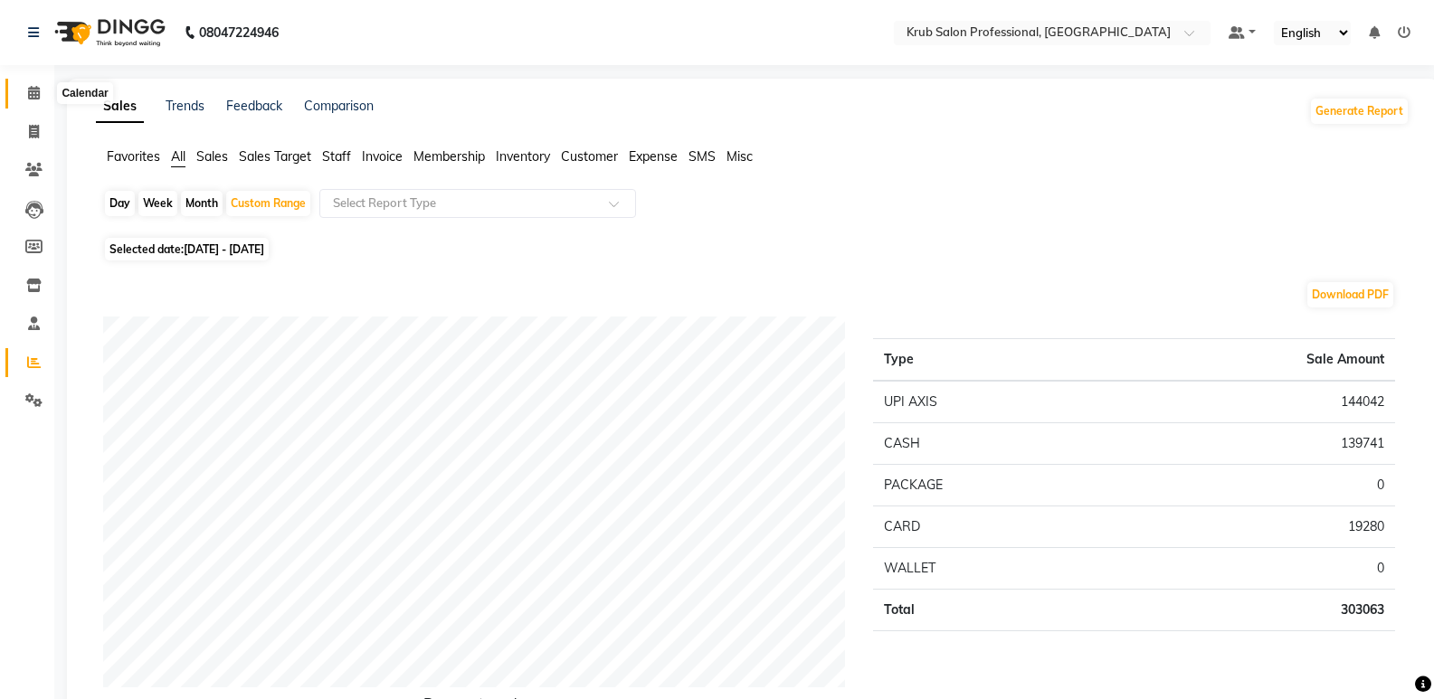
click at [28, 92] on icon at bounding box center [34, 93] width 12 height 14
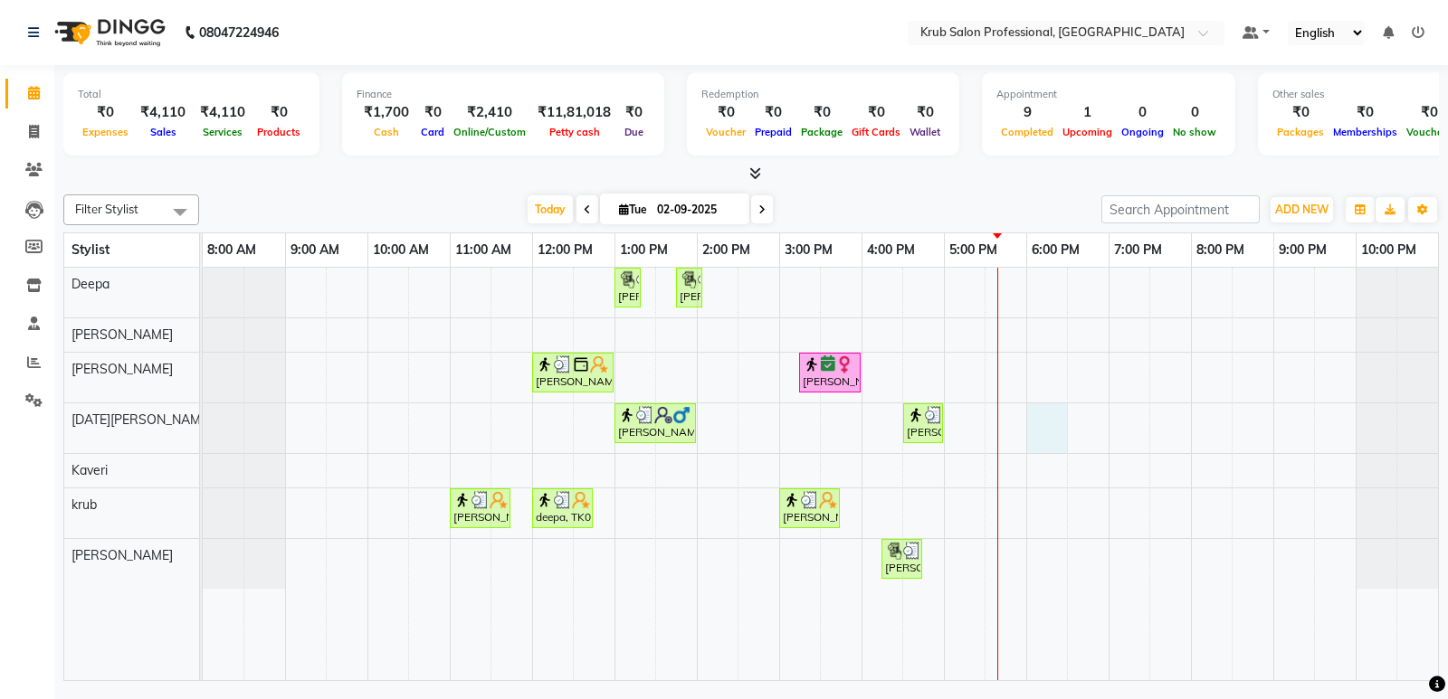
click at [1051, 435] on div "Dimpi Arneja, TK04, 01:00 PM-01:15 PM, Threading - female Upperlips Dimpi Arnej…" at bounding box center [820, 474] width 1235 height 413
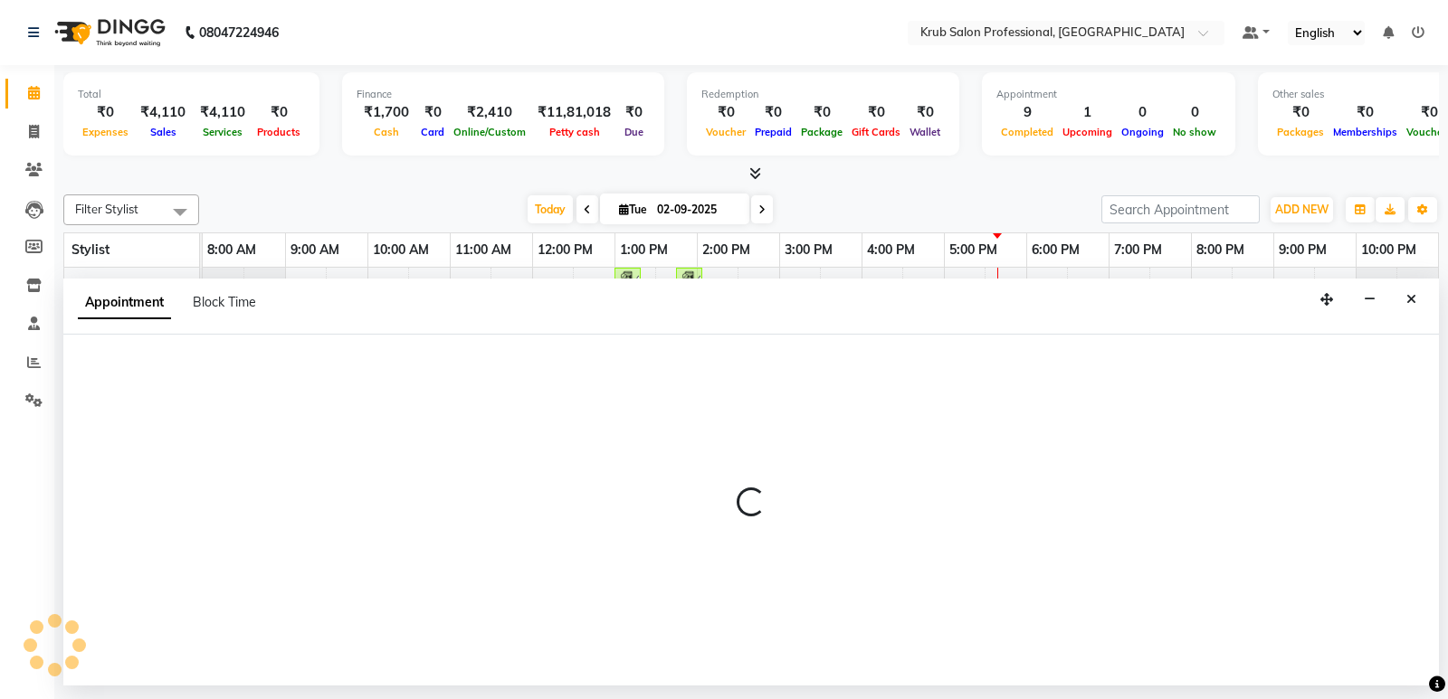
select select "88974"
select select "1080"
select select "tentative"
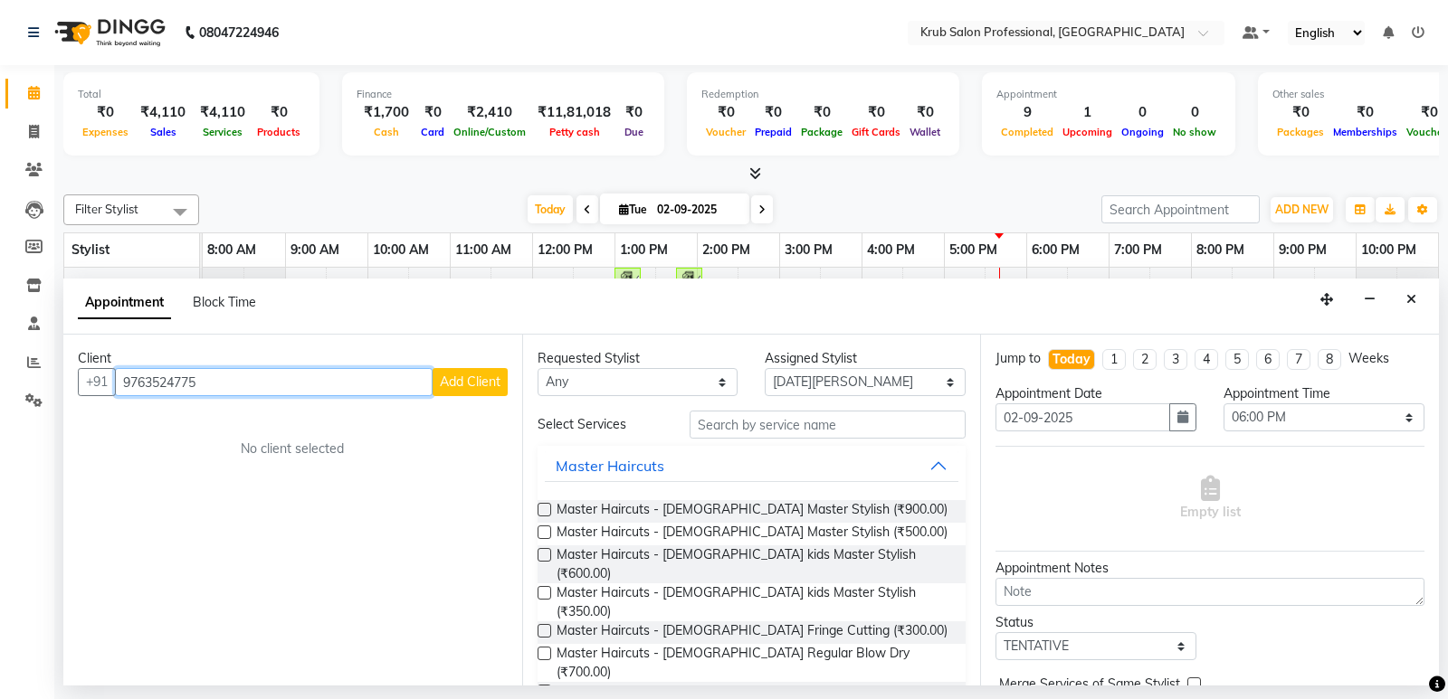
type input "9763524775"
click at [446, 377] on span "Add Client" at bounding box center [470, 382] width 61 height 16
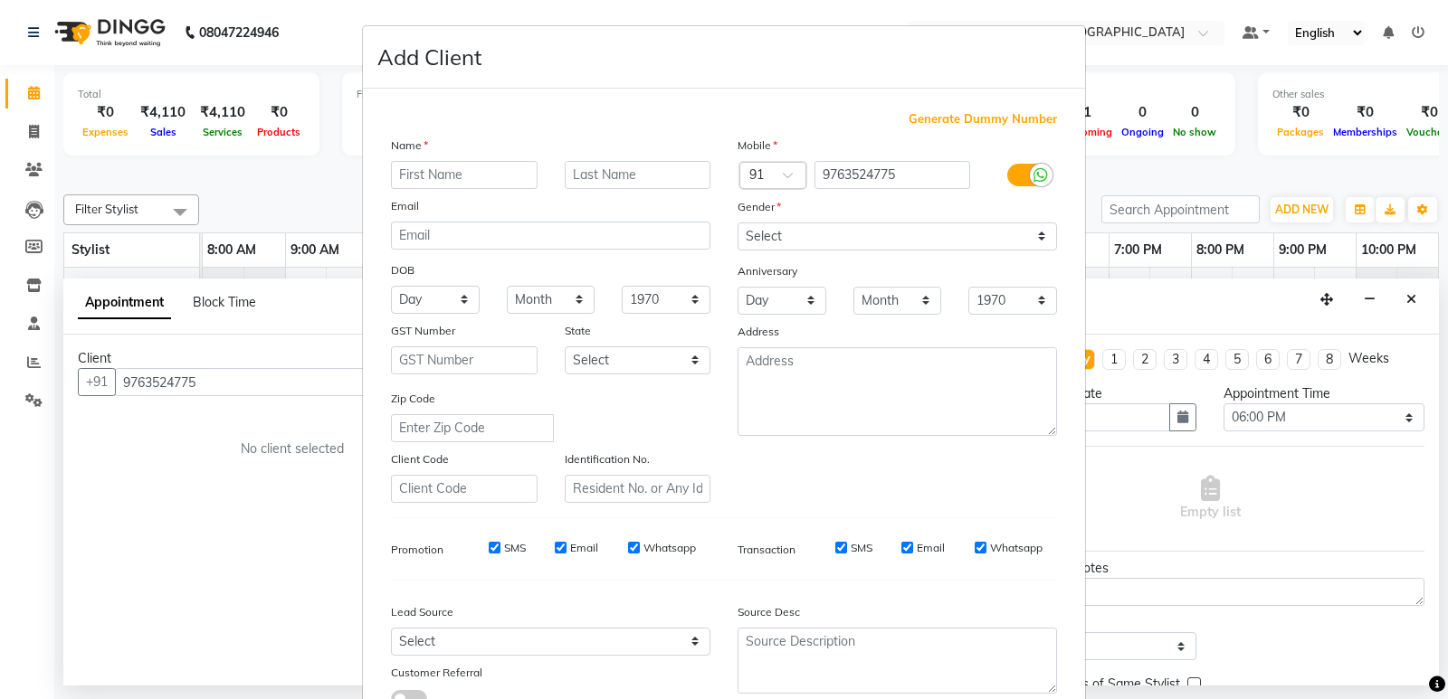
click at [418, 177] on input "text" at bounding box center [464, 175] width 147 height 28
type input "Jack"
click at [594, 174] on input "text" at bounding box center [638, 175] width 147 height 28
type input "Sparrow"
click at [822, 244] on select "Select Male Female Other Prefer Not To Say" at bounding box center [896, 237] width 319 height 28
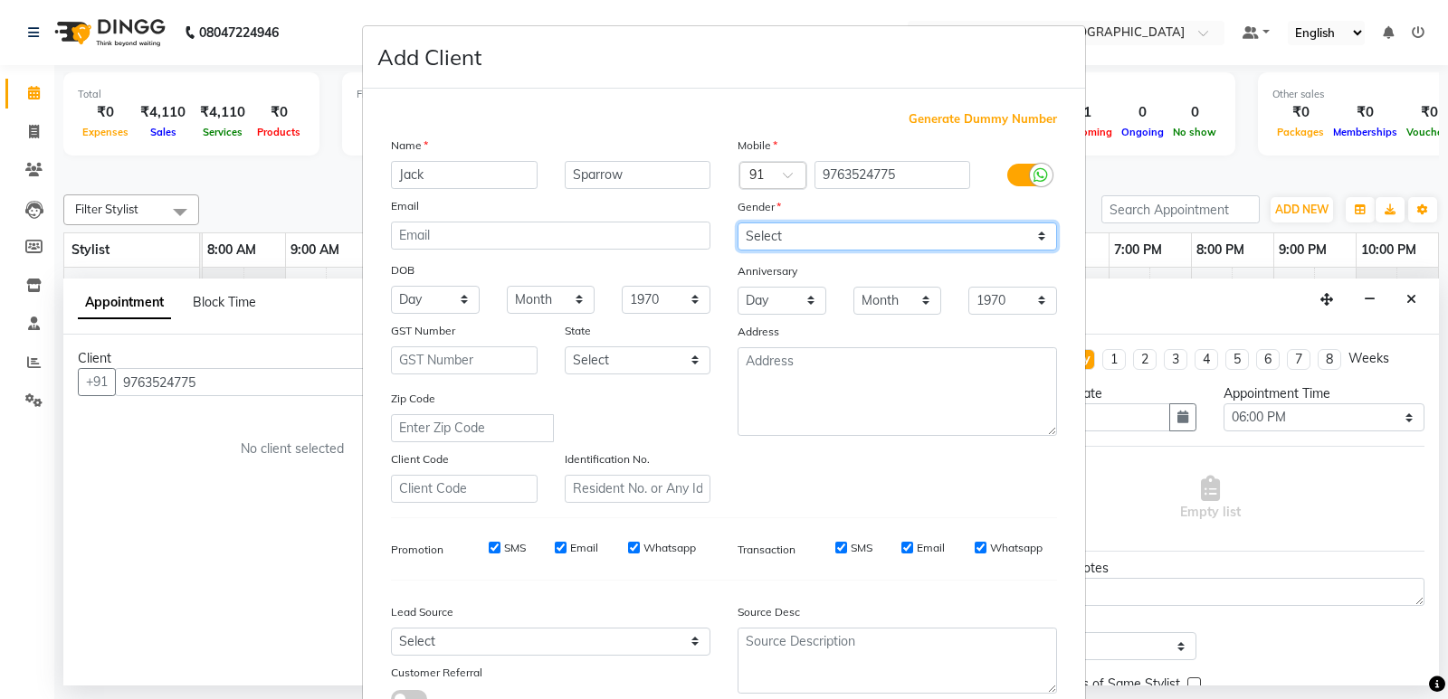
select select "male"
click at [737, 223] on select "Select Male Female Other Prefer Not To Say" at bounding box center [896, 237] width 319 height 28
click at [835, 548] on input "SMS" at bounding box center [841, 548] width 12 height 12
checkbox input "false"
click at [901, 554] on div "Email" at bounding box center [922, 548] width 43 height 16
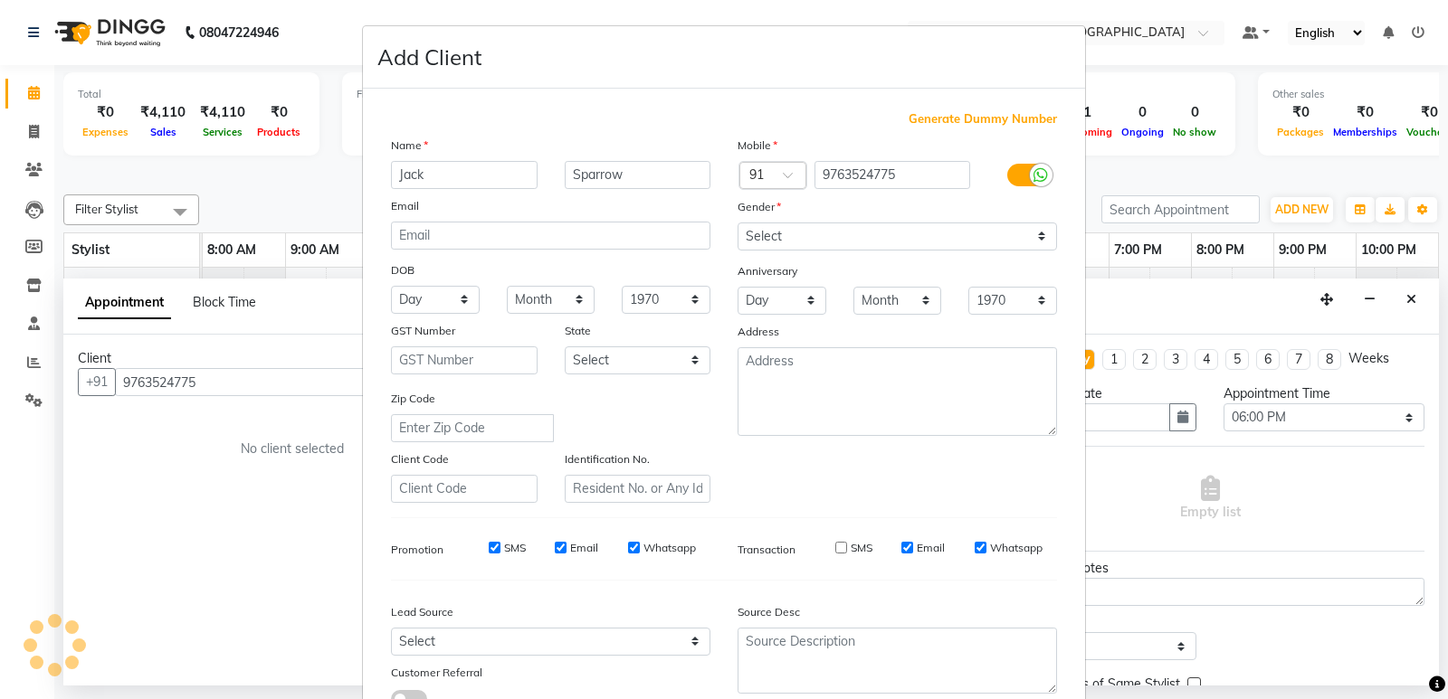
click at [977, 546] on input "Whatsapp" at bounding box center [980, 548] width 12 height 12
checkbox input "false"
click at [628, 548] on input "Whatsapp" at bounding box center [634, 548] width 12 height 12
checkbox input "false"
click at [555, 546] on input "Email" at bounding box center [561, 548] width 12 height 12
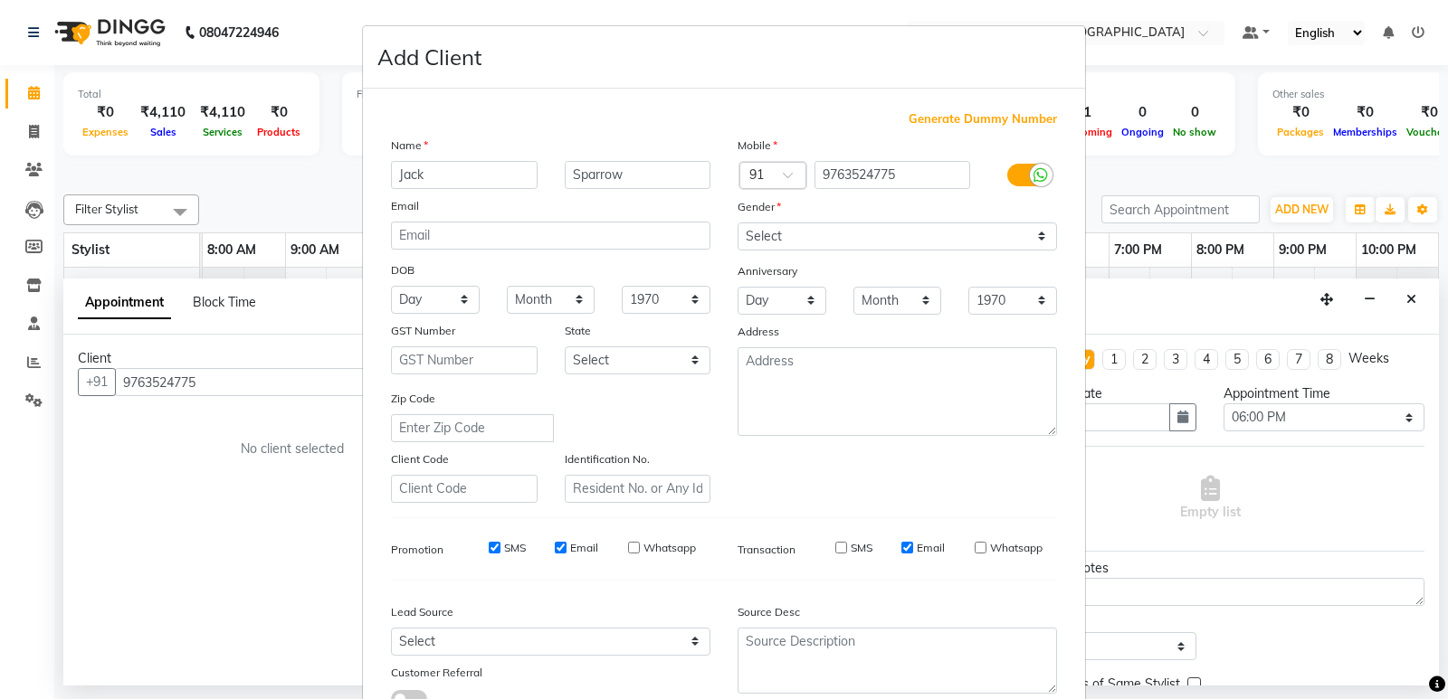
checkbox input "false"
click at [489, 547] on input "SMS" at bounding box center [495, 548] width 12 height 12
checkbox input "false"
click at [902, 551] on input "Email" at bounding box center [907, 548] width 12 height 12
checkbox input "false"
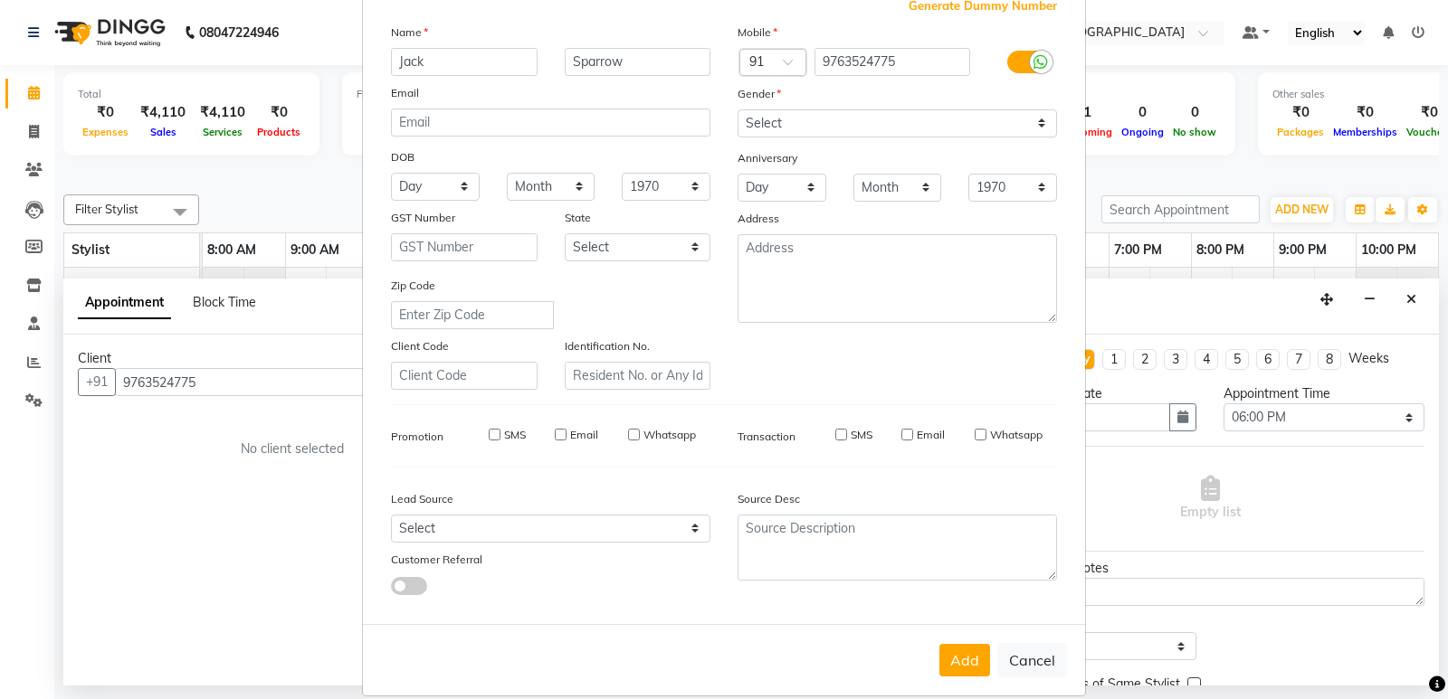
scroll to position [136, 0]
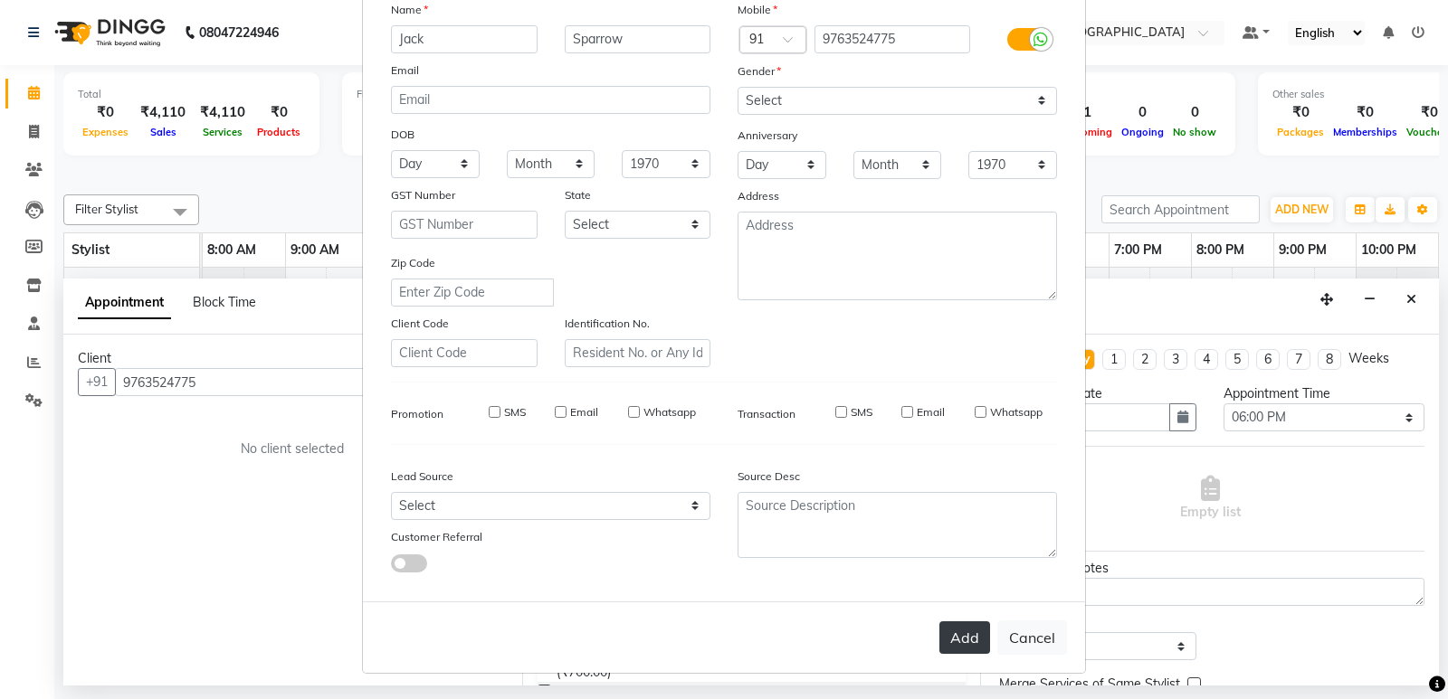
click at [970, 635] on button "Add" at bounding box center [964, 638] width 51 height 33
select select
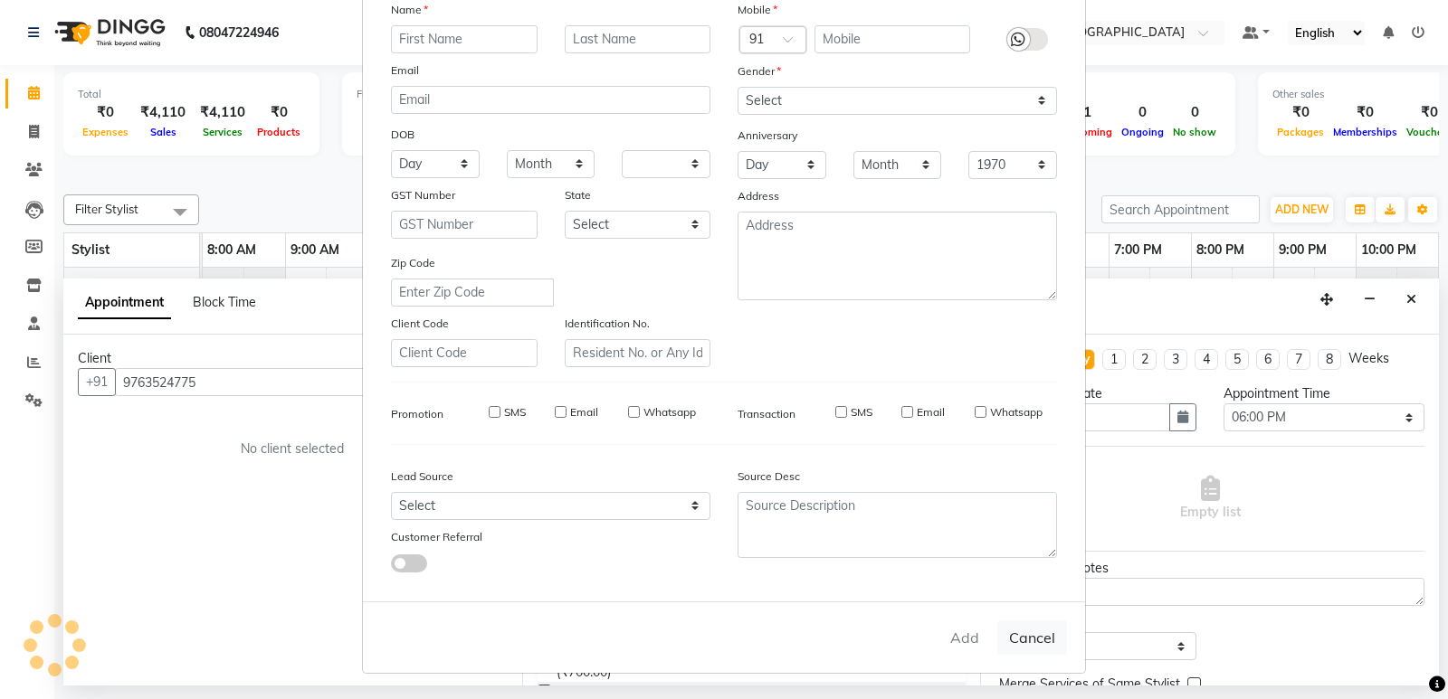
select select
checkbox input "false"
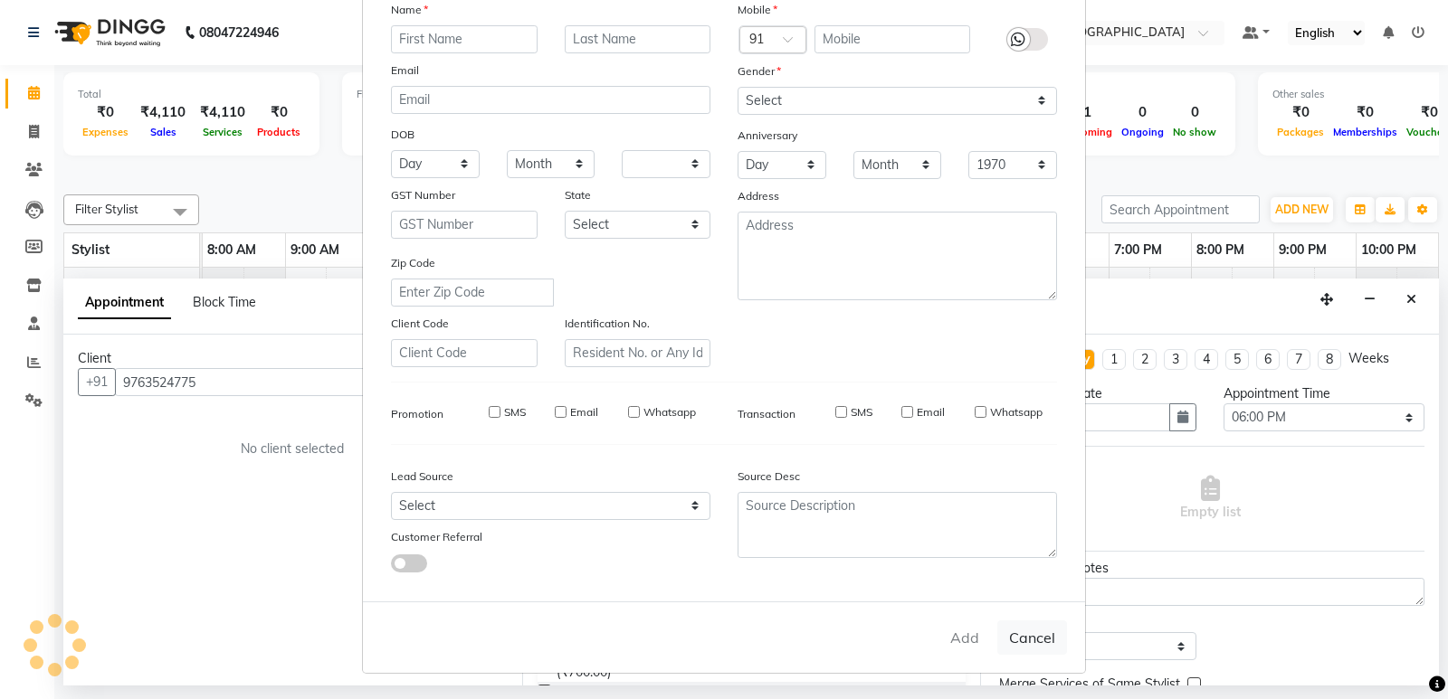
checkbox input "false"
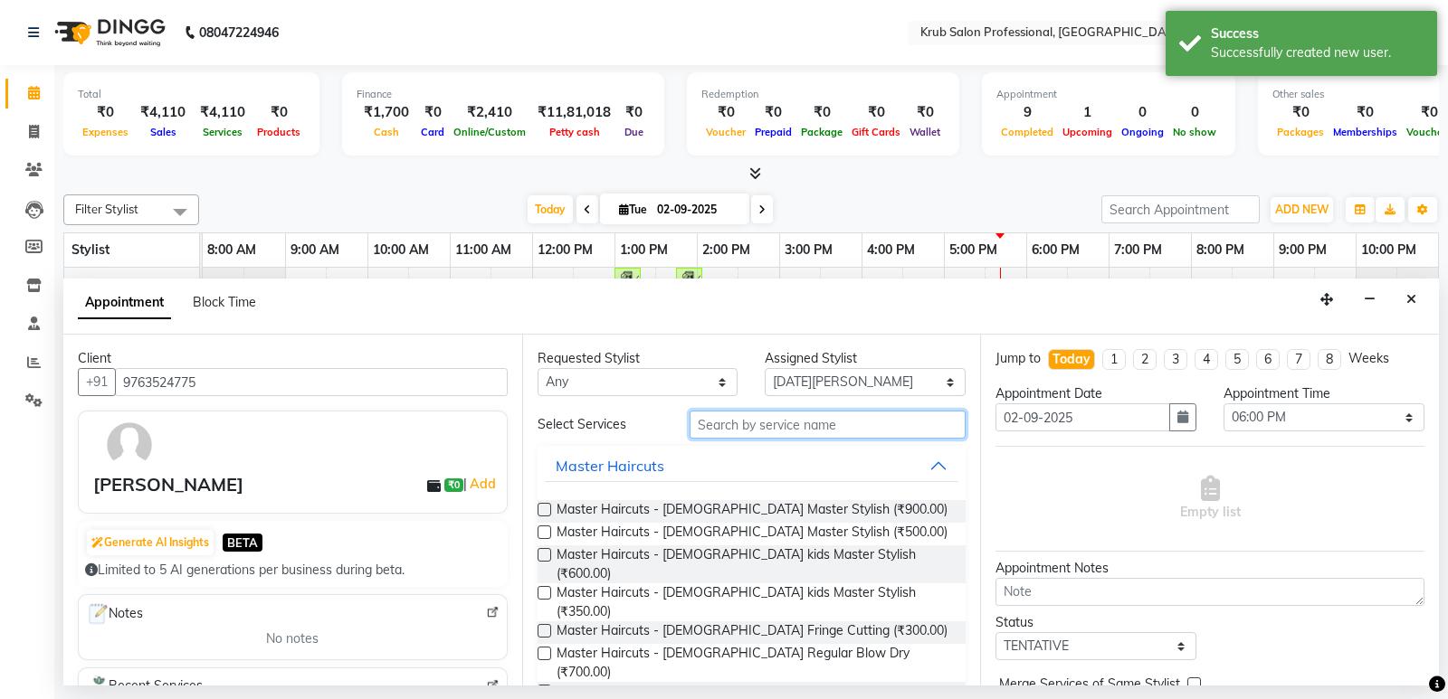
click at [717, 432] on input "text" at bounding box center [827, 425] width 277 height 28
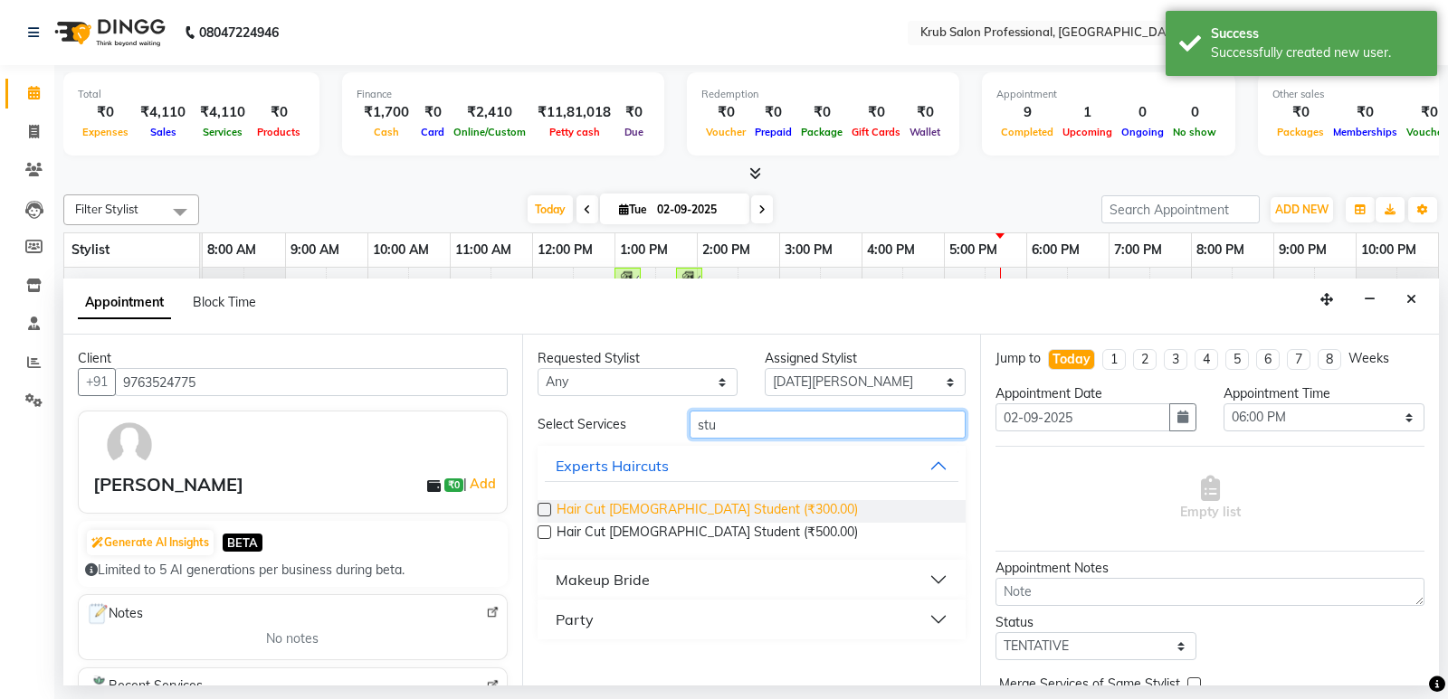
type input "stu"
click at [672, 508] on span "Hair Cut Male Student (₹300.00)" at bounding box center [706, 511] width 301 height 23
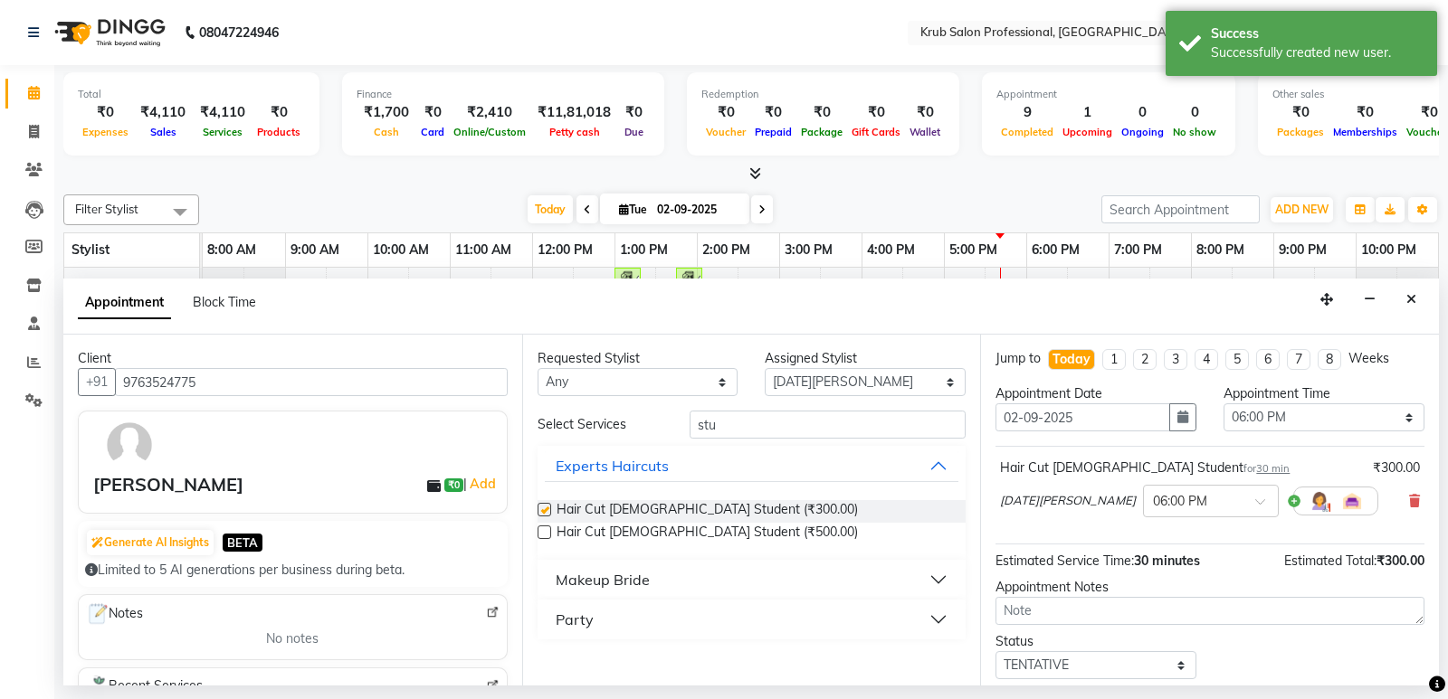
checkbox input "false"
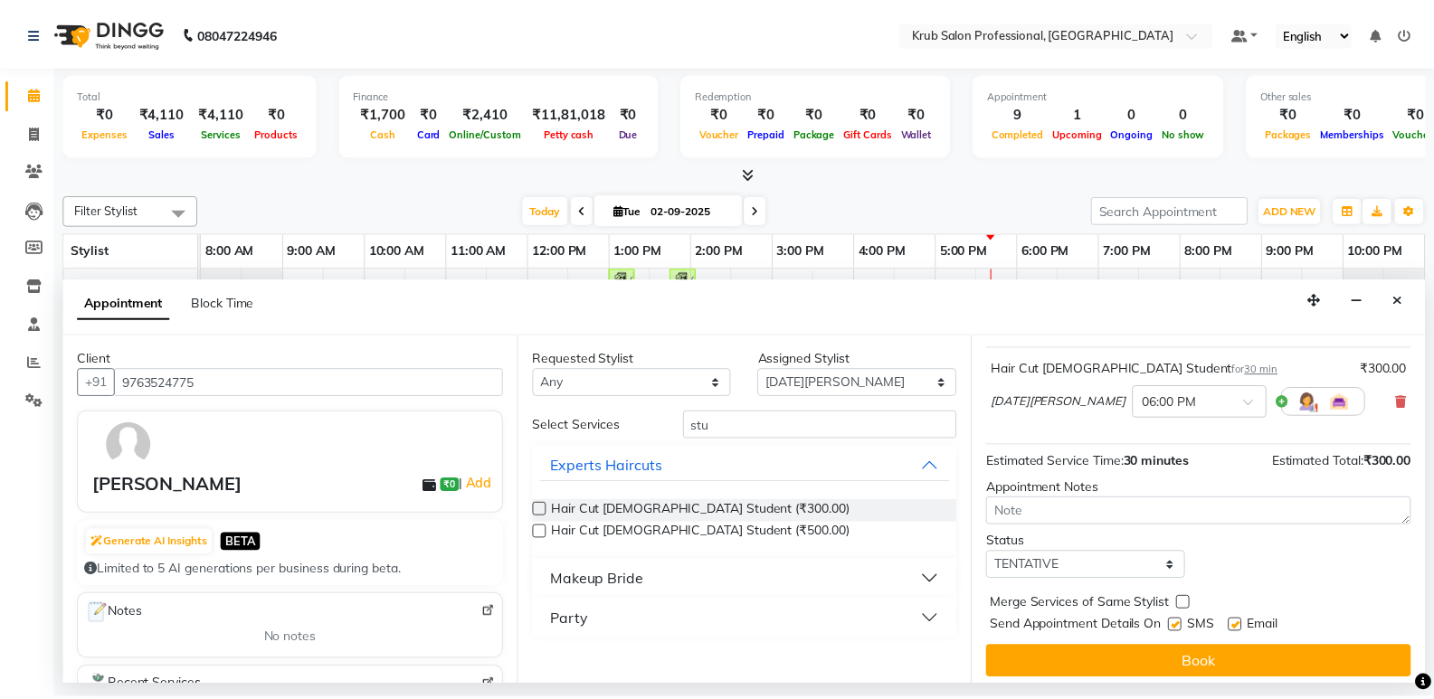
scroll to position [108, 0]
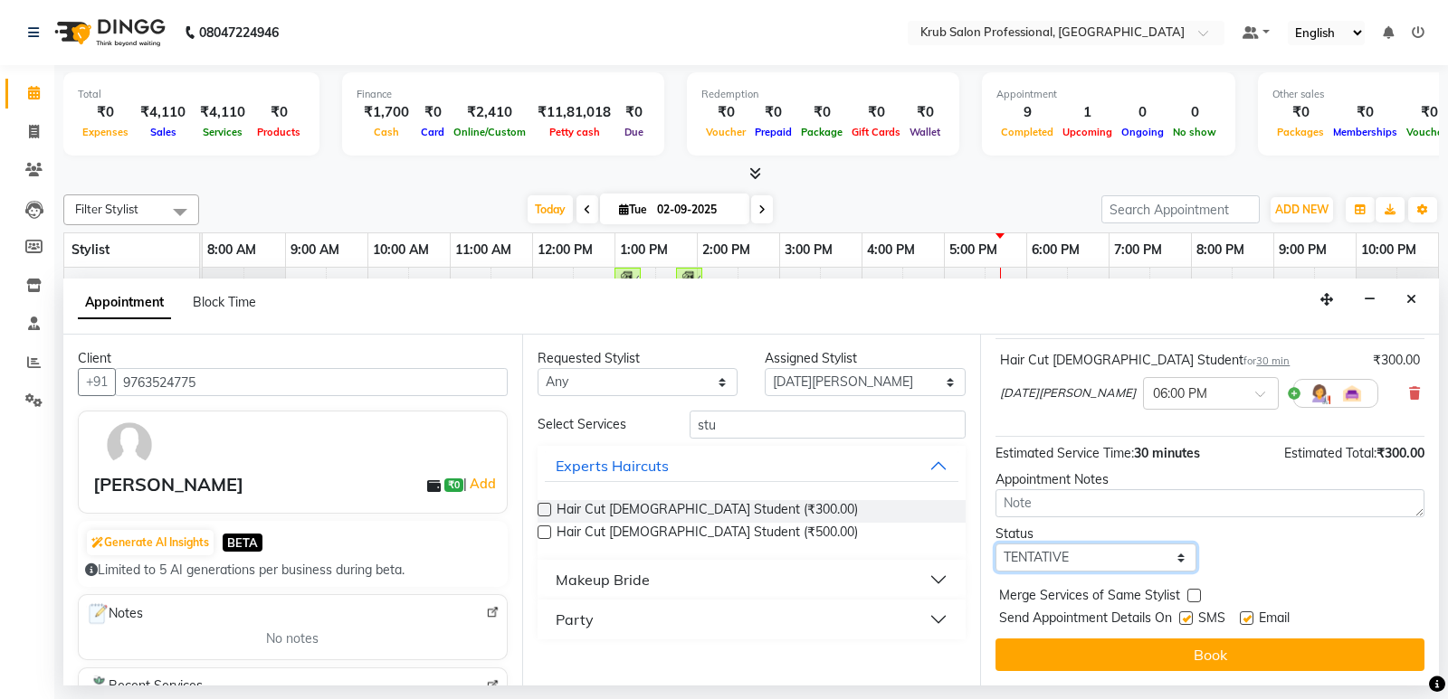
click at [1106, 555] on select "Select TENTATIVE CONFIRM CHECK-IN UPCOMING" at bounding box center [1095, 558] width 201 height 28
select select "check-in"
click at [995, 544] on select "Select TENTATIVE CONFIRM CHECK-IN UPCOMING" at bounding box center [1095, 558] width 201 height 28
click at [1244, 612] on label at bounding box center [1246, 619] width 14 height 14
click at [1244, 614] on input "checkbox" at bounding box center [1245, 620] width 12 height 12
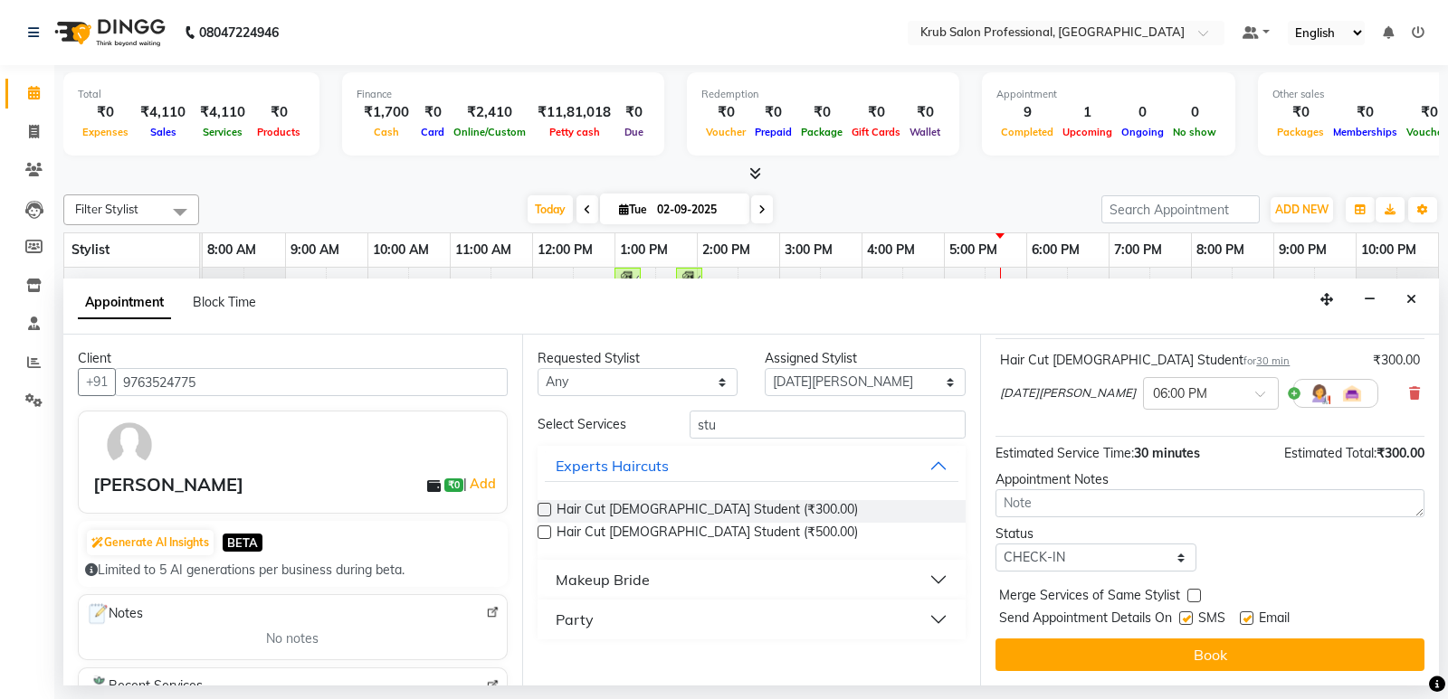
checkbox input "false"
click at [1184, 612] on label at bounding box center [1186, 619] width 14 height 14
click at [1184, 614] on input "checkbox" at bounding box center [1185, 620] width 12 height 12
checkbox input "false"
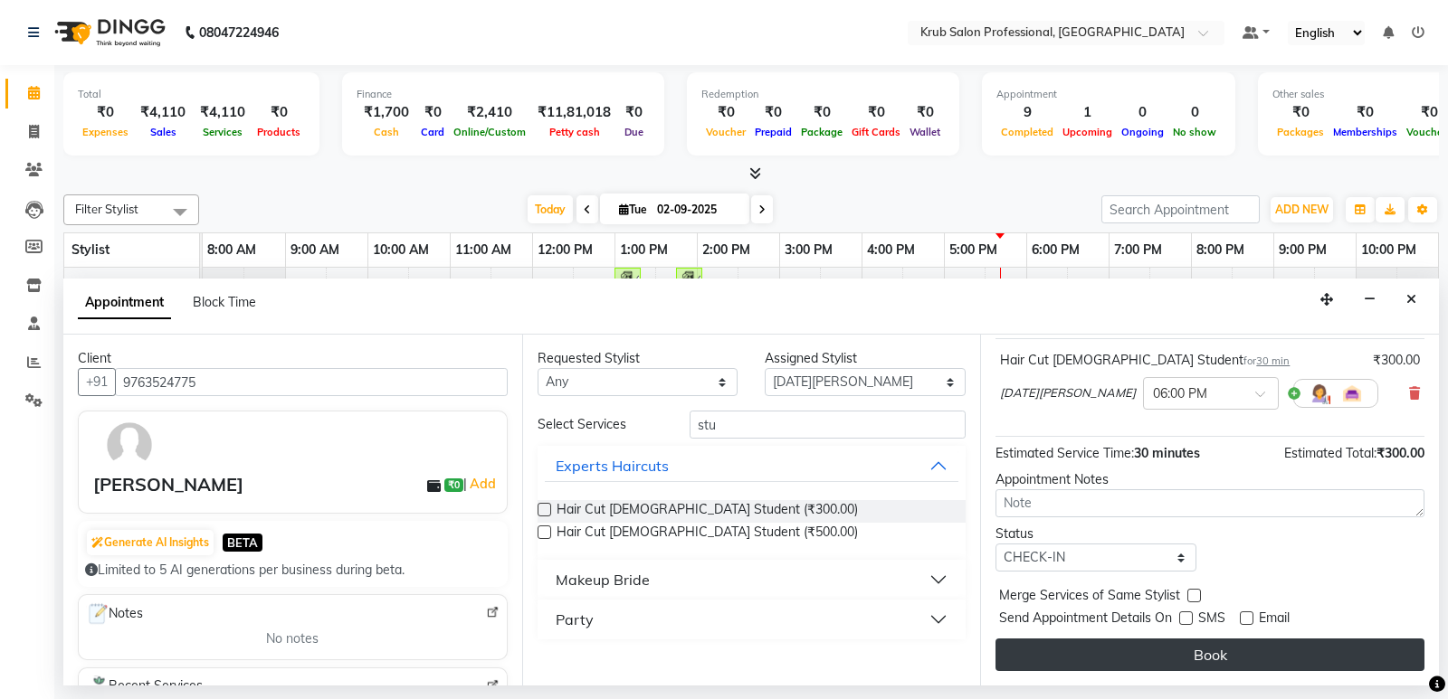
click at [1182, 652] on button "Book" at bounding box center [1209, 655] width 429 height 33
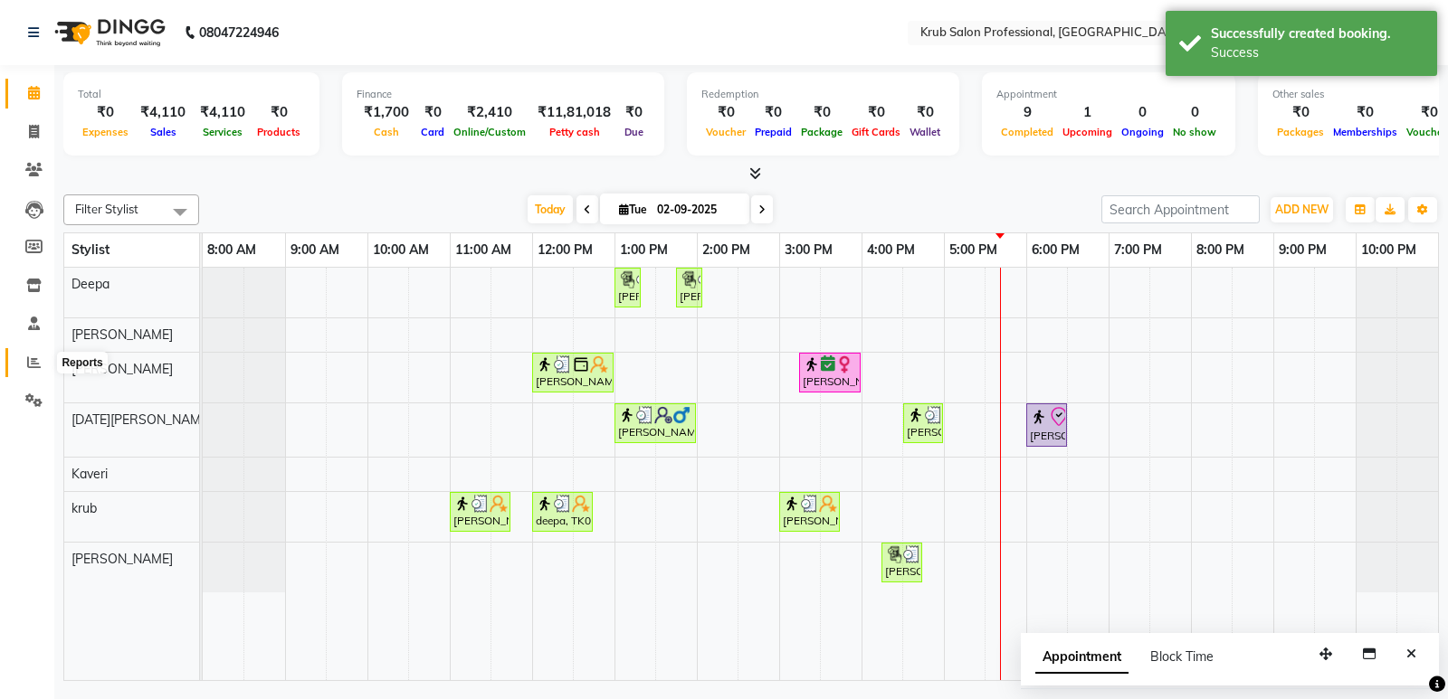
click at [30, 368] on icon at bounding box center [34, 363] width 14 height 14
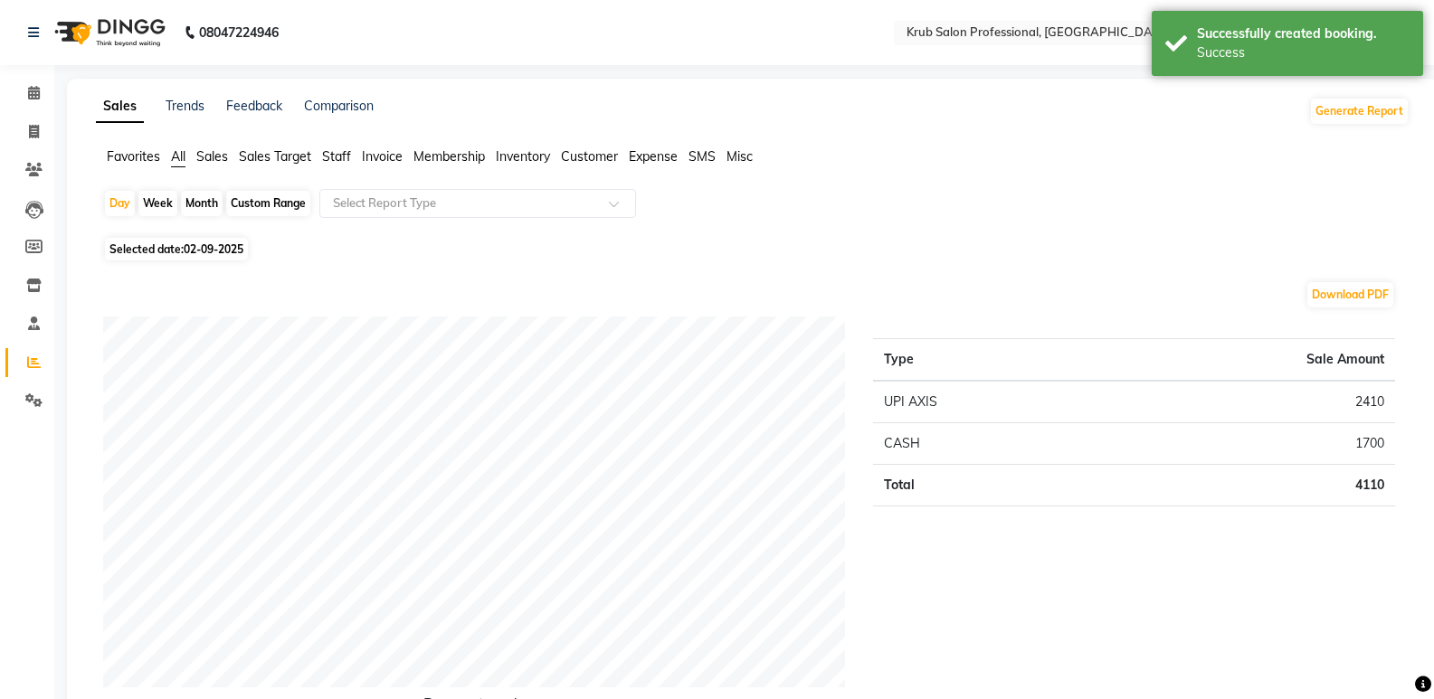
click at [196, 195] on div "Month" at bounding box center [202, 203] width 42 height 25
select select "9"
select select "2025"
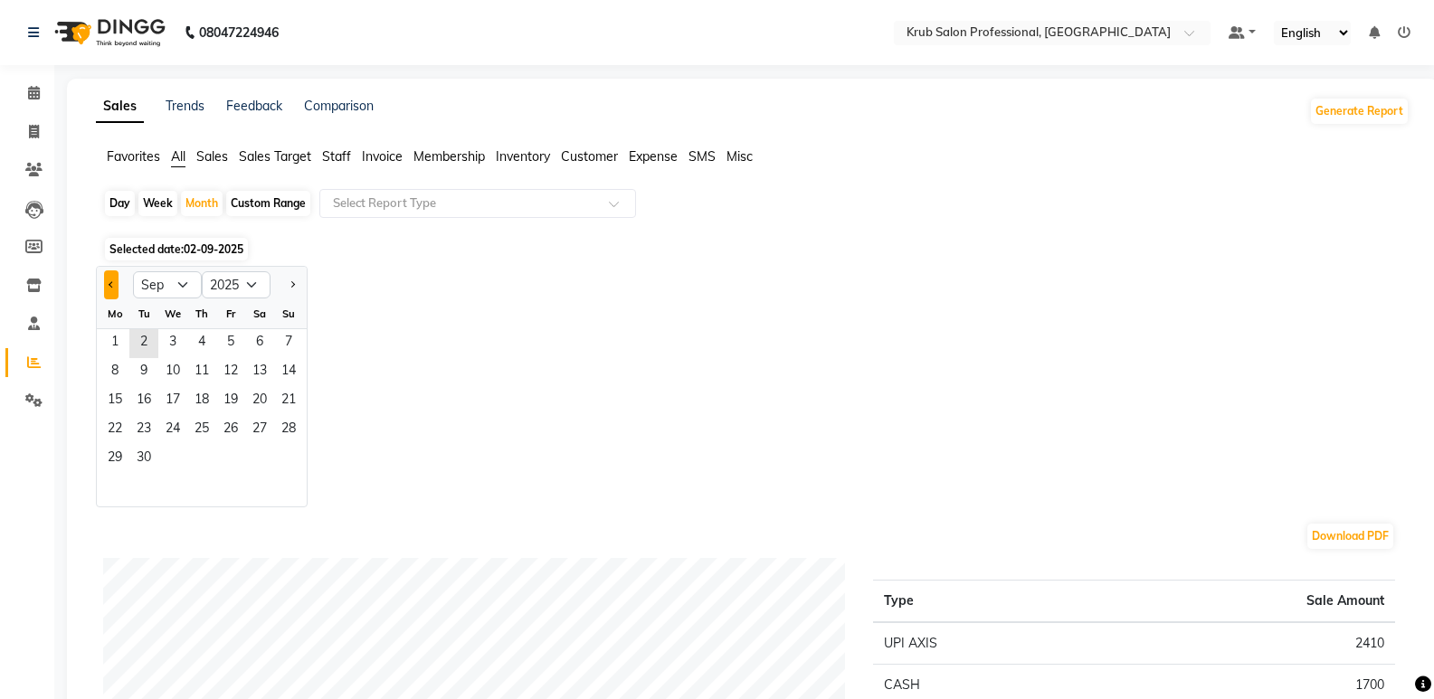
click at [109, 286] on button "Previous month" at bounding box center [111, 285] width 14 height 29
select select "8"
click at [223, 336] on span "1" at bounding box center [230, 343] width 29 height 29
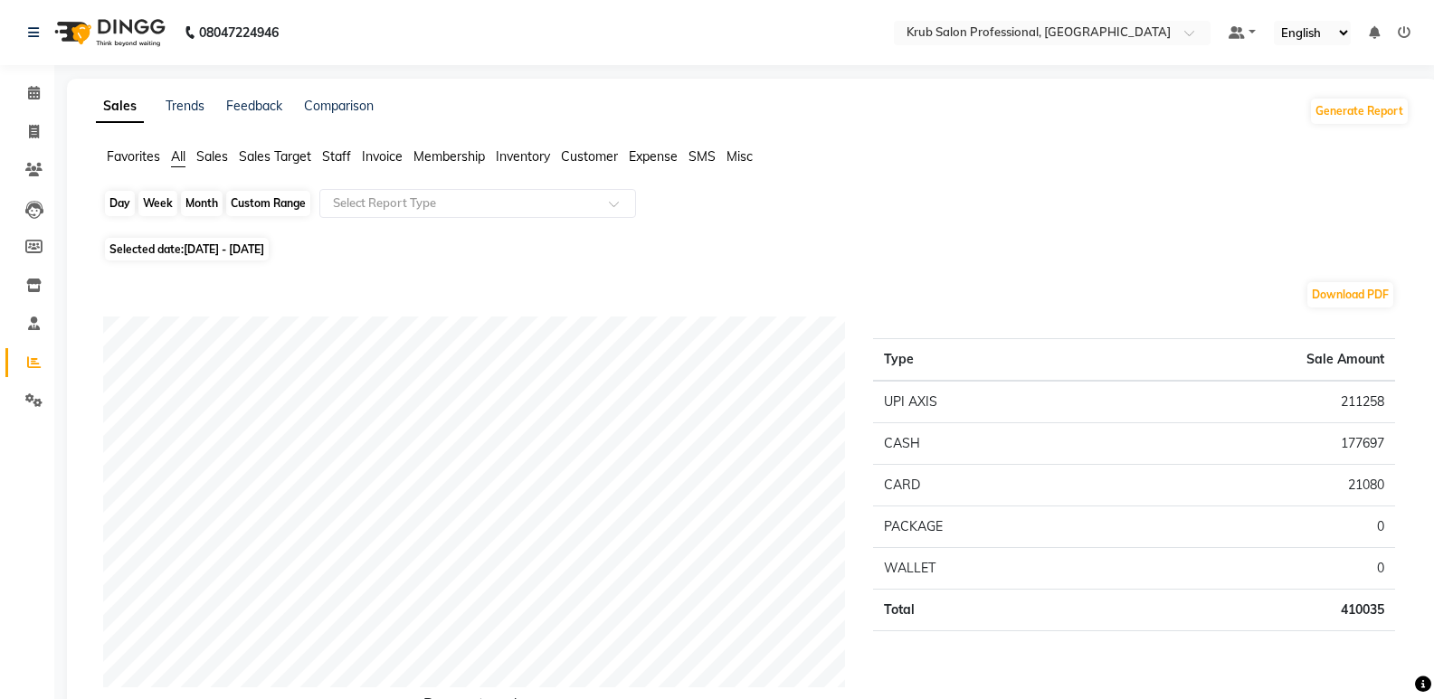
click at [202, 200] on div "Month" at bounding box center [202, 203] width 42 height 25
select select "8"
select select "2025"
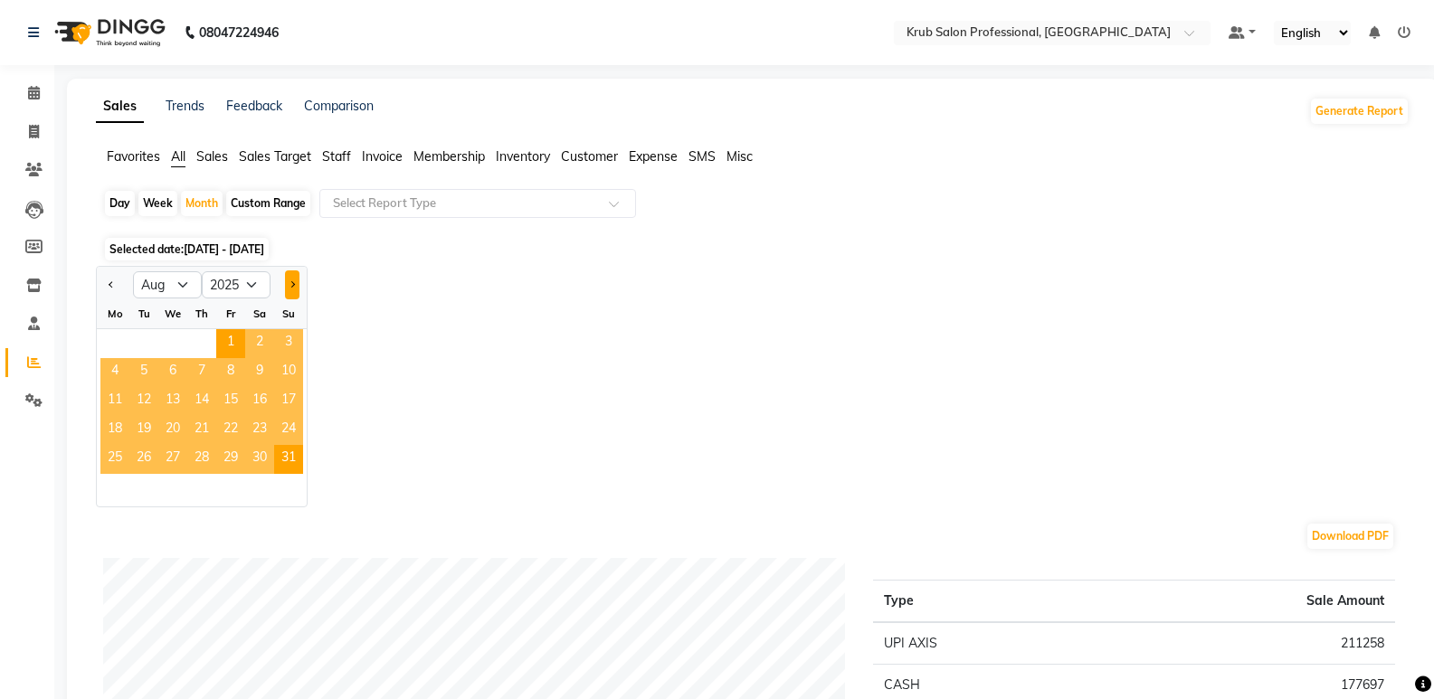
click at [290, 290] on button "Next month" at bounding box center [292, 285] width 14 height 29
select select "9"
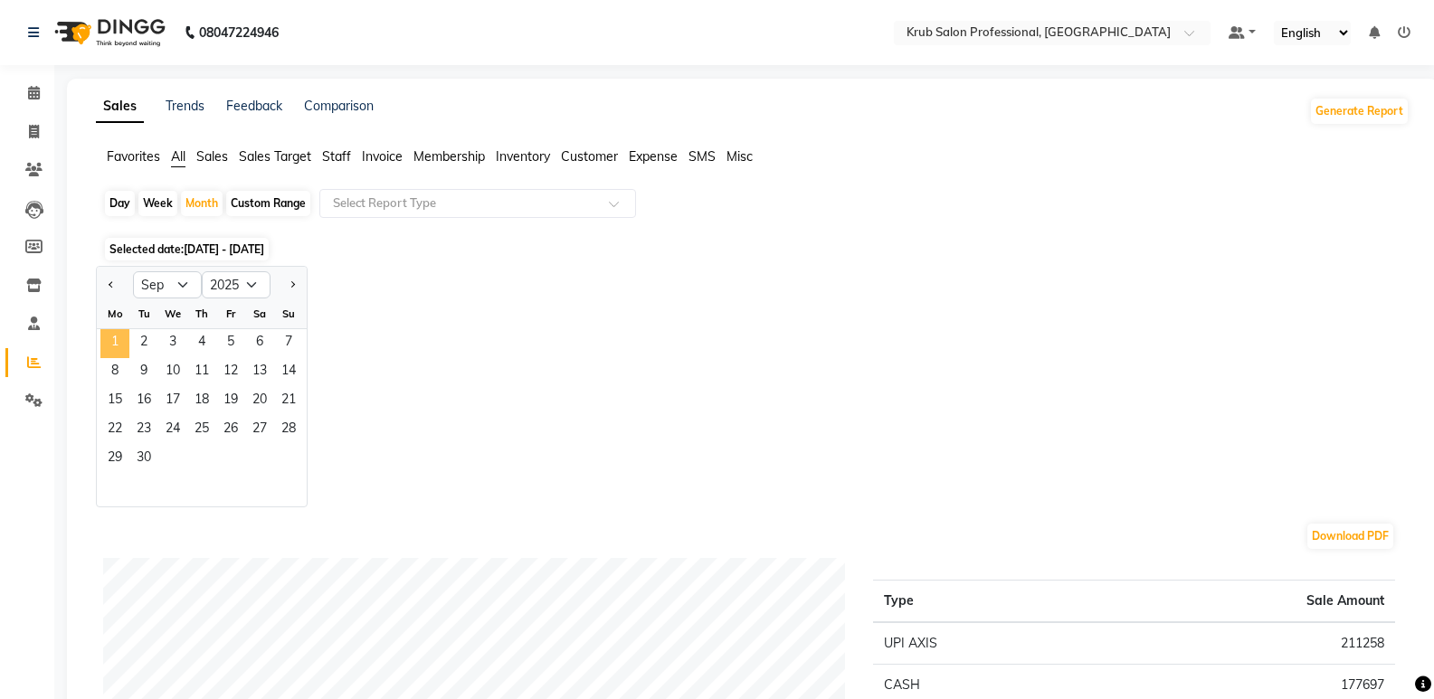
click at [117, 341] on span "1" at bounding box center [114, 343] width 29 height 29
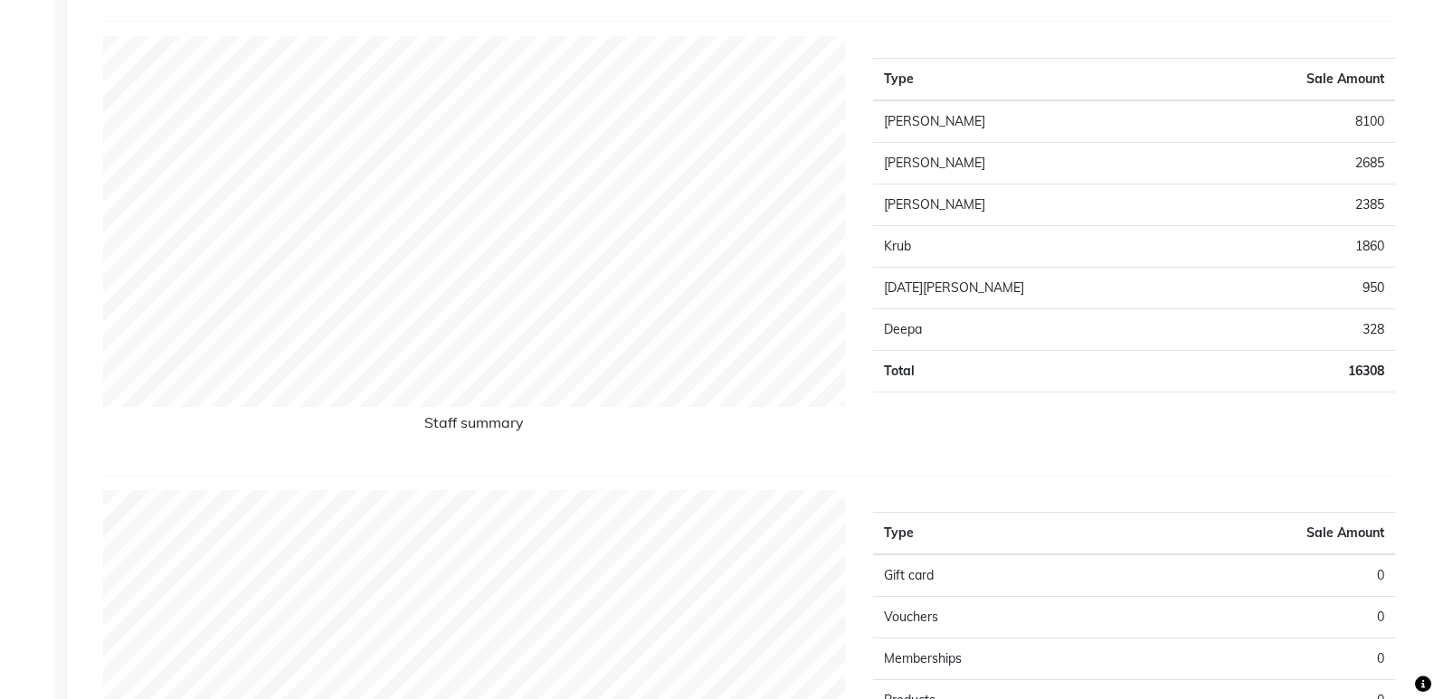
scroll to position [747, 0]
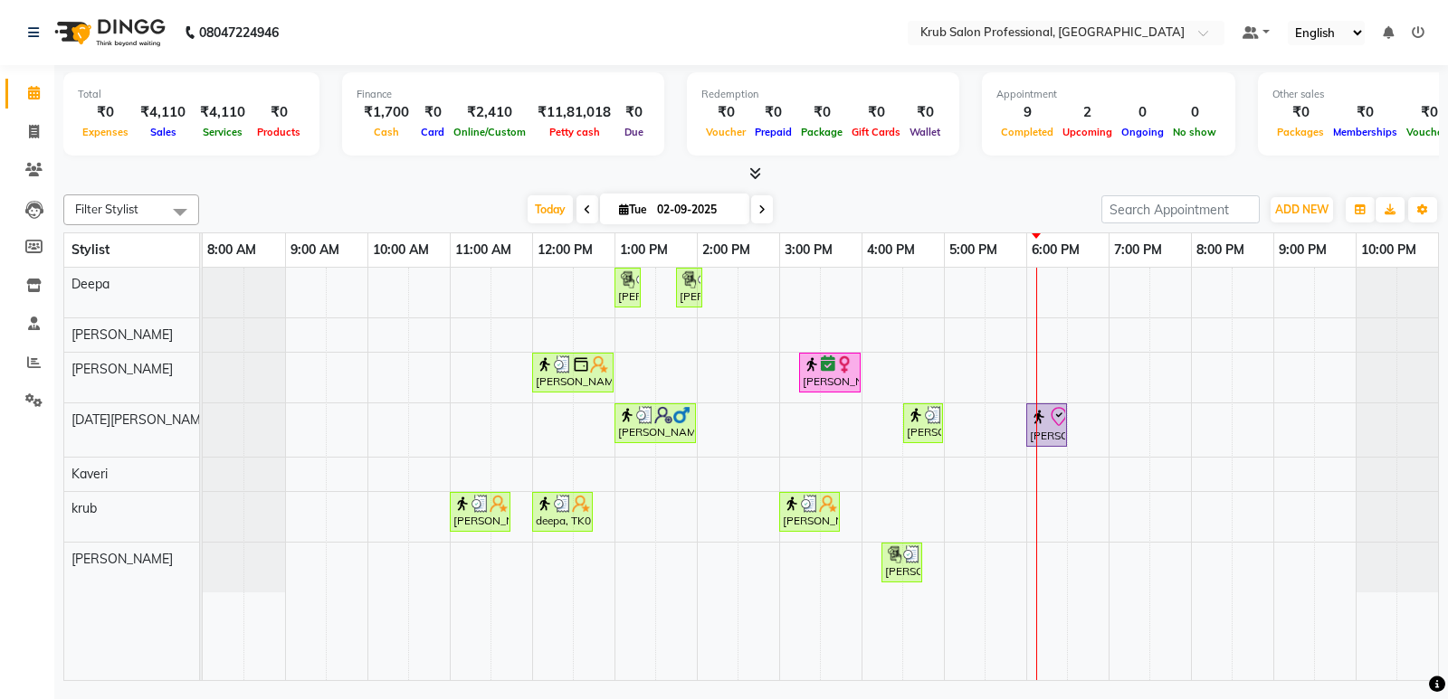
click at [1043, 364] on div "Dimpi Arneja, TK04, 01:00 PM-01:15 PM, Threading - female Upperlips Dimpi Arnej…" at bounding box center [820, 474] width 1235 height 413
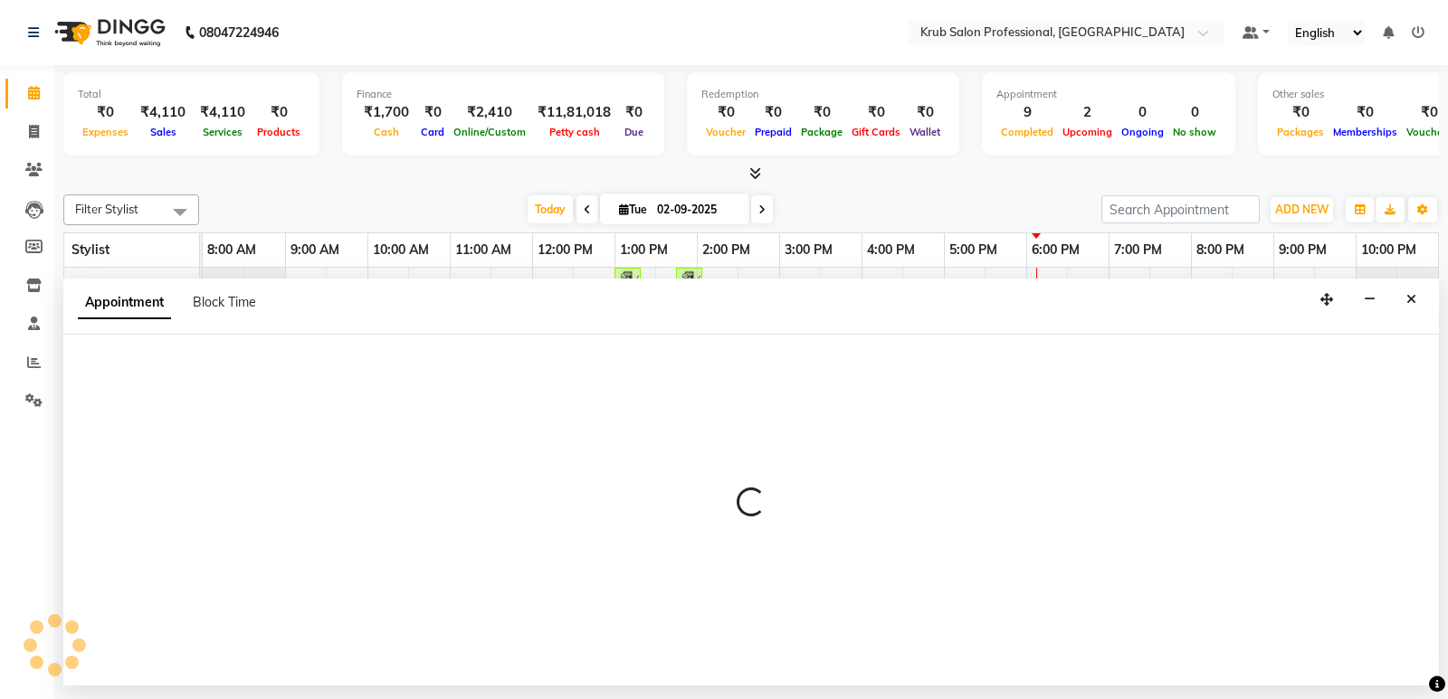
select select "66028"
select select "1080"
select select "tentative"
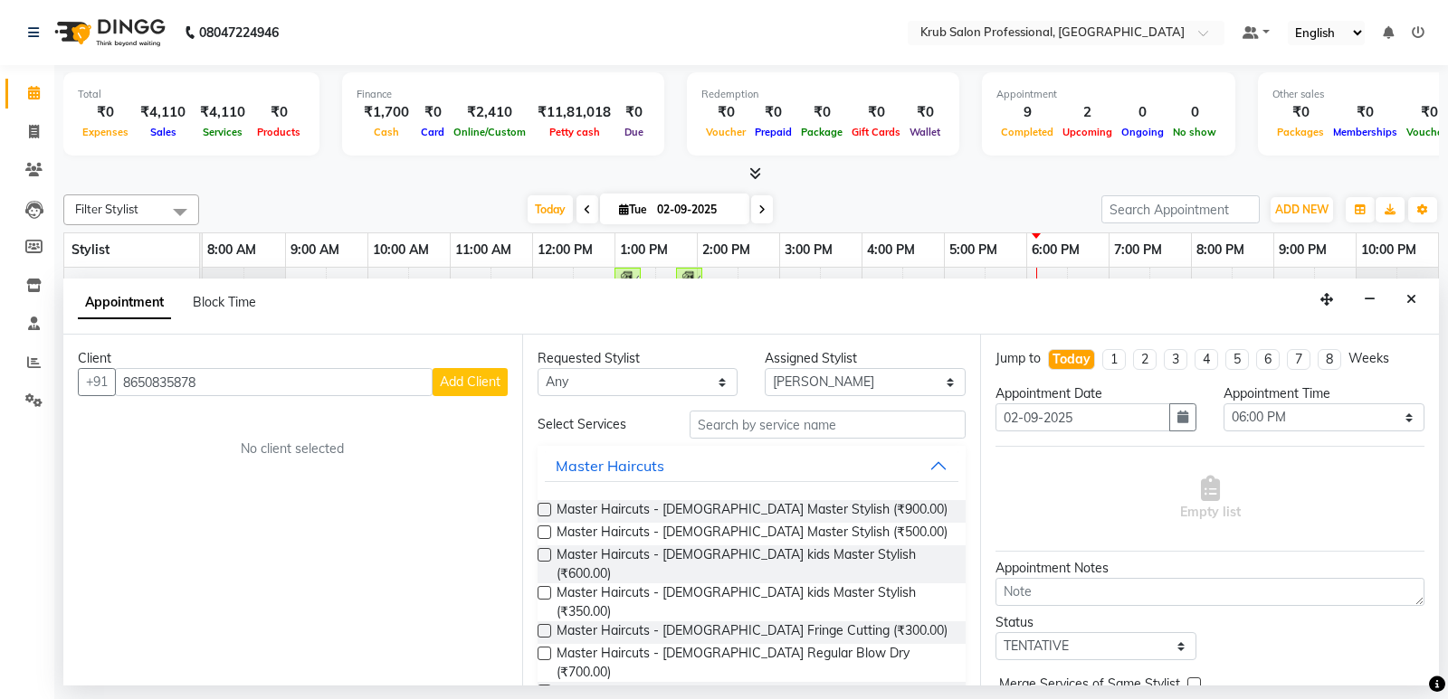
type input "8650835878"
click at [457, 376] on span "Add Client" at bounding box center [470, 382] width 61 height 16
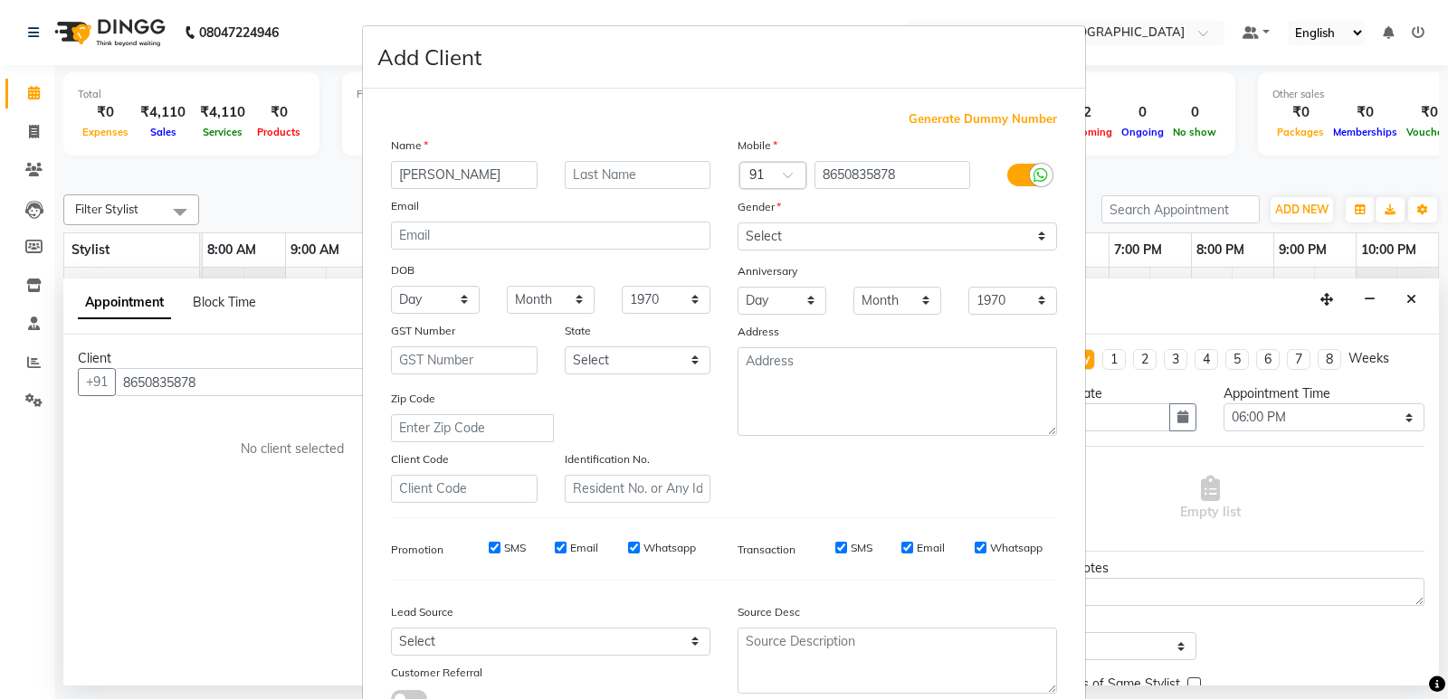
type input "Adarsh"
click at [833, 230] on select "Select Male Female Other Prefer Not To Say" at bounding box center [896, 237] width 319 height 28
select select "male"
click at [737, 223] on select "Select Male Female Other Prefer Not To Say" at bounding box center [896, 237] width 319 height 28
click at [974, 546] on input "Whatsapp" at bounding box center [980, 548] width 12 height 12
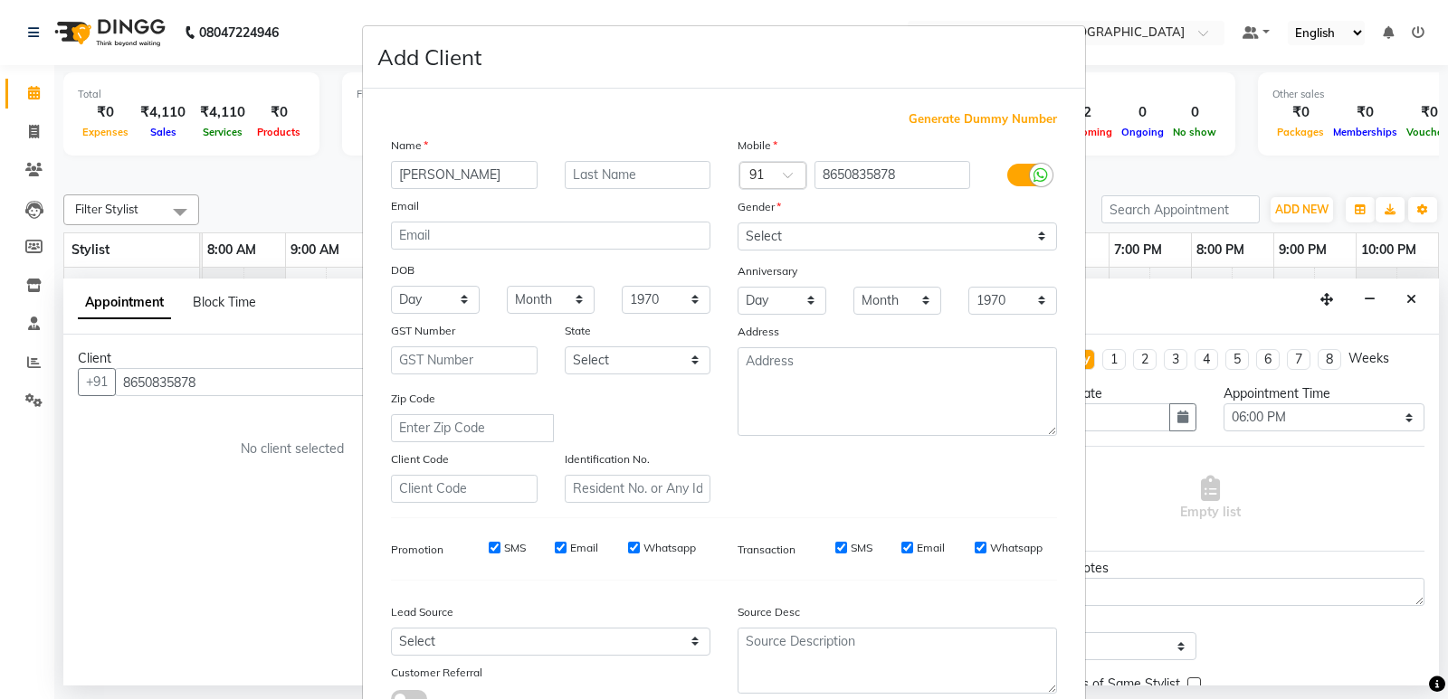
checkbox input "false"
click at [905, 549] on input "Email" at bounding box center [907, 548] width 12 height 12
checkbox input "false"
drag, startPoint x: 832, startPoint y: 548, endPoint x: 739, endPoint y: 537, distance: 93.8
click at [835, 548] on input "SMS" at bounding box center [841, 548] width 12 height 12
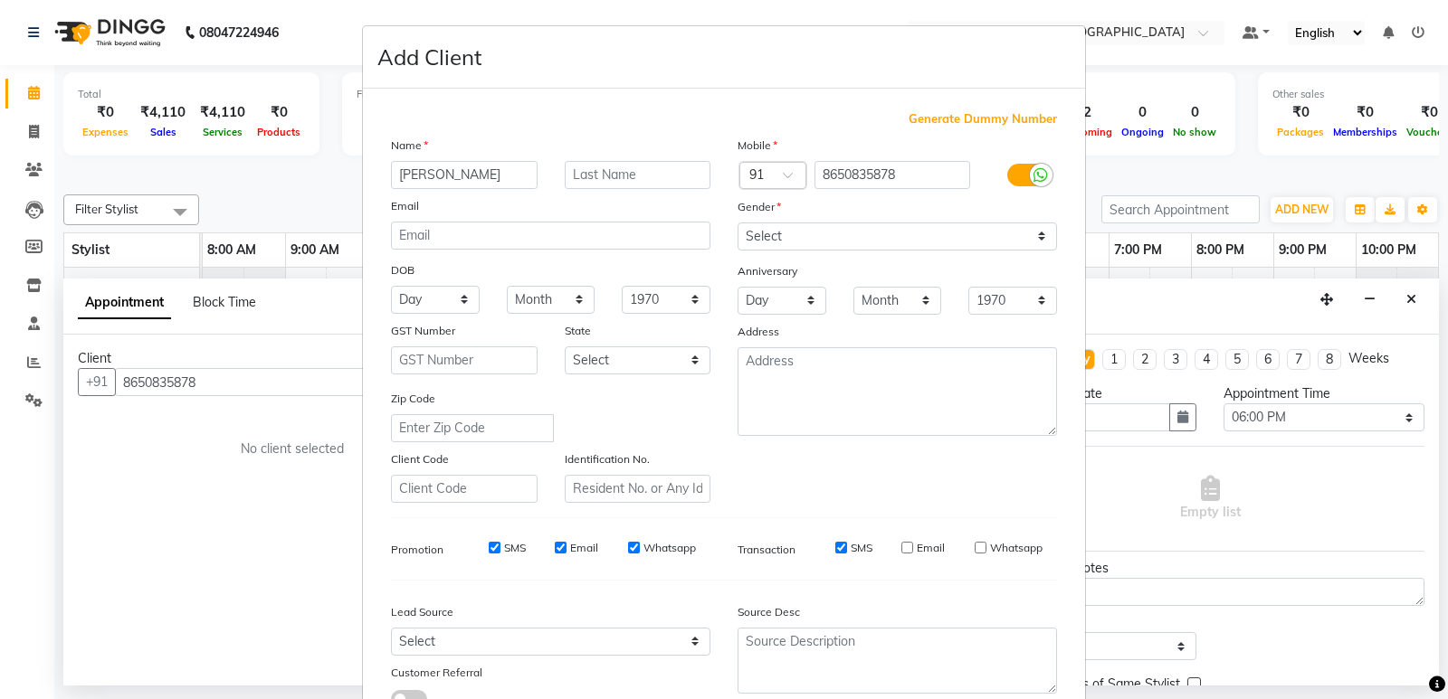
checkbox input "false"
click at [628, 546] on input "Whatsapp" at bounding box center [634, 548] width 12 height 12
checkbox input "false"
click at [555, 551] on input "Email" at bounding box center [561, 548] width 12 height 12
checkbox input "false"
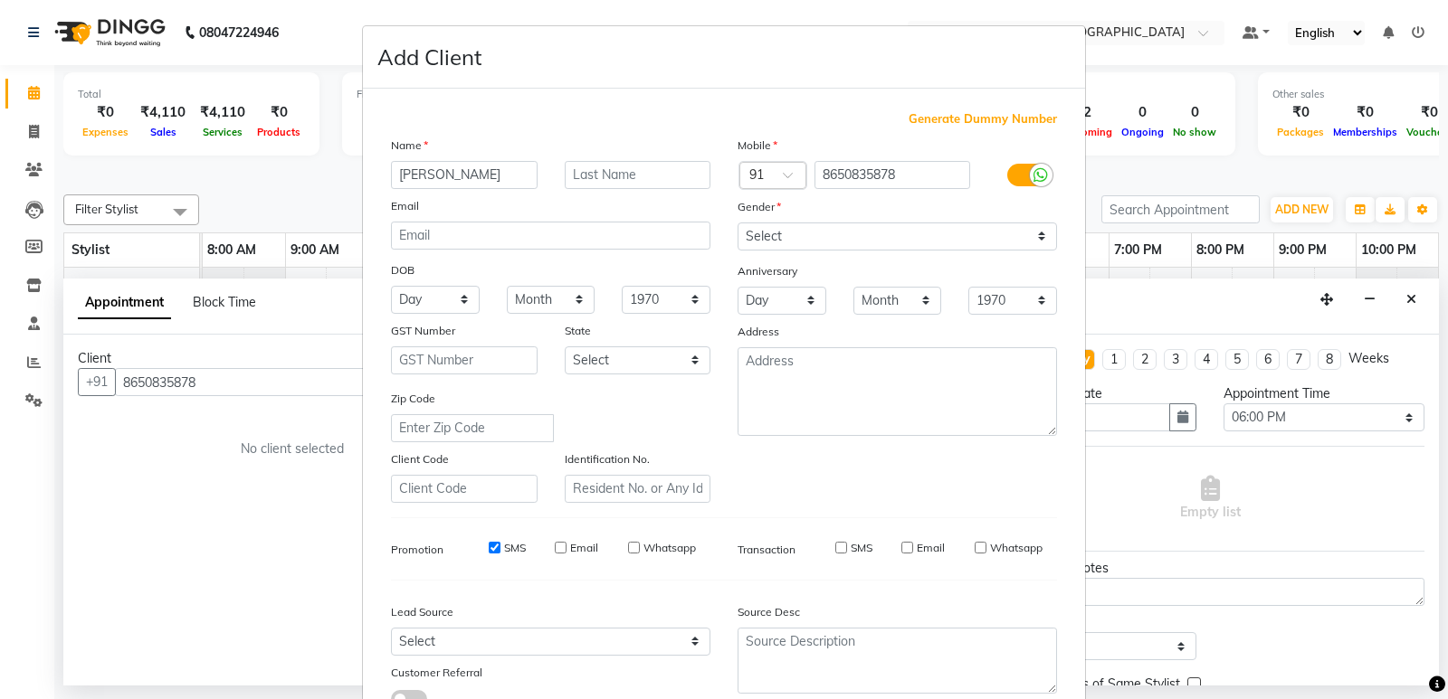
click at [489, 548] on input "SMS" at bounding box center [495, 548] width 12 height 12
checkbox input "false"
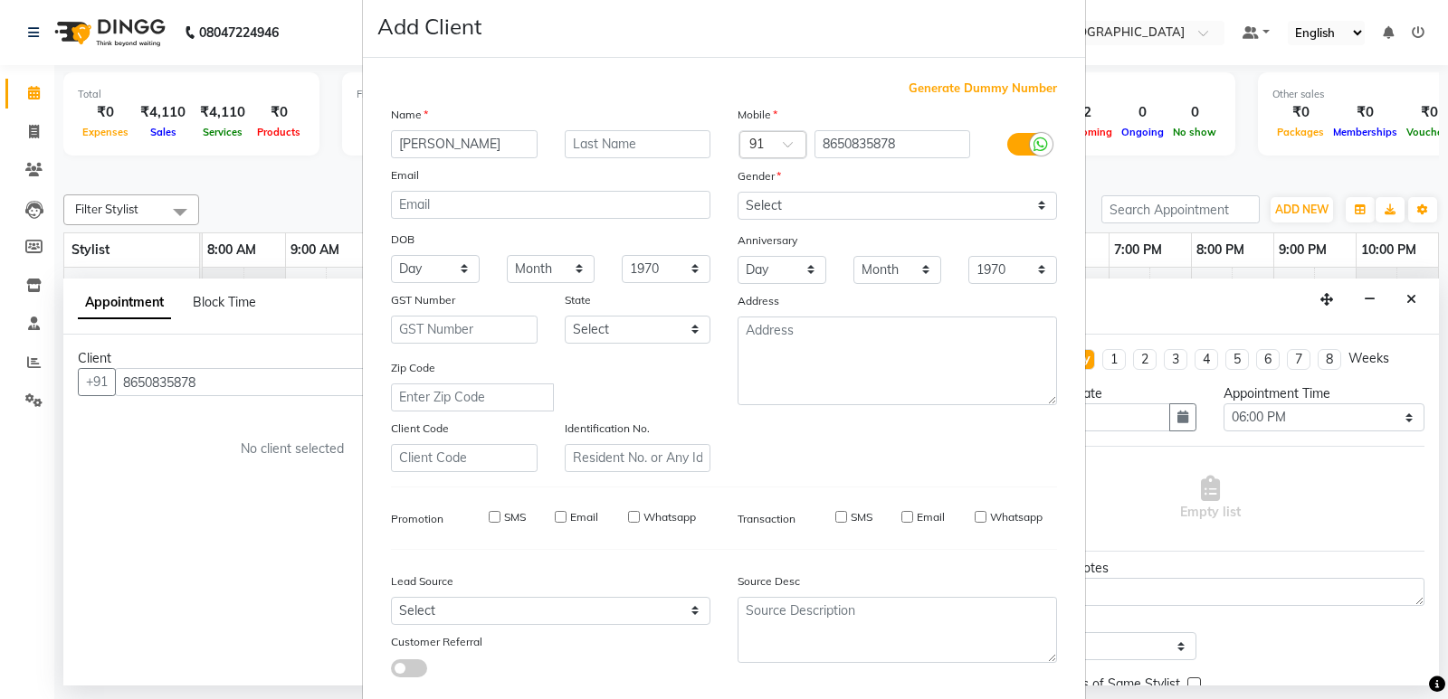
scroll to position [136, 0]
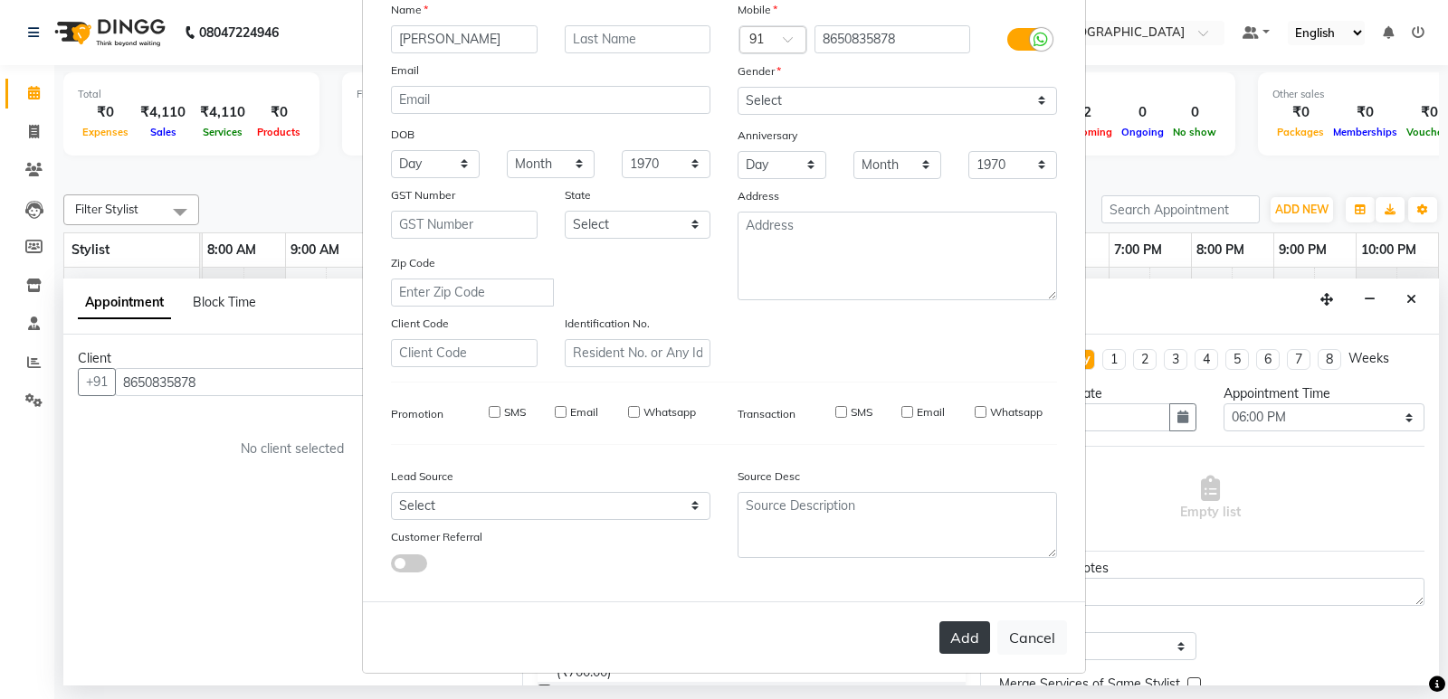
click at [959, 632] on button "Add" at bounding box center [964, 638] width 51 height 33
select select
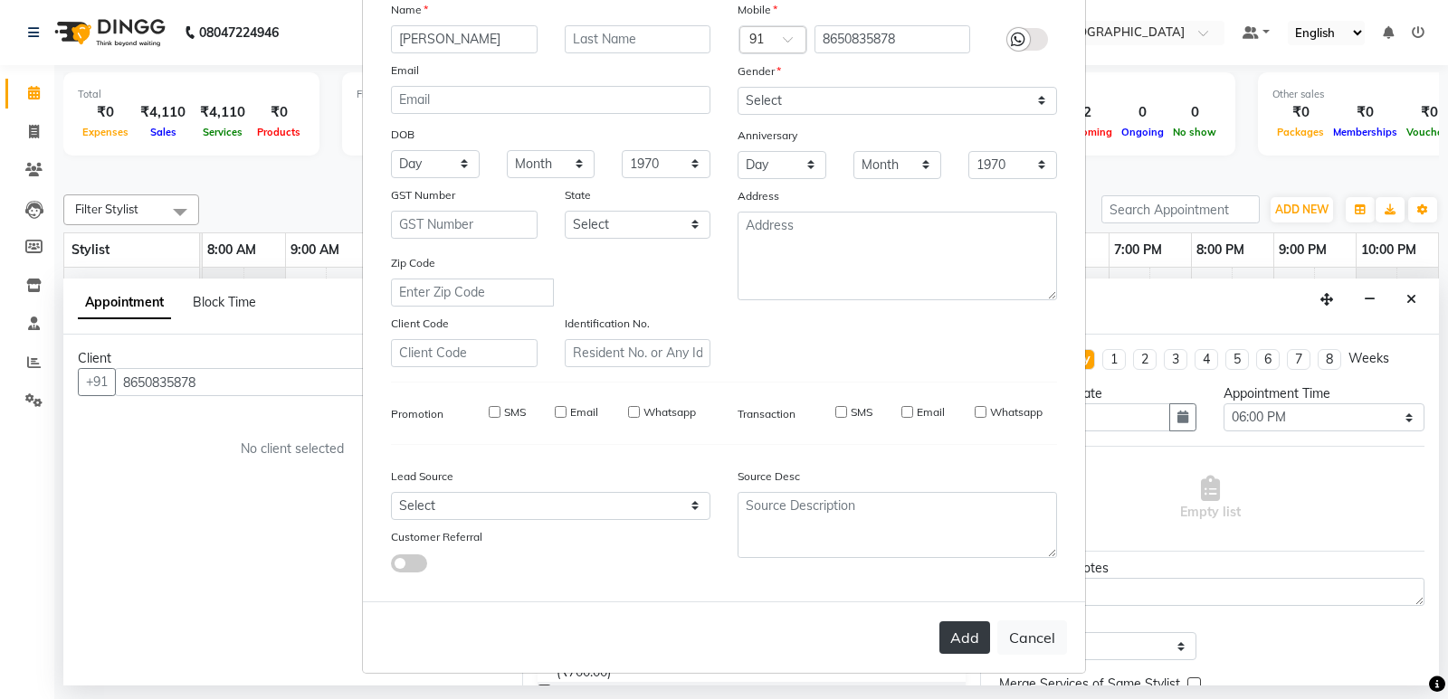
select select
checkbox input "false"
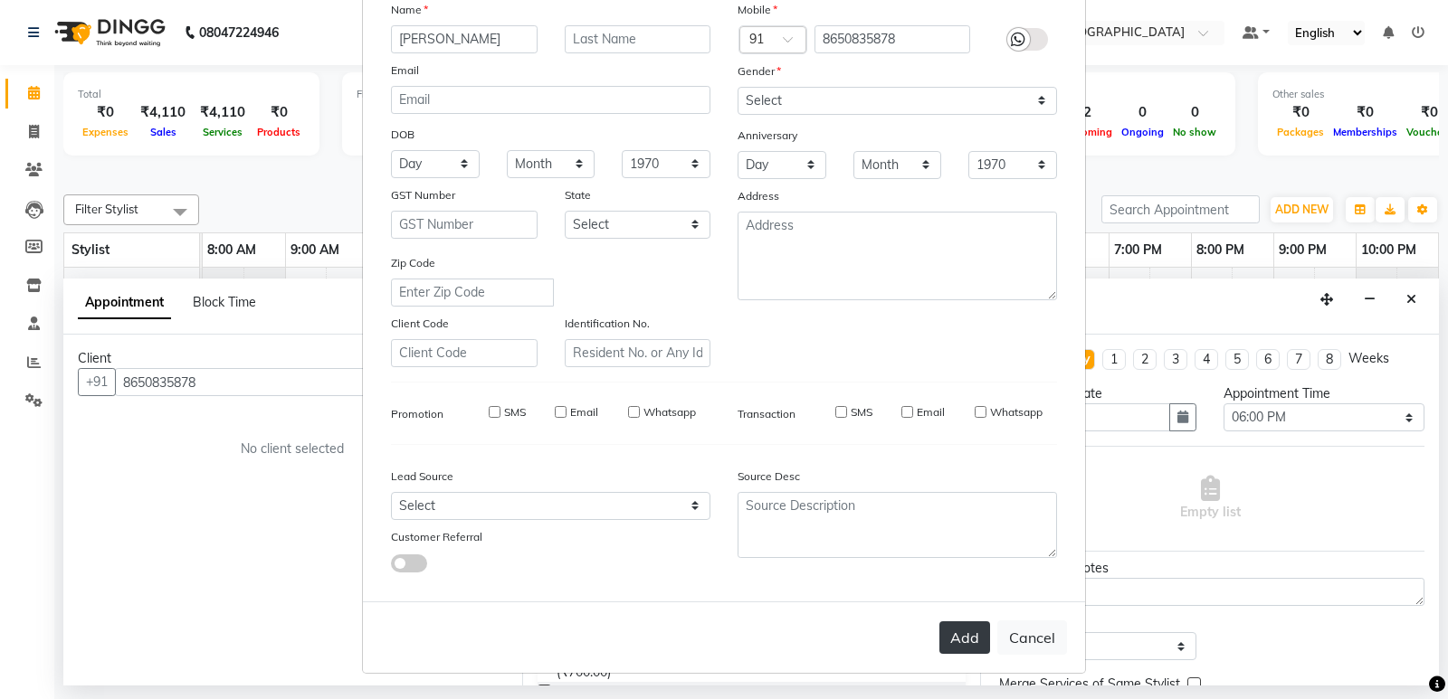
checkbox input "false"
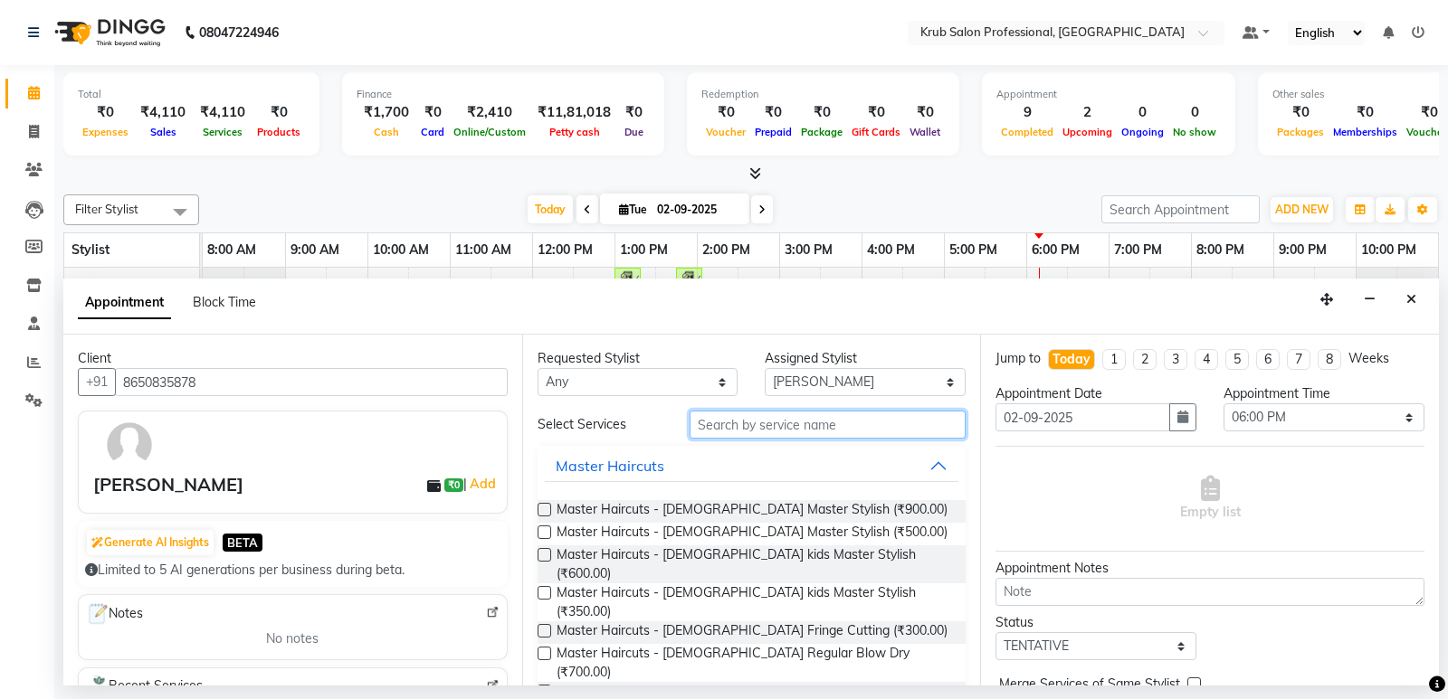
click at [712, 420] on input "text" at bounding box center [827, 425] width 277 height 28
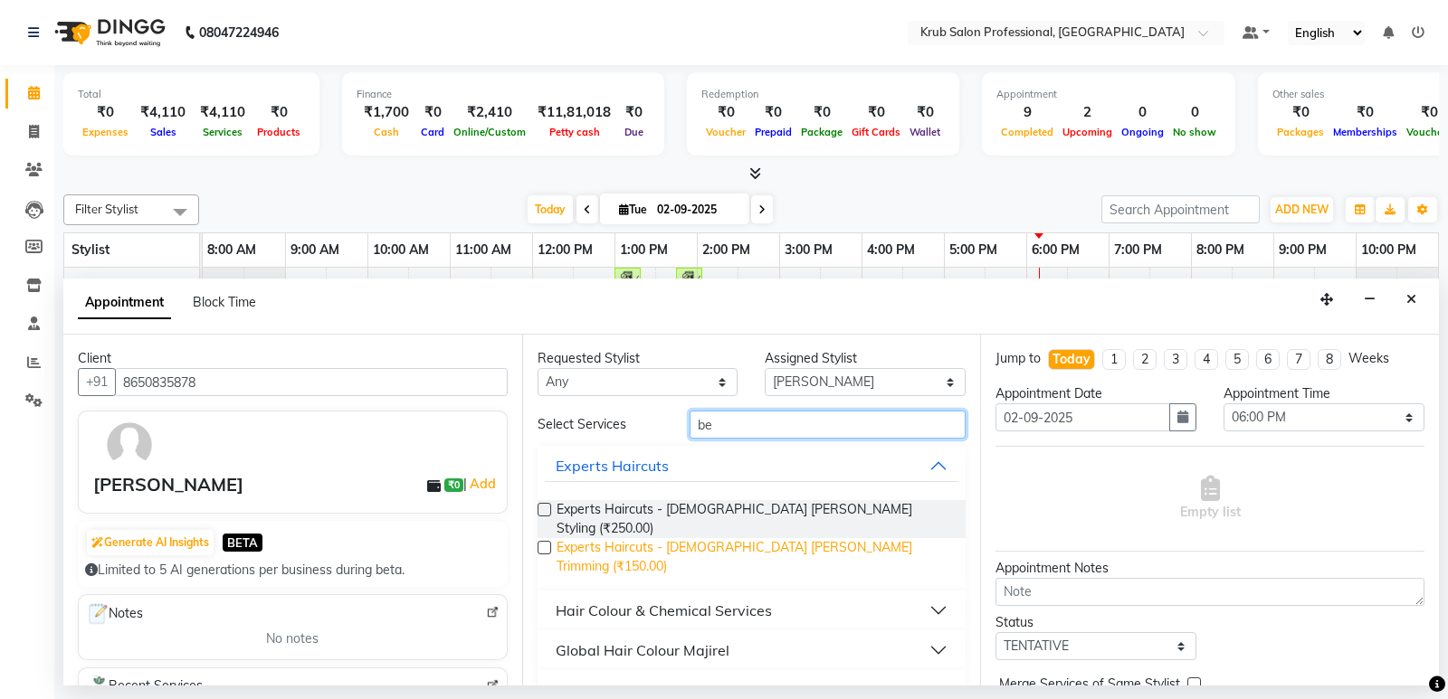
type input "be"
click at [785, 538] on span "Experts Haircuts - male Beard Trimming (₹150.00)" at bounding box center [753, 557] width 395 height 38
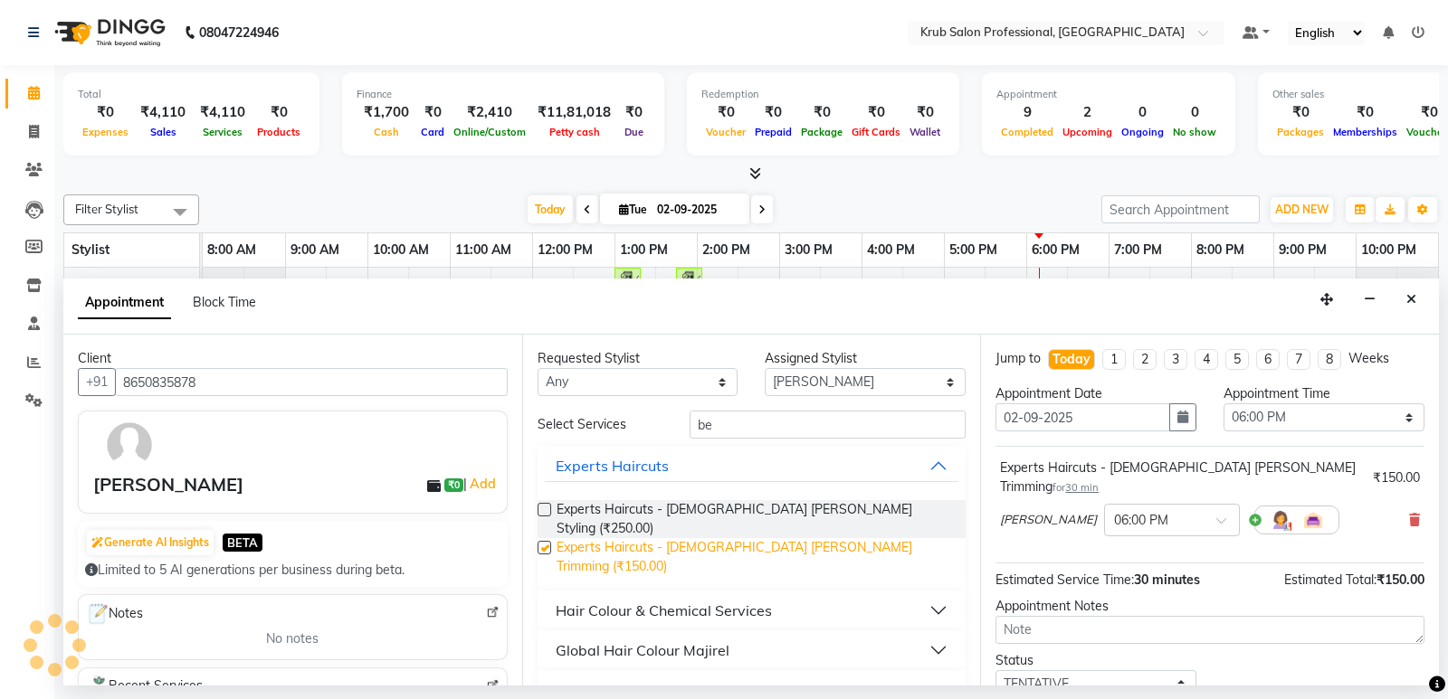
checkbox input "false"
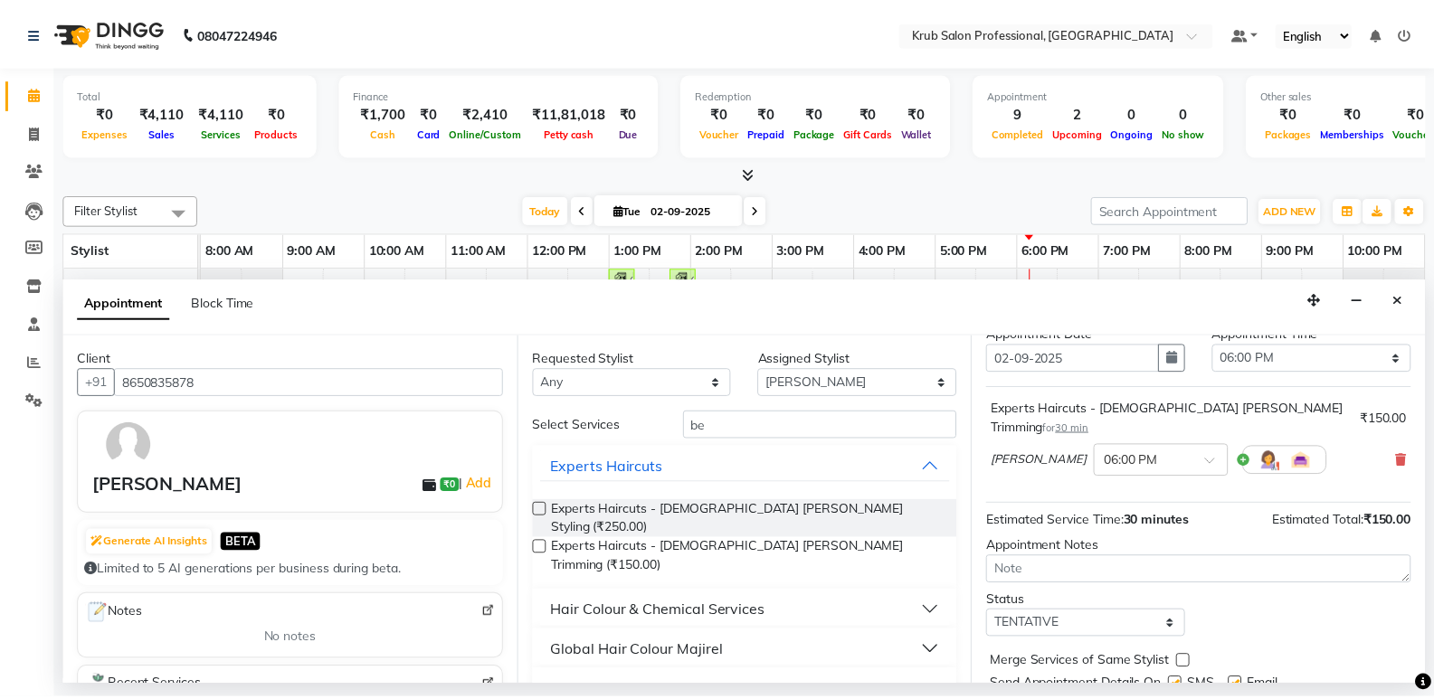
scroll to position [108, 0]
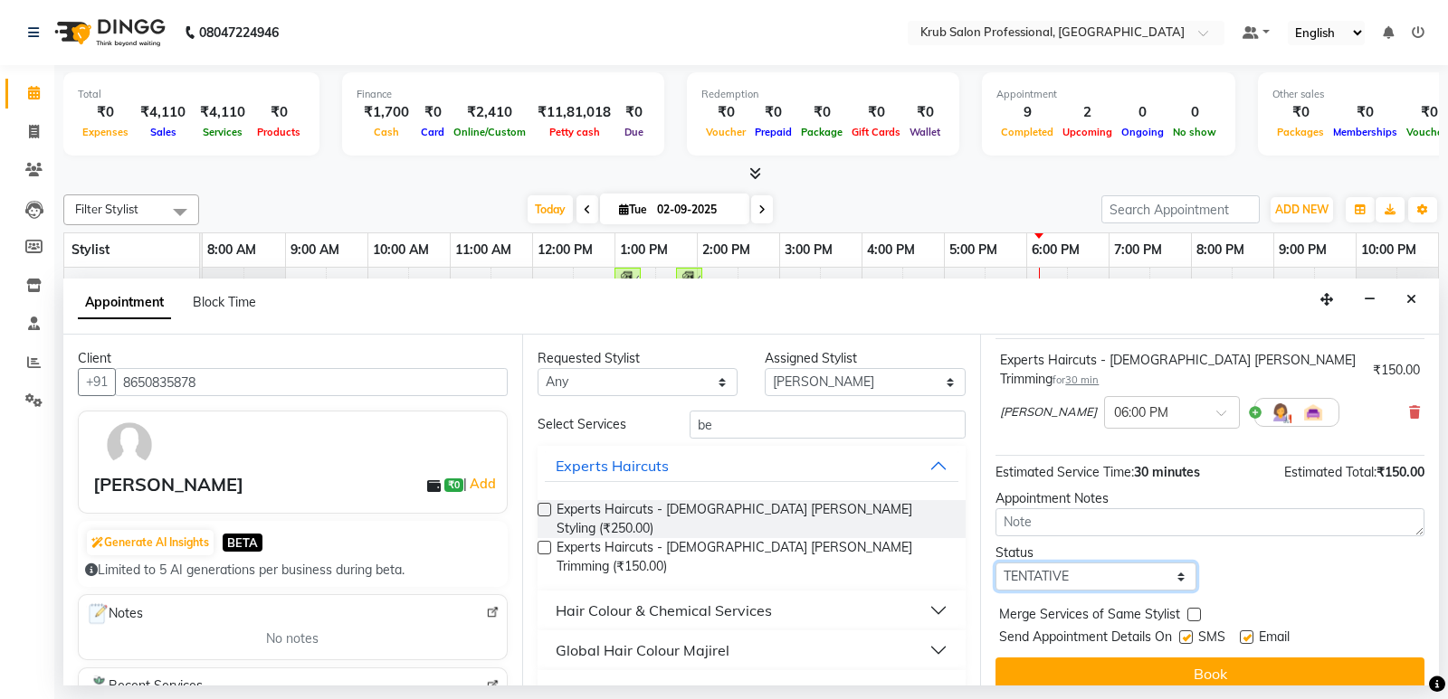
click at [1074, 563] on select "Select TENTATIVE CONFIRM CHECK-IN UPCOMING" at bounding box center [1095, 577] width 201 height 28
select select "check-in"
click at [995, 563] on select "Select TENTATIVE CONFIRM CHECK-IN UPCOMING" at bounding box center [1095, 577] width 201 height 28
click at [1191, 631] on label at bounding box center [1186, 638] width 14 height 14
click at [1191, 633] on input "checkbox" at bounding box center [1185, 639] width 12 height 12
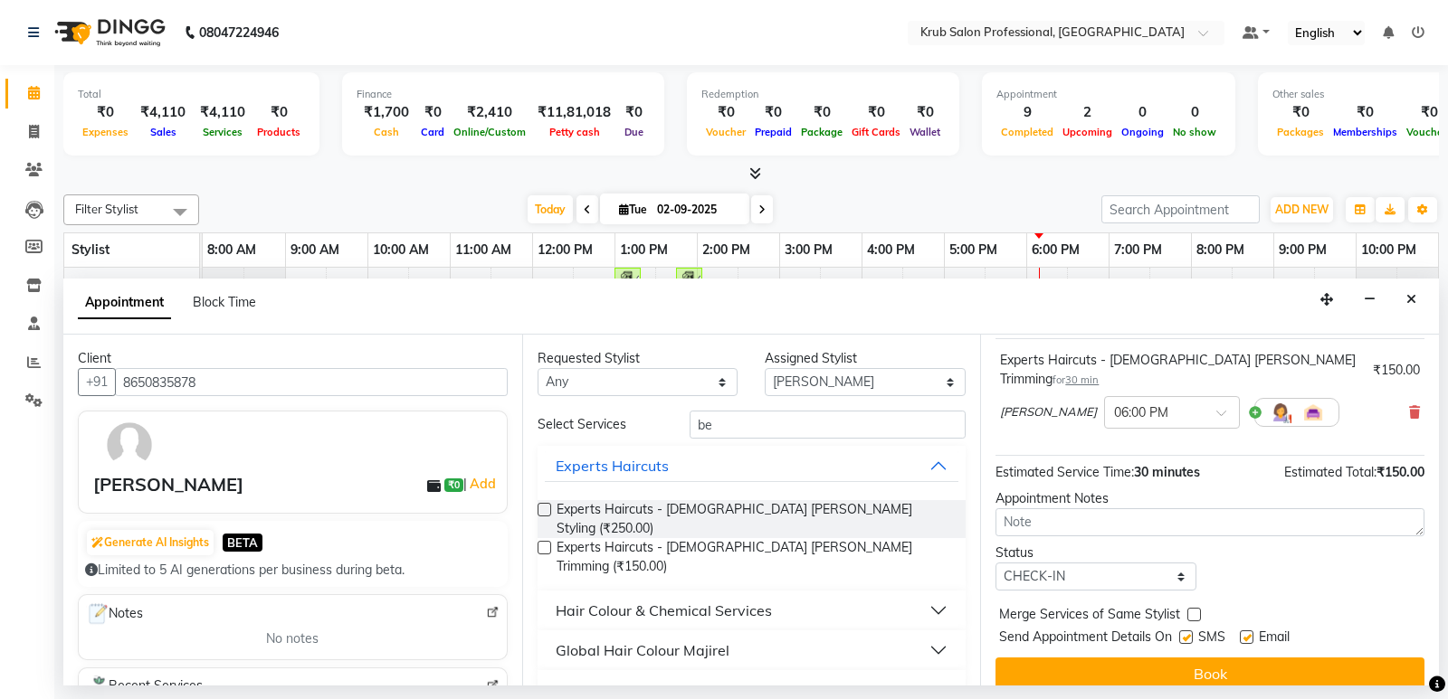
checkbox input "false"
click at [1249, 631] on label at bounding box center [1246, 638] width 14 height 14
click at [1249, 633] on input "checkbox" at bounding box center [1245, 639] width 12 height 12
checkbox input "false"
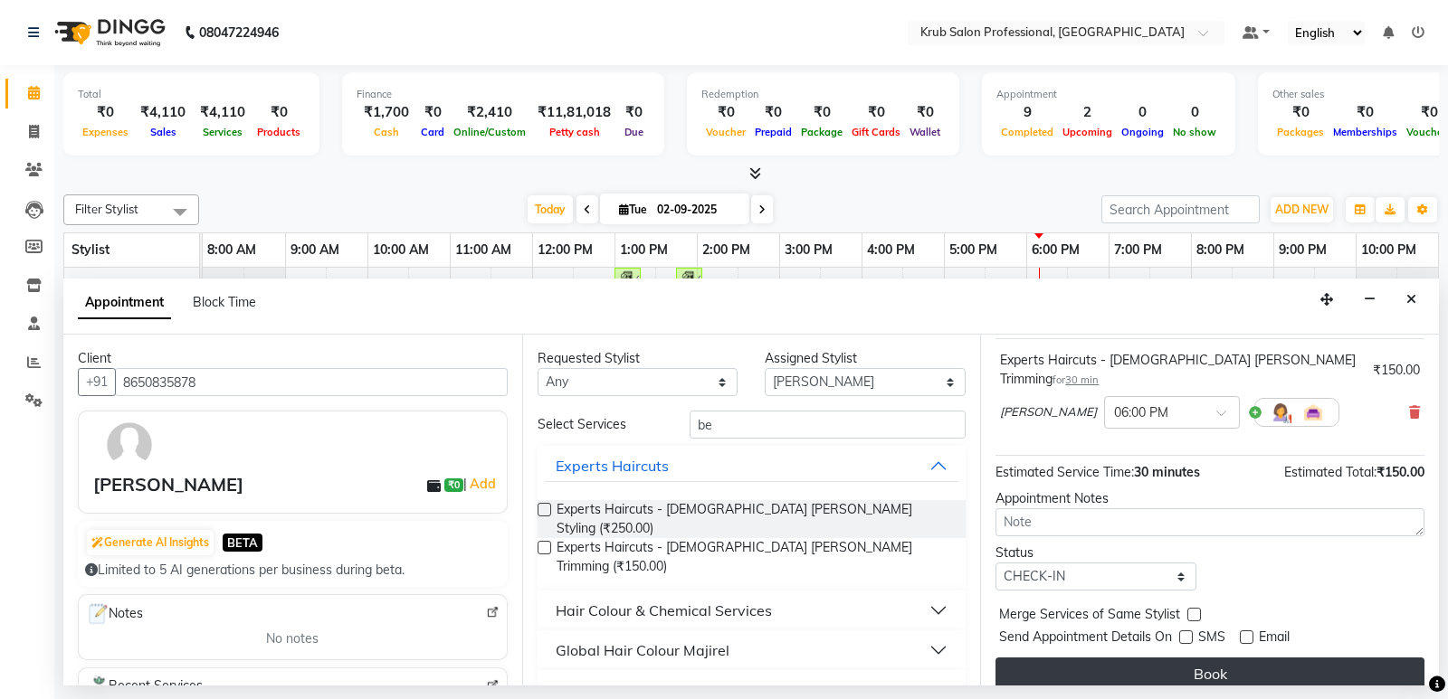
click at [1244, 658] on button "Book" at bounding box center [1209, 674] width 429 height 33
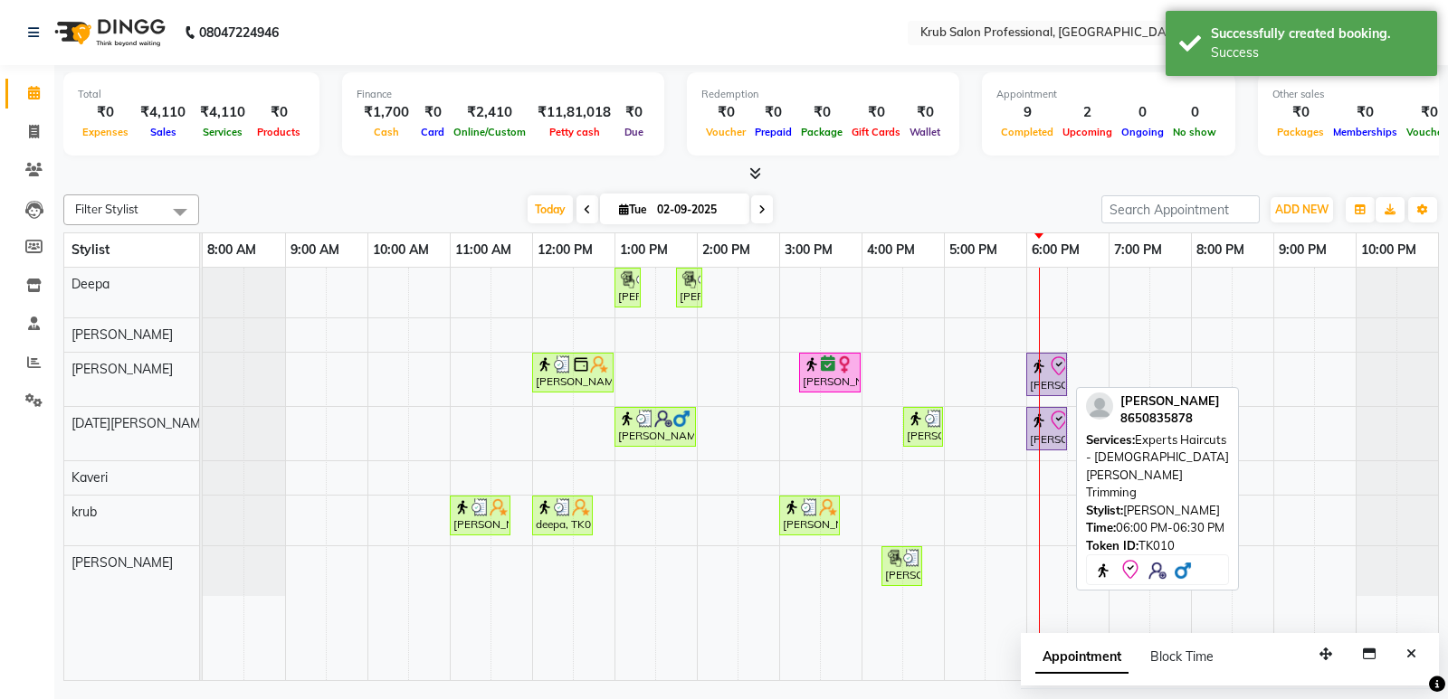
click at [1051, 382] on div "[PERSON_NAME], TK10, 06:00 PM-06:30 PM, Experts Haircuts - [DEMOGRAPHIC_DATA] […" at bounding box center [1046, 375] width 37 height 38
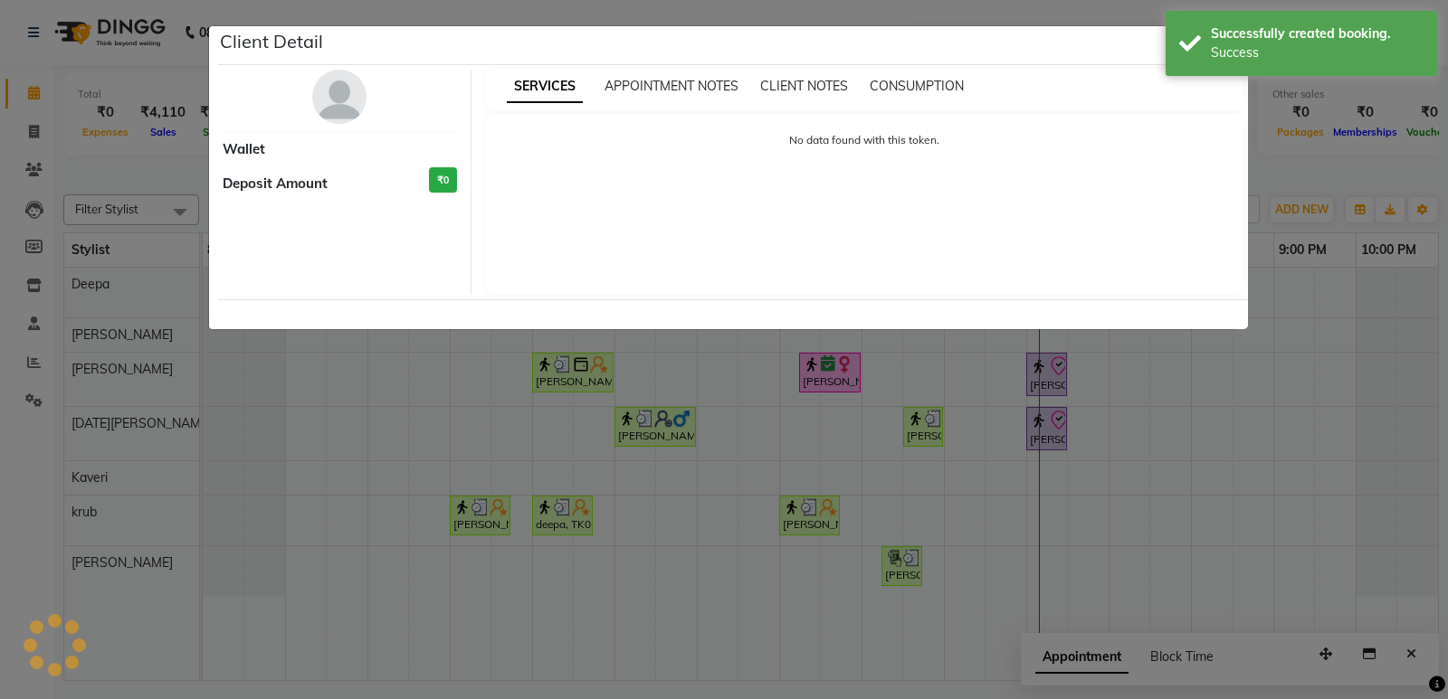
select select "8"
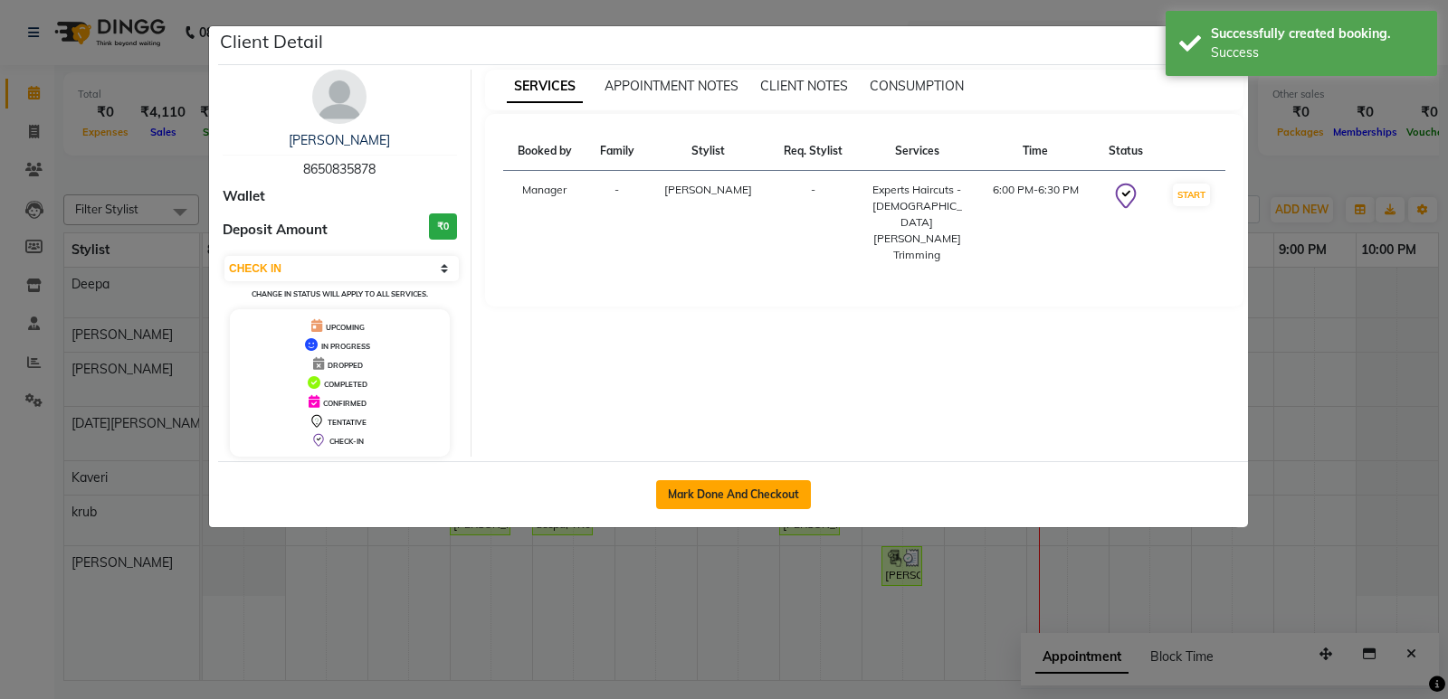
click at [762, 488] on button "Mark Done And Checkout" at bounding box center [733, 494] width 155 height 29
select select "7490"
select select "service"
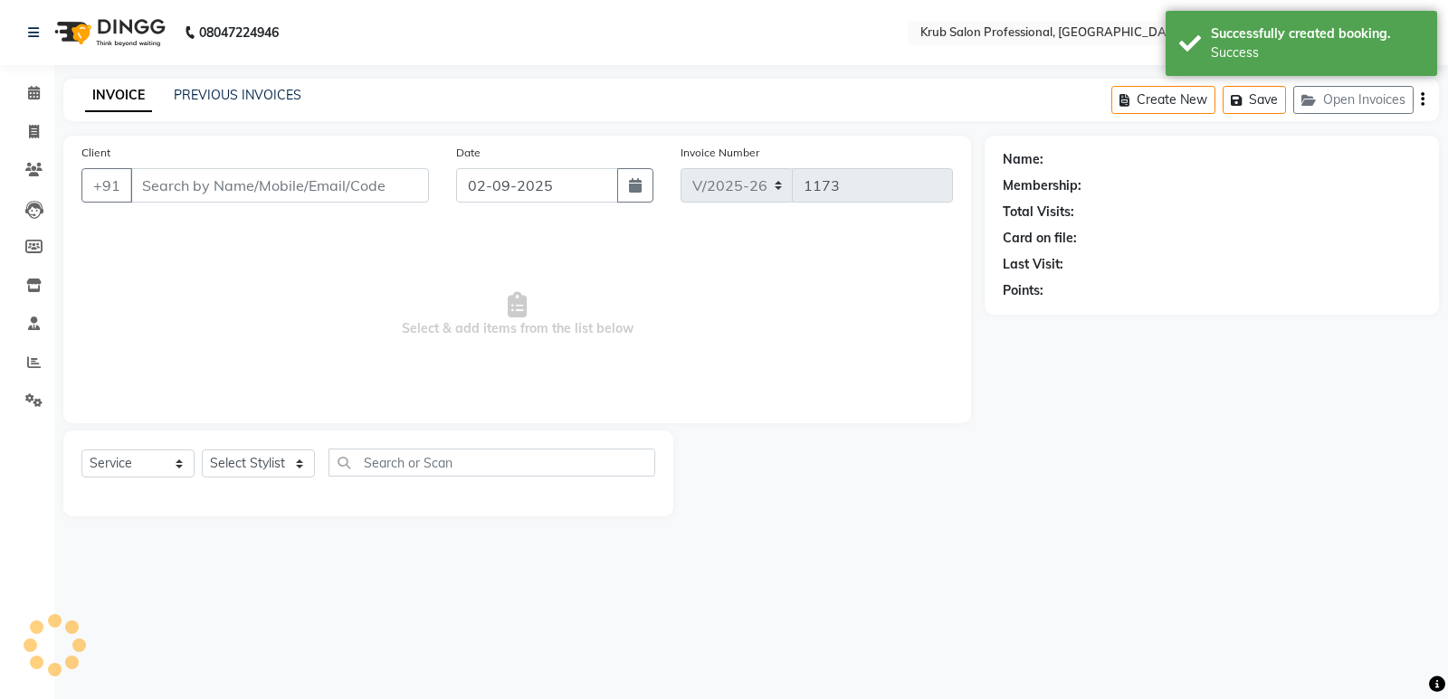
type input "8650835878"
select select "66028"
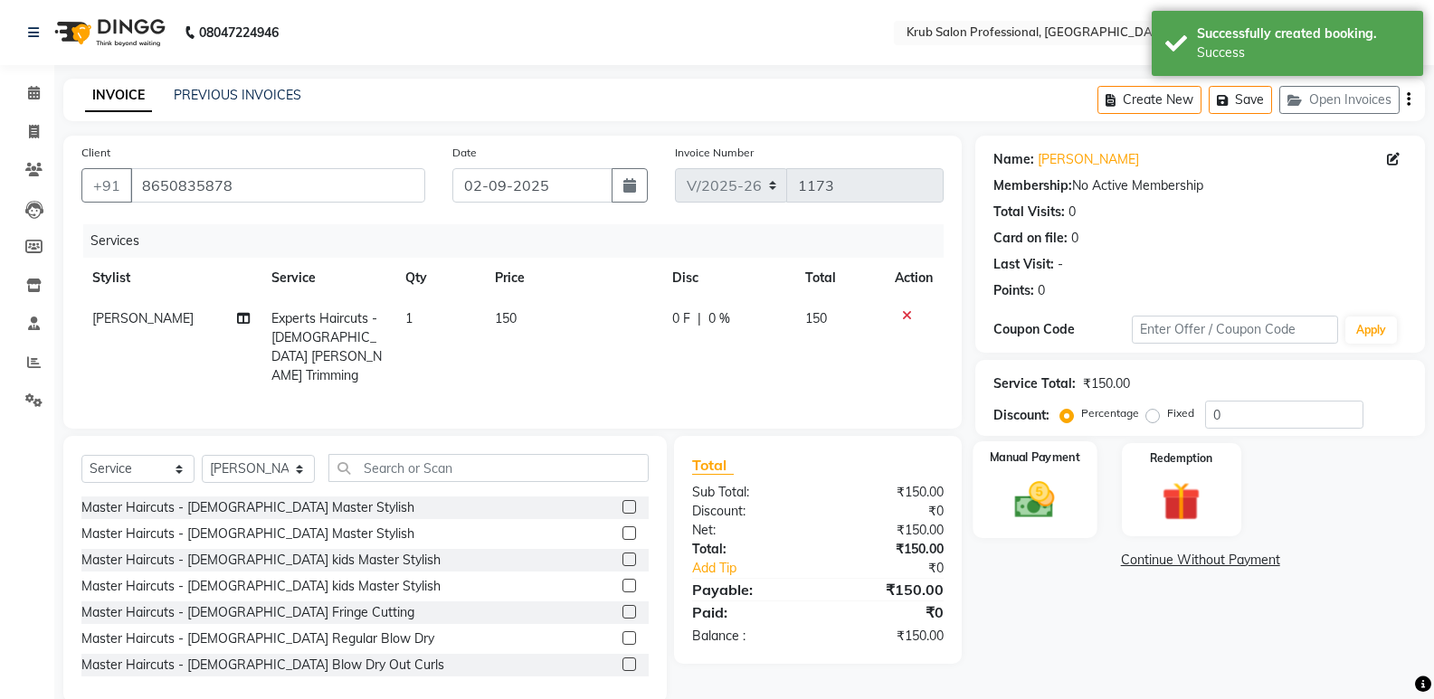
click at [1038, 497] on img at bounding box center [1034, 500] width 64 height 46
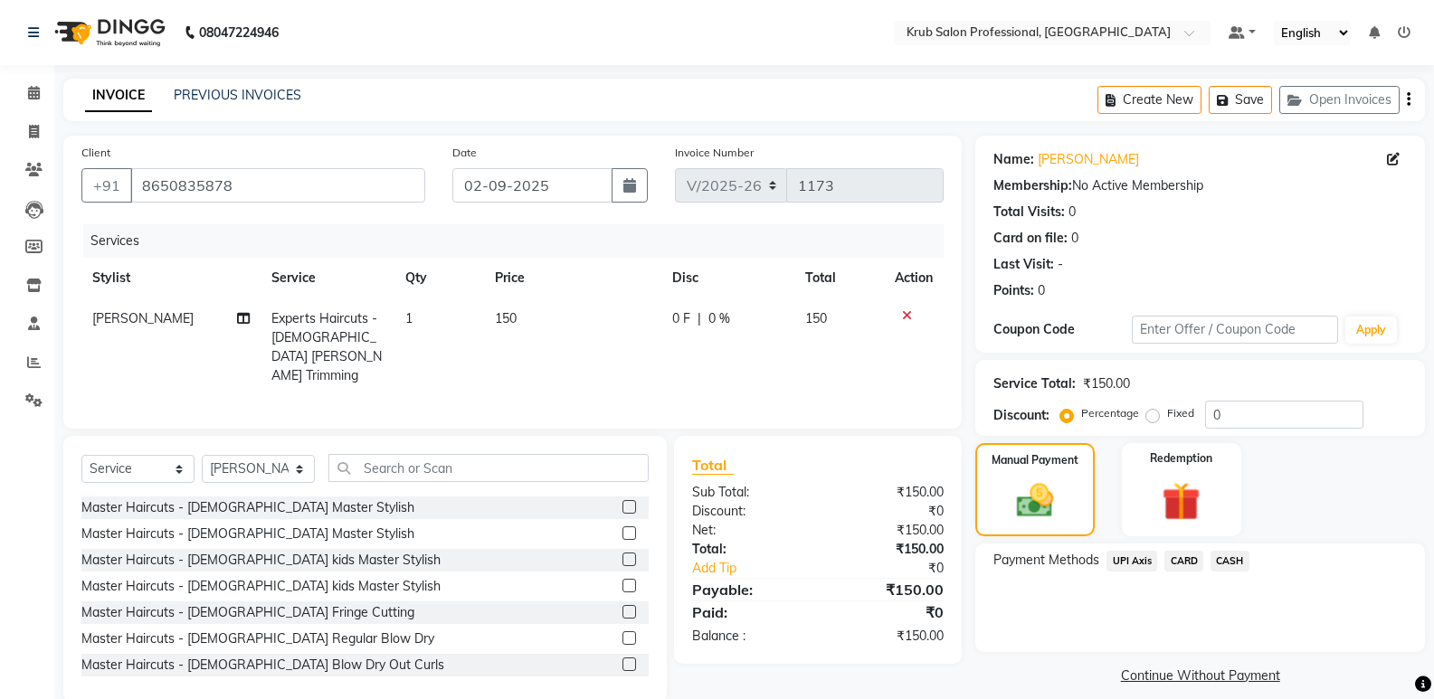
click at [1133, 556] on span "UPI Axis" at bounding box center [1131, 561] width 51 height 21
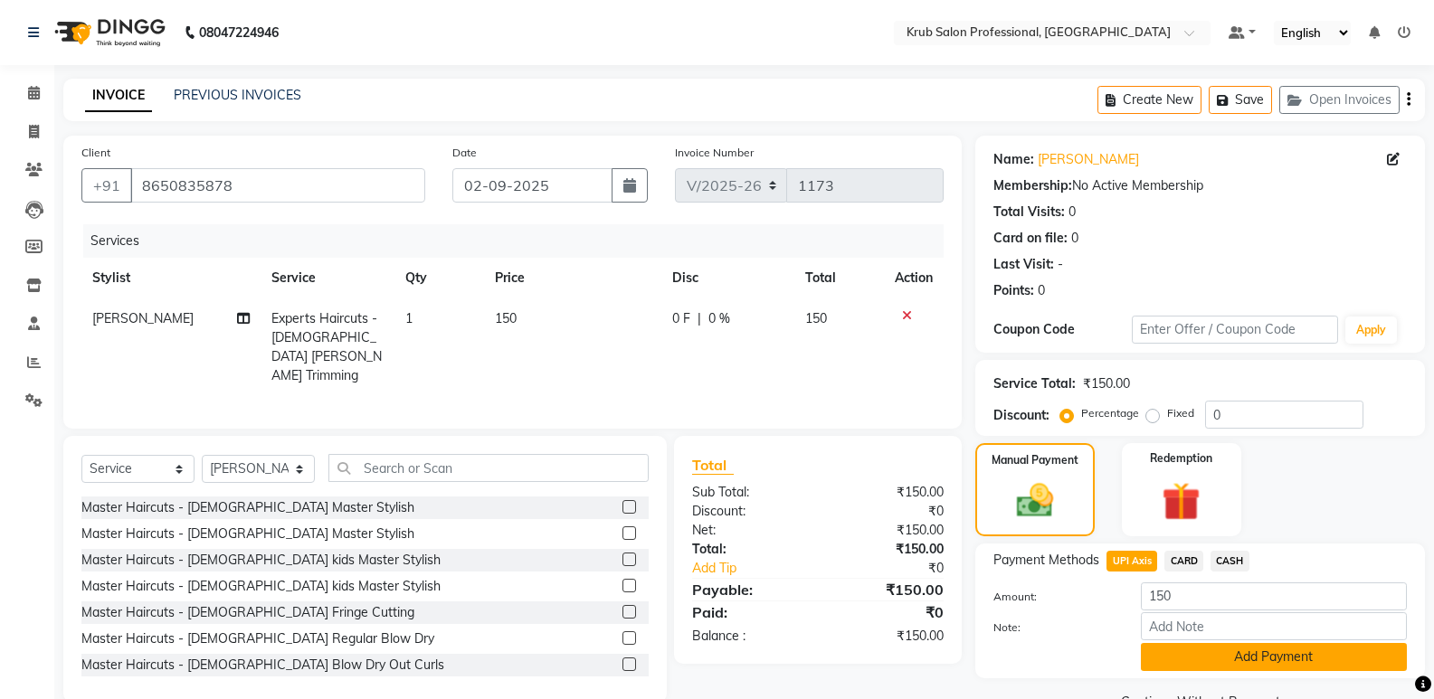
click at [1296, 652] on button "Add Payment" at bounding box center [1274, 657] width 266 height 28
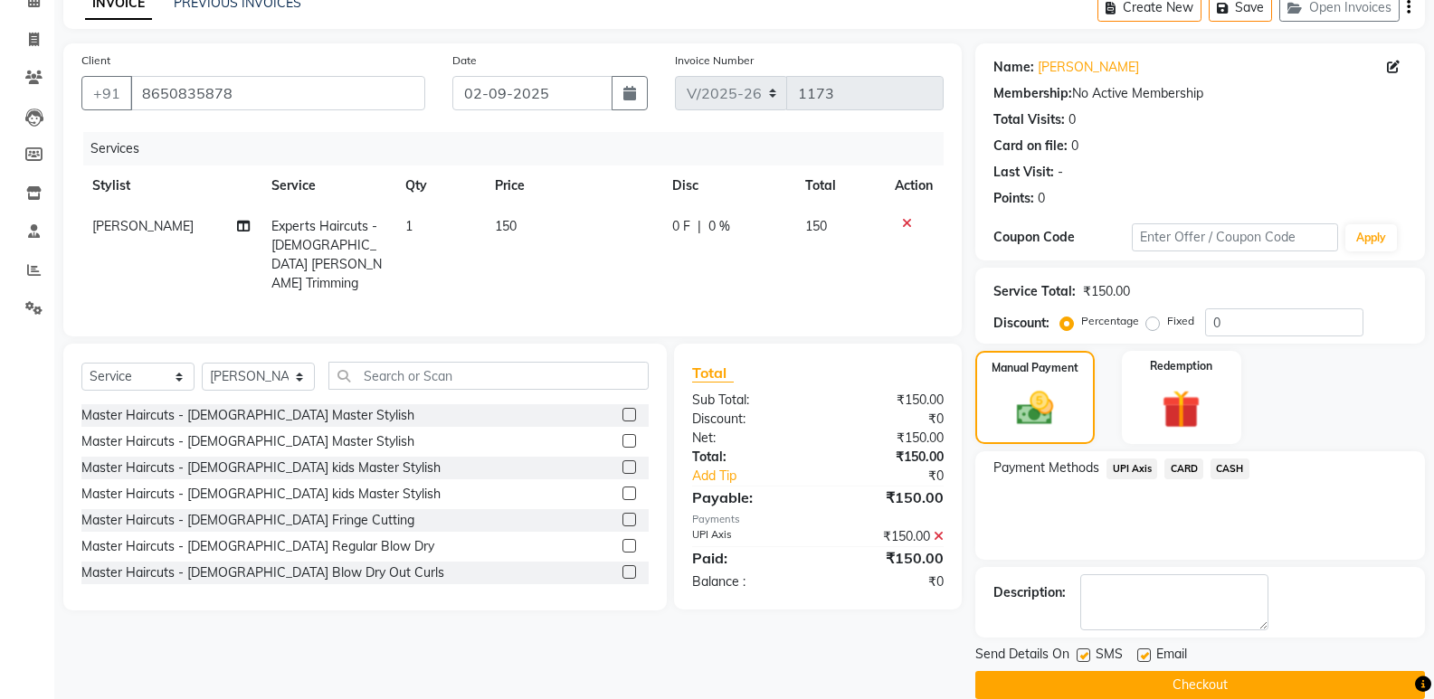
scroll to position [119, 0]
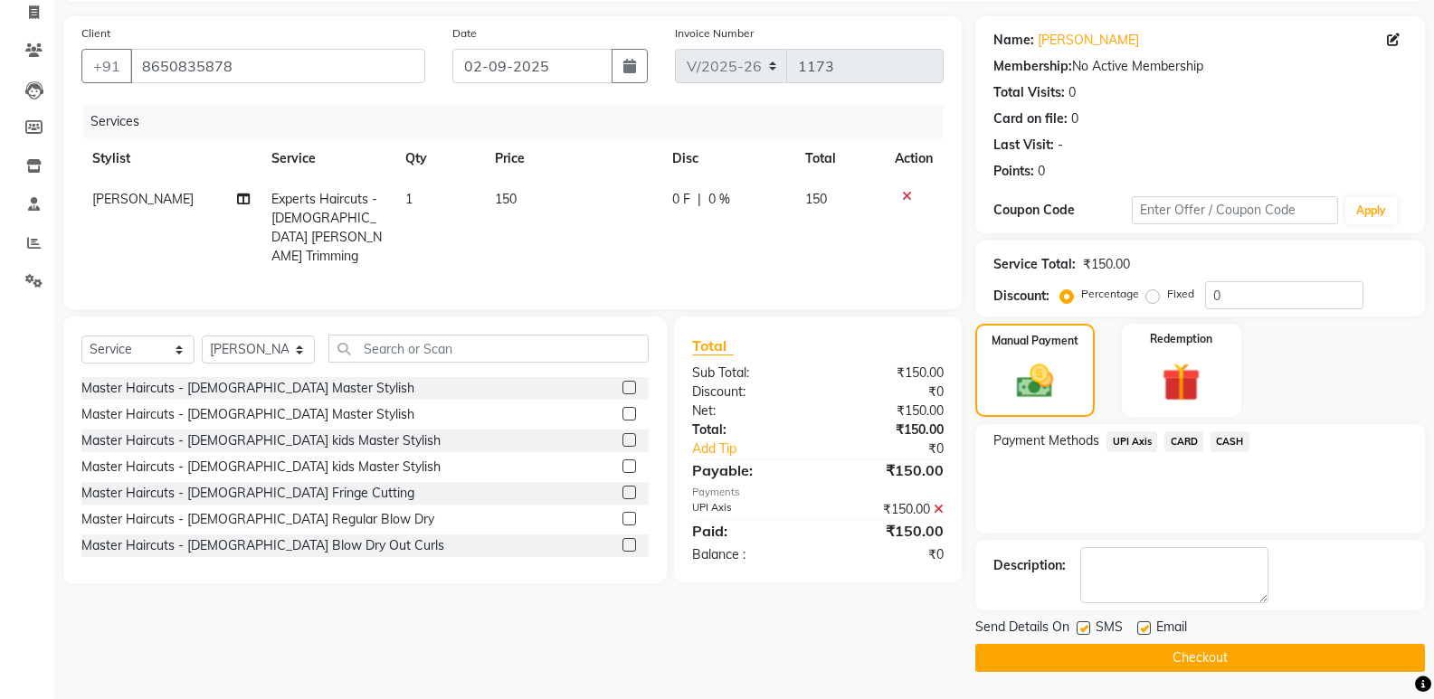
click at [1145, 628] on label at bounding box center [1144, 629] width 14 height 14
click at [1145, 628] on input "checkbox" at bounding box center [1143, 629] width 12 height 12
checkbox input "false"
click at [1137, 650] on button "Checkout" at bounding box center [1200, 658] width 450 height 28
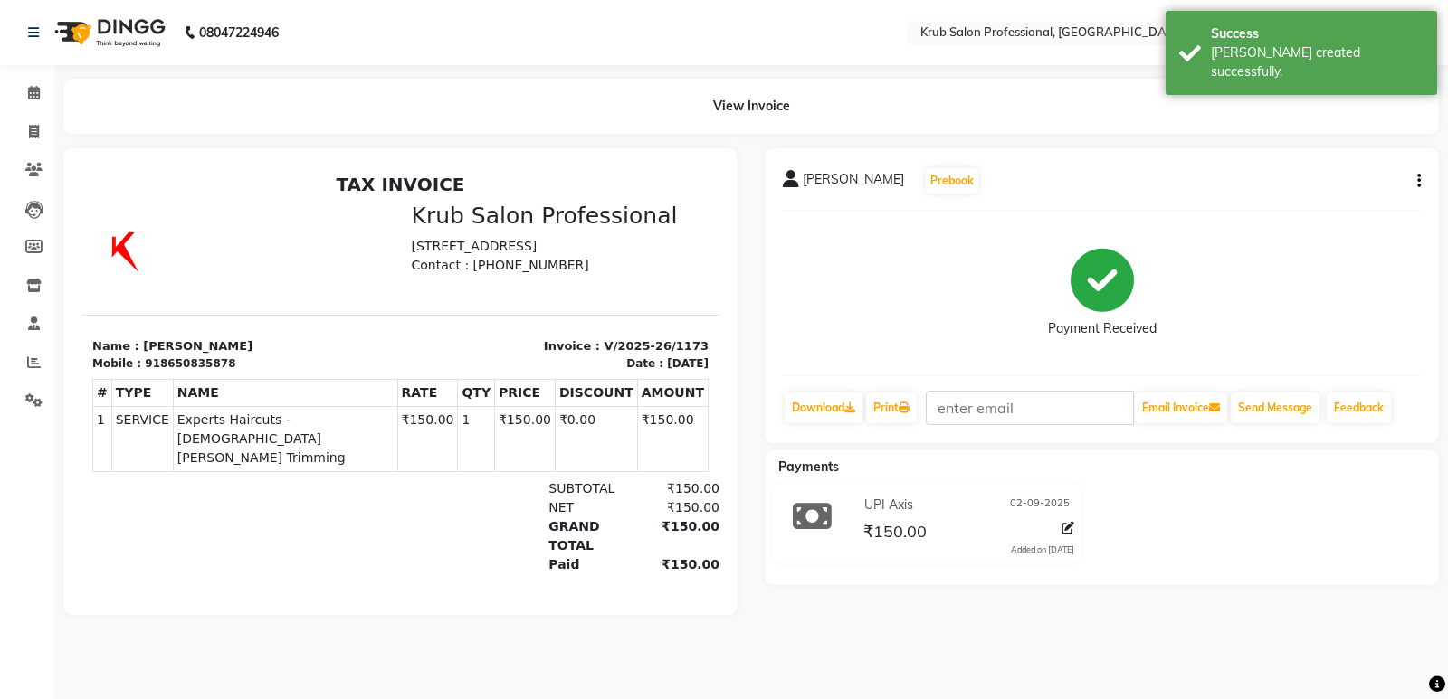
select select "service"
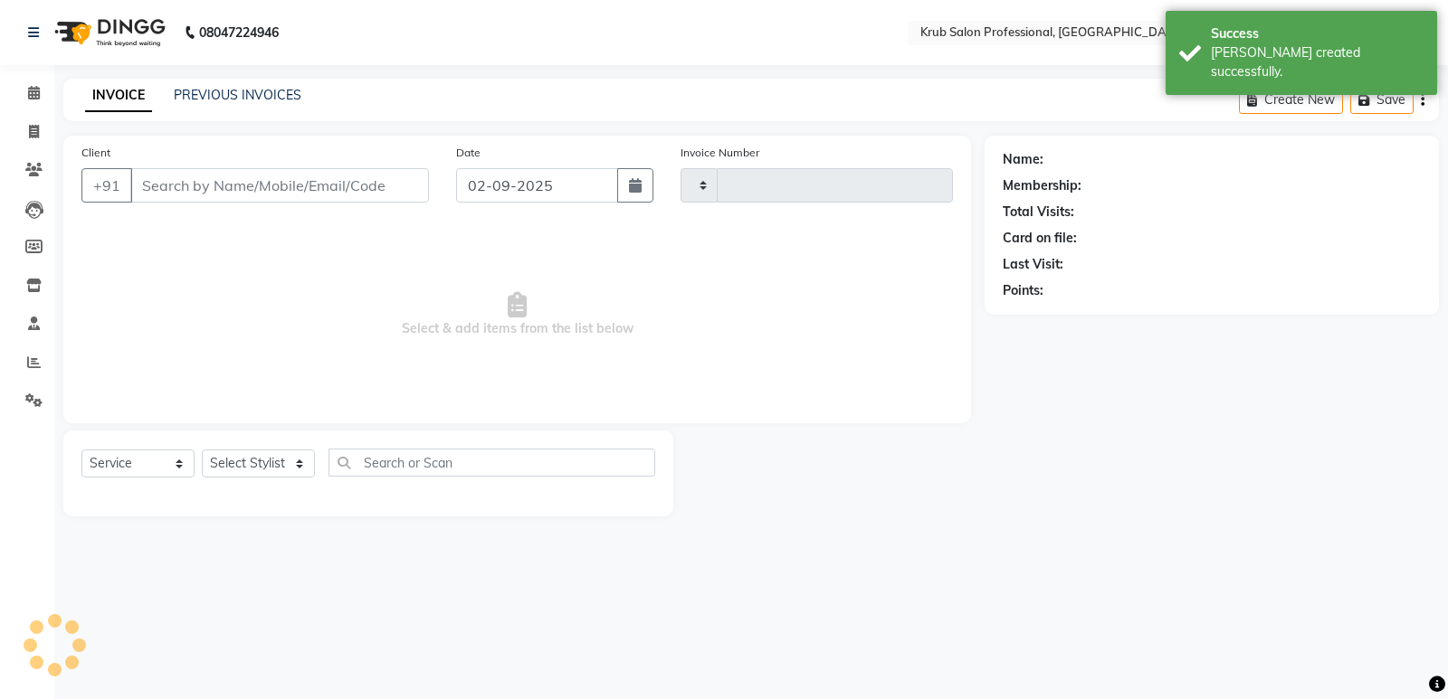
type input "1174"
select select "7490"
type input "8650835878"
select select "66028"
